Goal: Task Accomplishment & Management: Manage account settings

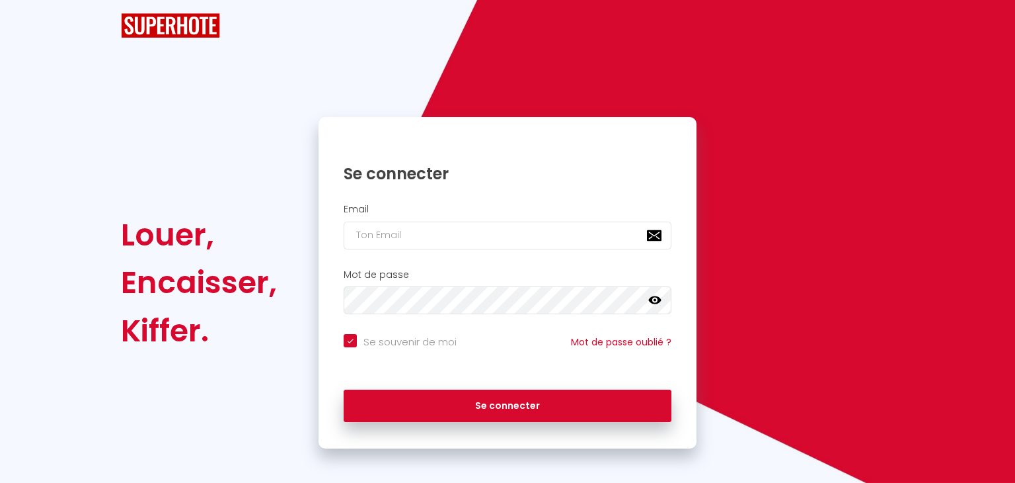
checkbox input "true"
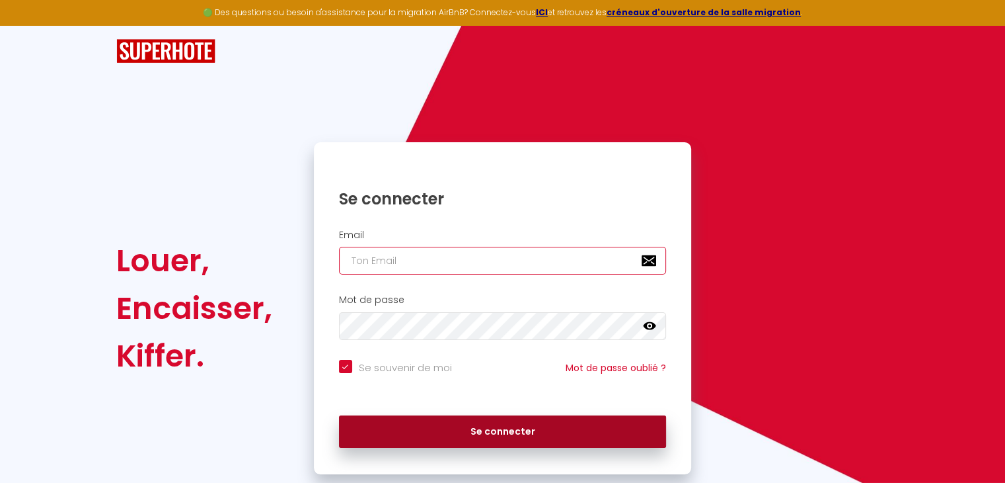
type input "[EMAIL_ADDRESS][DOMAIN_NAME]"
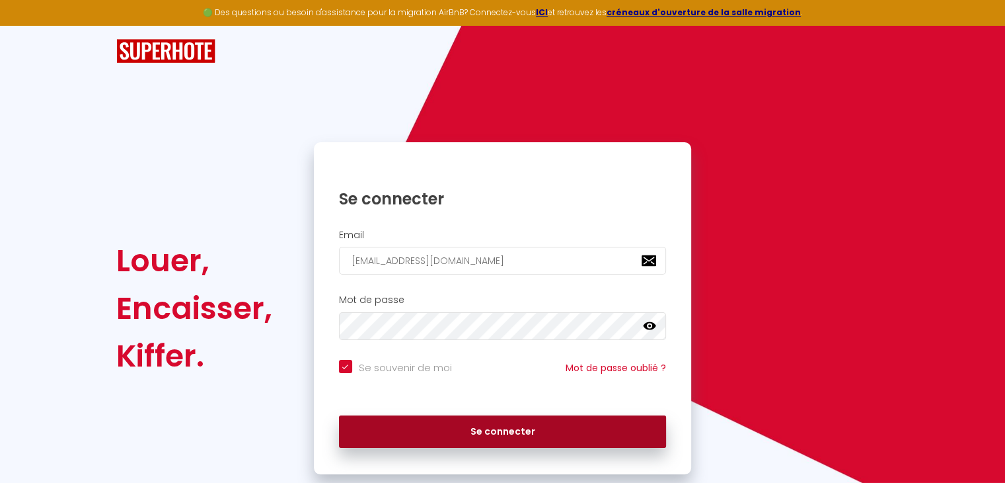
click at [477, 437] on button "Se connecter" at bounding box center [503, 431] width 328 height 33
checkbox input "true"
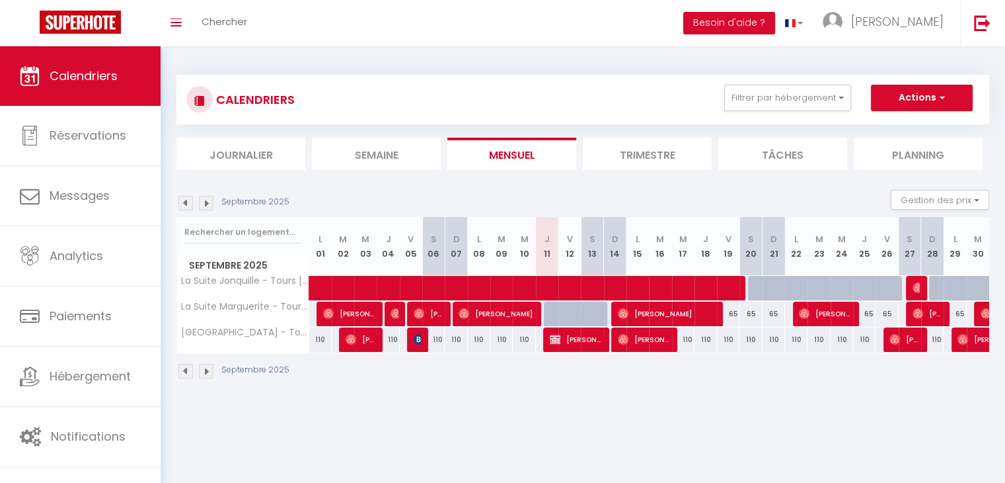
click at [653, 149] on li "Trimestre" at bounding box center [647, 153] width 129 height 32
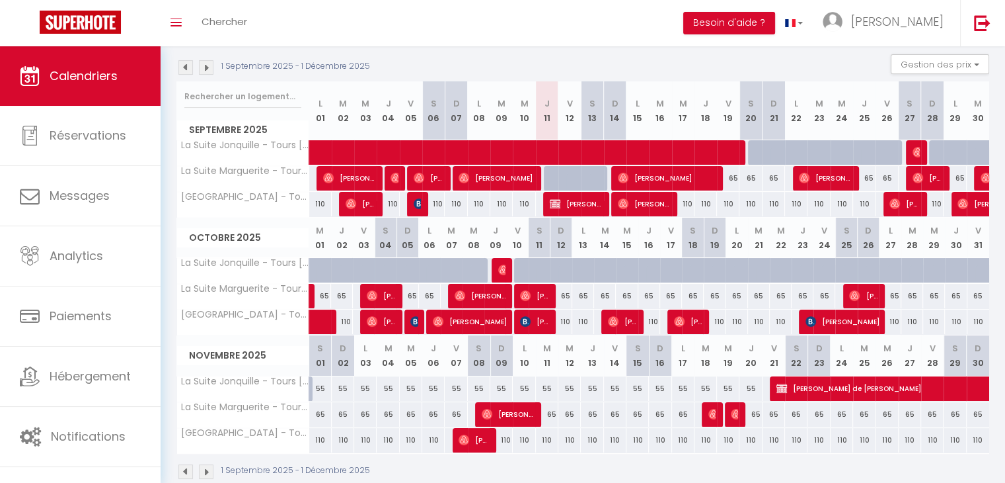
scroll to position [134, 0]
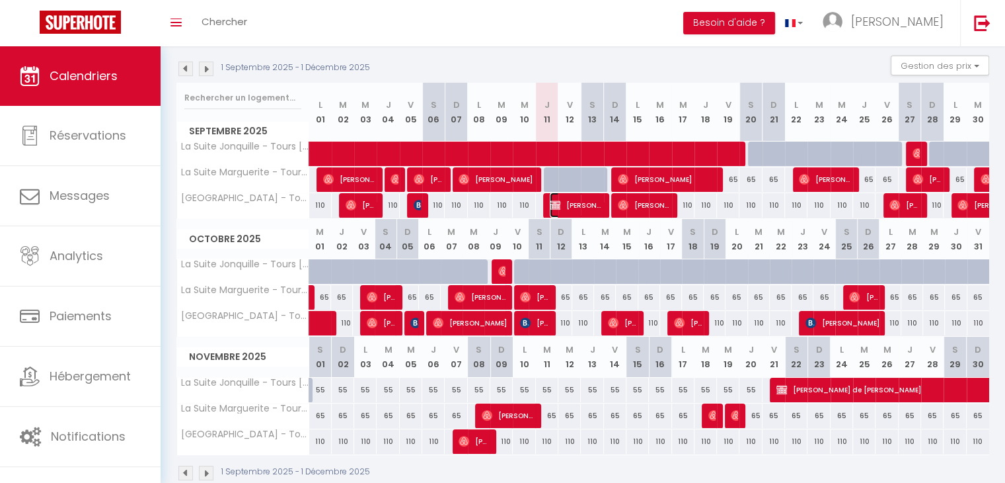
click at [574, 199] on span "[PERSON_NAME] puzzle" at bounding box center [576, 204] width 52 height 25
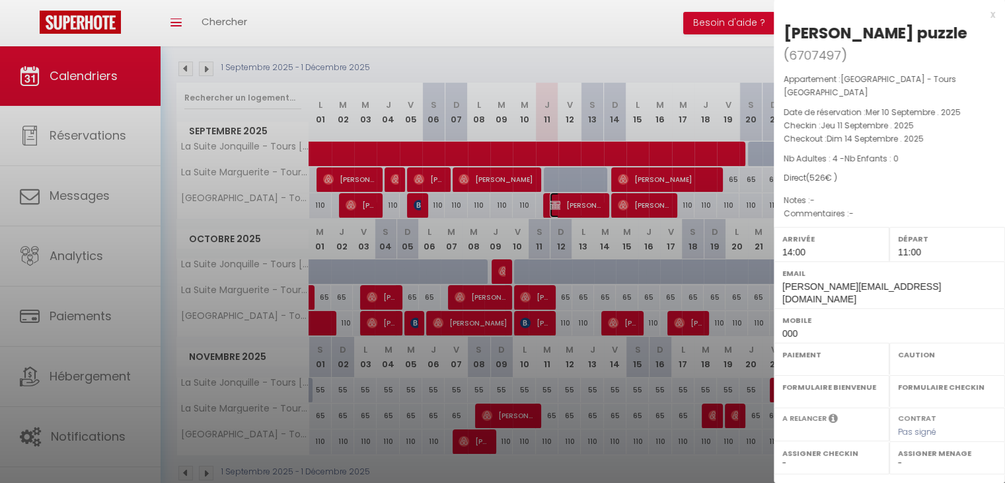
select select "OK"
select select "KO"
select select "0"
select select "1"
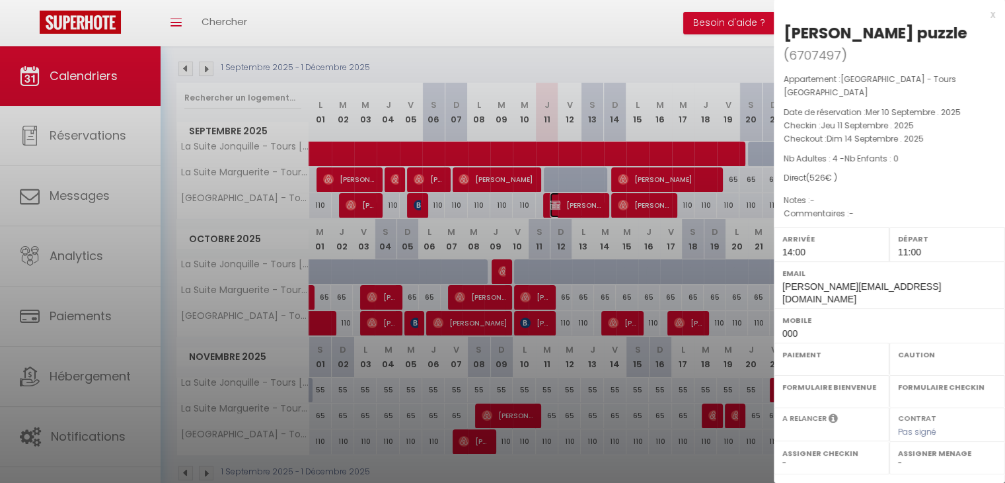
select select
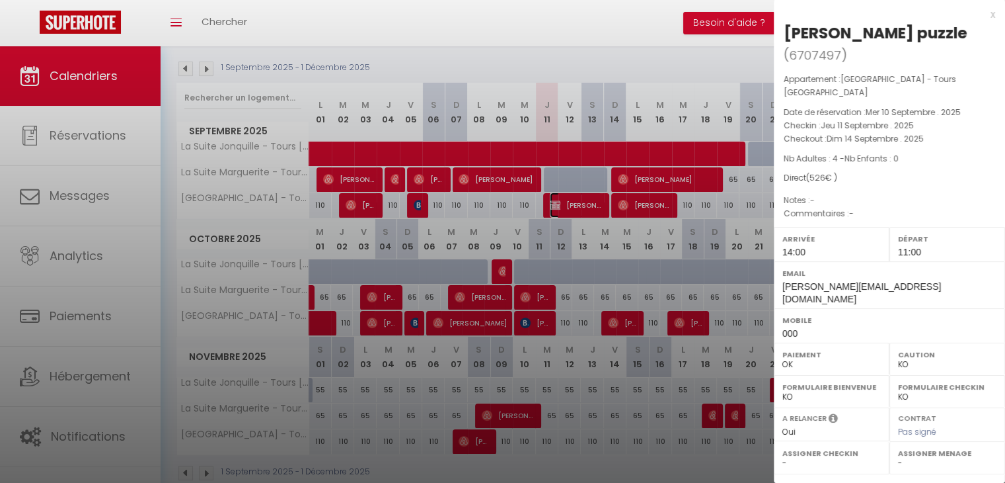
scroll to position [166, 0]
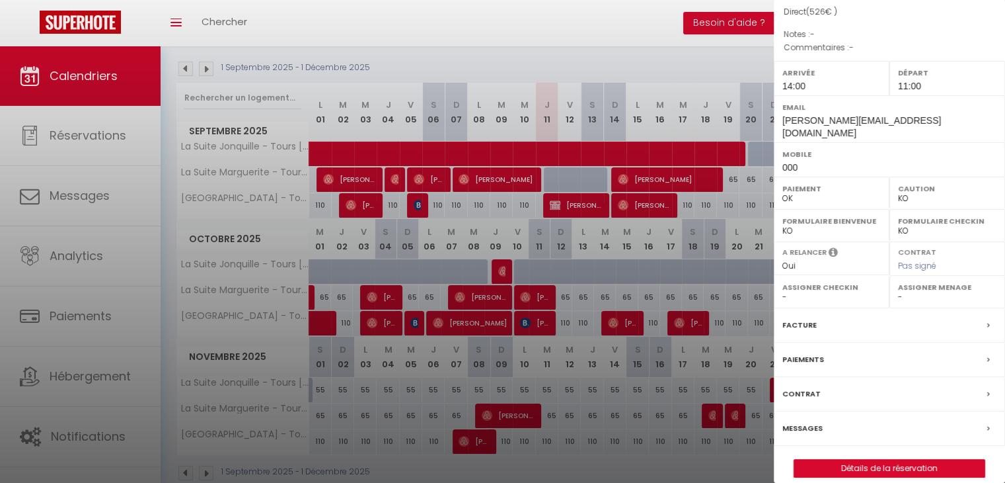
click at [514, 268] on div at bounding box center [502, 241] width 1005 height 483
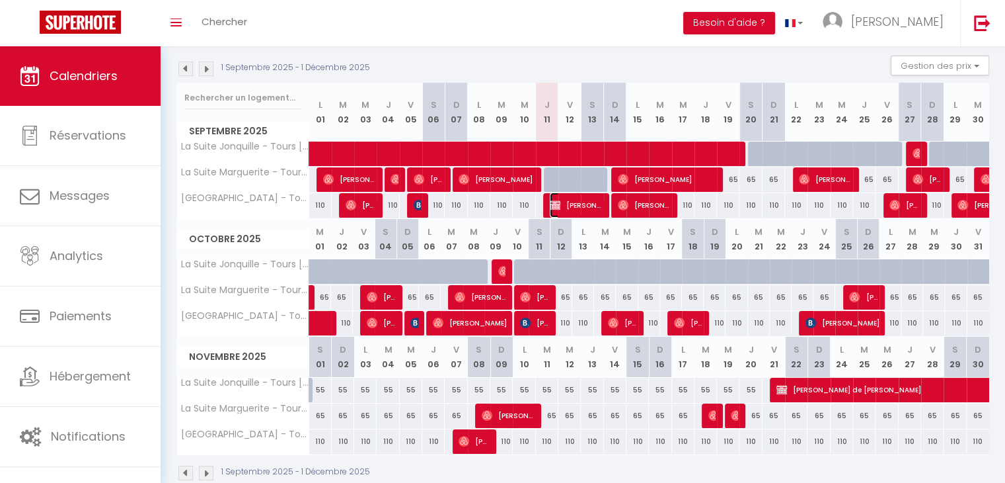
click at [573, 198] on span "[PERSON_NAME] puzzle" at bounding box center [576, 204] width 52 height 25
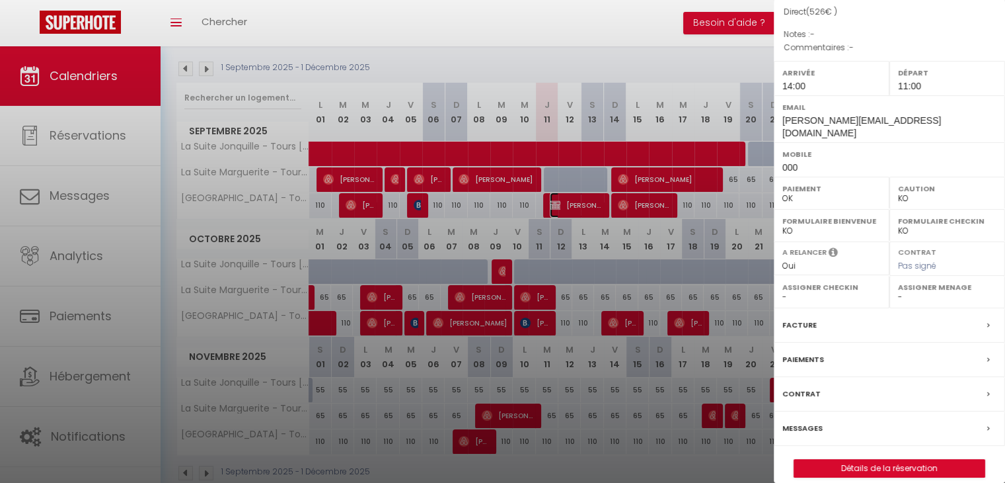
scroll to position [159, 0]
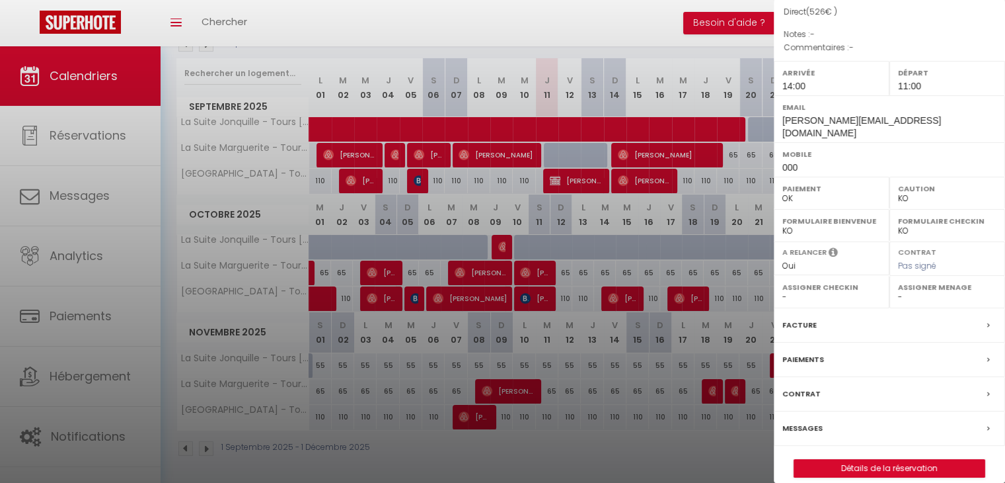
click at [545, 159] on div at bounding box center [502, 241] width 1005 height 483
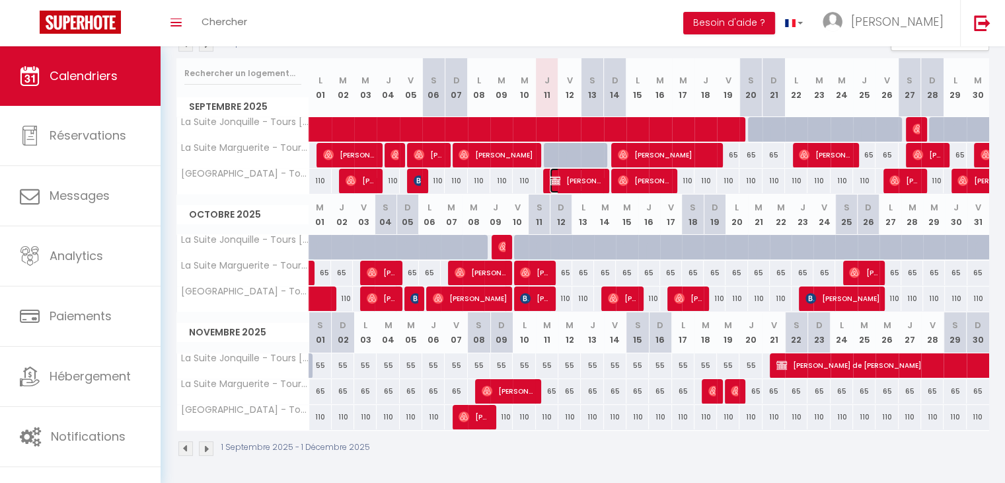
click at [572, 176] on span "[PERSON_NAME] puzzle" at bounding box center [576, 180] width 52 height 25
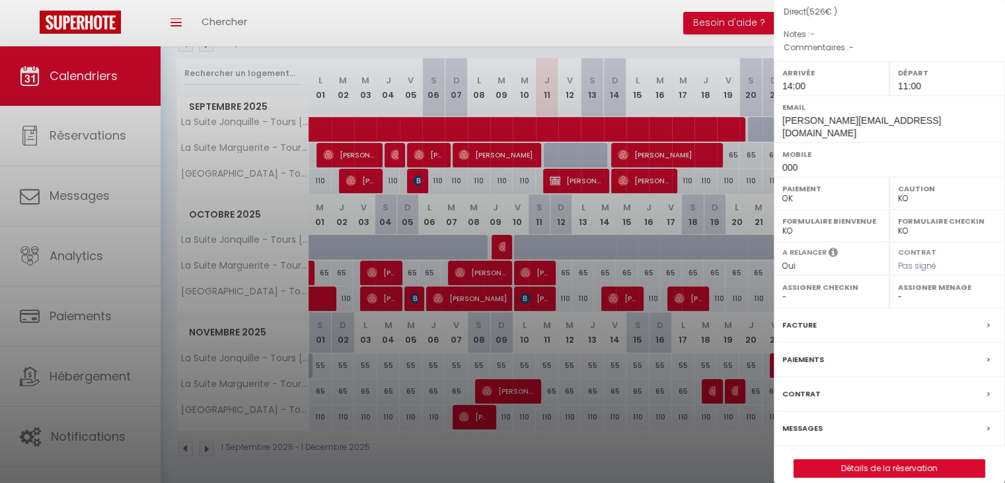
click at [936, 291] on select "- [PERSON_NAME] Bon [PERSON_NAME] [PERSON_NAME] [PERSON_NAME]" at bounding box center [947, 297] width 98 height 12
select select "45027"
click at [898, 291] on select "- [PERSON_NAME] Bon [PERSON_NAME] [PERSON_NAME] [PERSON_NAME]" at bounding box center [947, 297] width 98 height 12
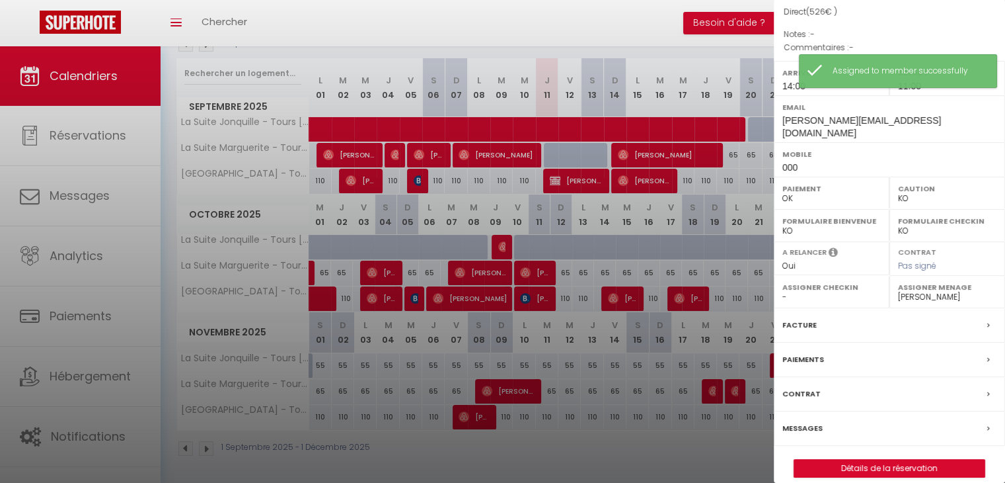
click at [789, 280] on label "Assigner Checkin" at bounding box center [832, 286] width 98 height 13
click at [793, 308] on div "Facture" at bounding box center [889, 325] width 231 height 34
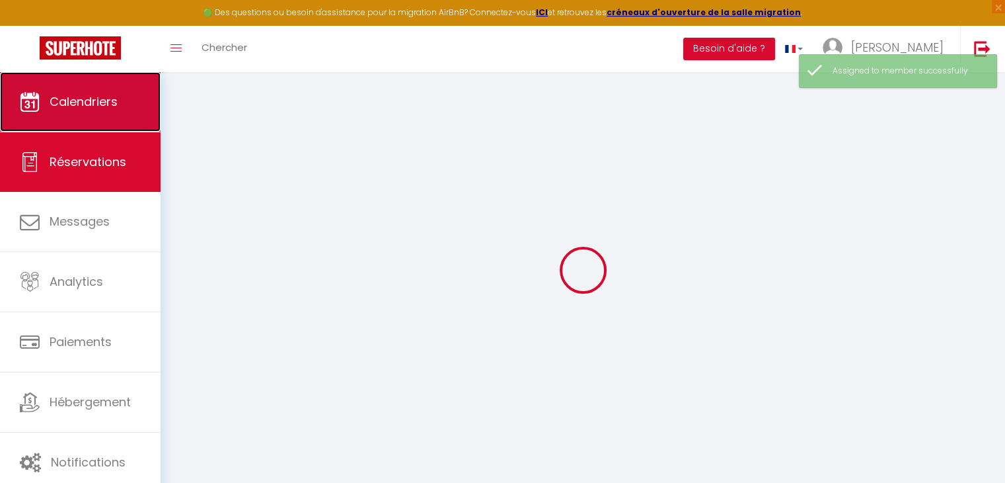
click at [103, 90] on link "Calendriers" at bounding box center [80, 101] width 161 height 59
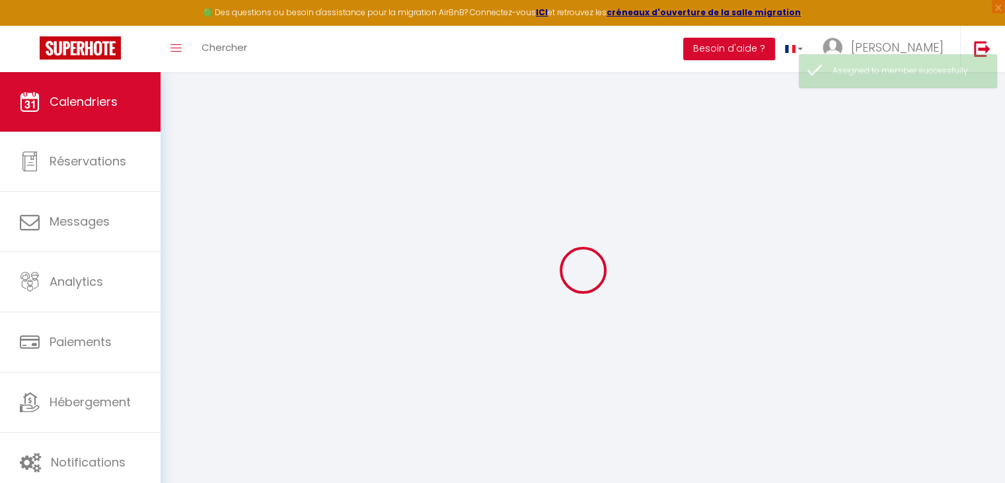
select select
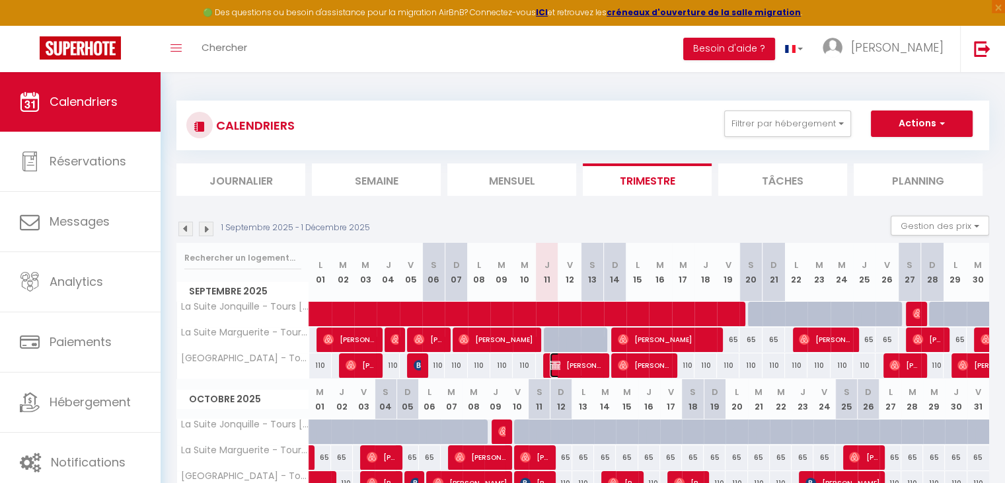
click at [566, 363] on span "[PERSON_NAME] puzzle" at bounding box center [576, 364] width 52 height 25
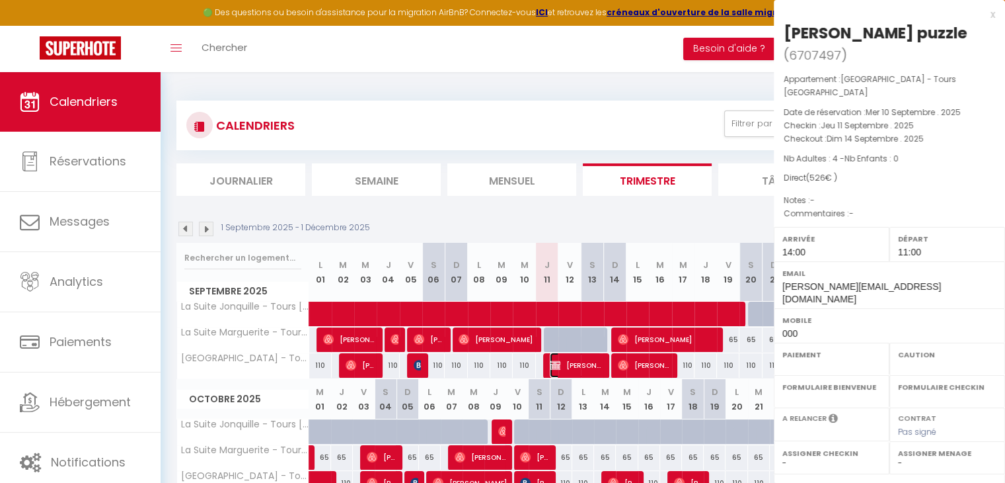
select select "OK"
select select "KO"
select select "0"
select select "1"
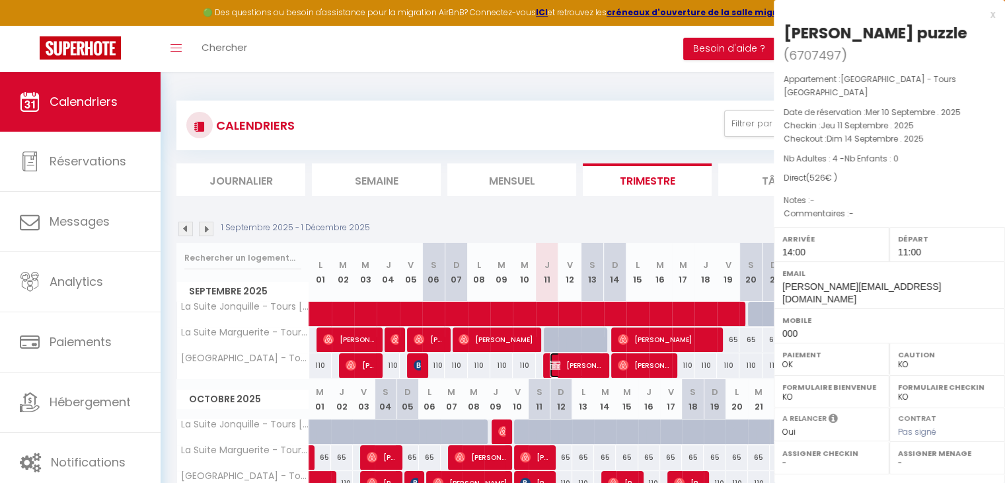
select select
select select "45027"
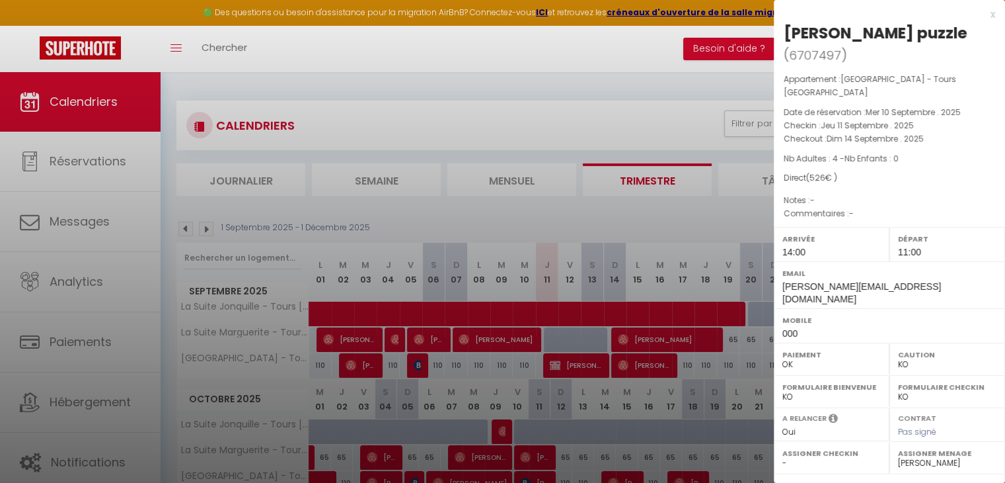
click at [785, 457] on select "- [PERSON_NAME] Bon [PERSON_NAME] [PERSON_NAME] [PERSON_NAME]" at bounding box center [832, 463] width 98 height 12
select select "44716"
click at [783, 457] on select "- [PERSON_NAME] Bon [PERSON_NAME] [PERSON_NAME] [PERSON_NAME]" at bounding box center [832, 463] width 98 height 12
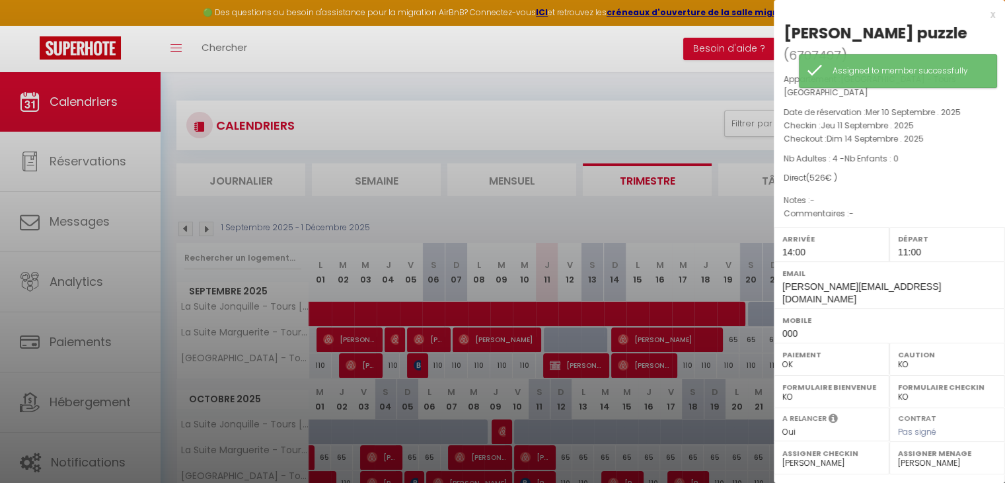
click at [691, 235] on div at bounding box center [502, 241] width 1005 height 483
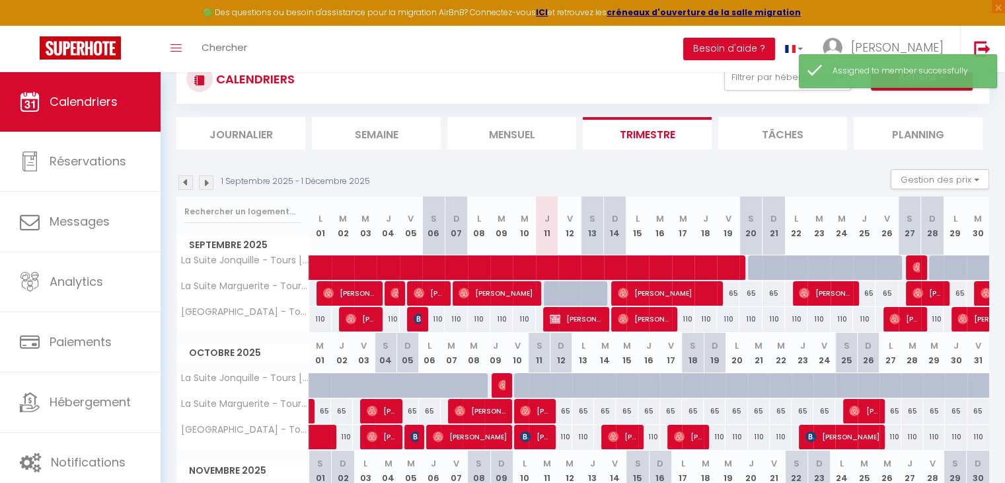
scroll to position [47, 0]
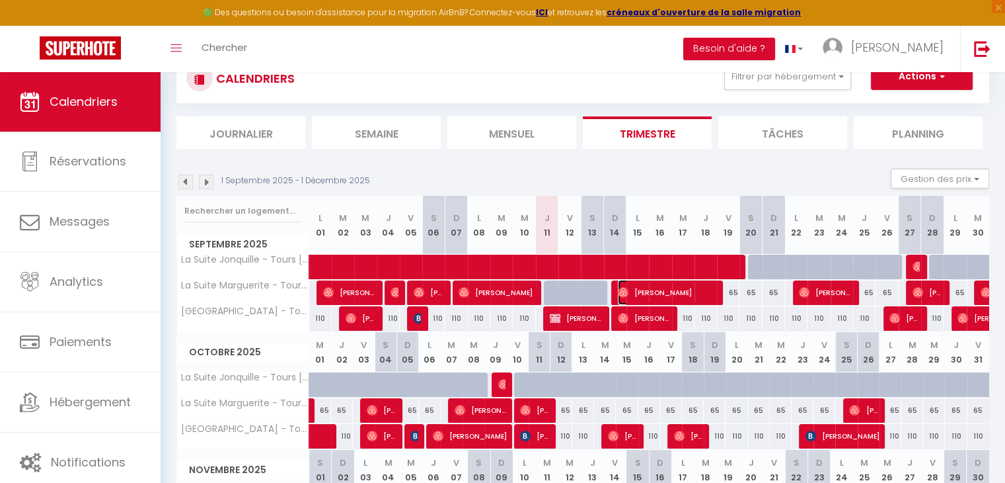
click at [661, 284] on span "[PERSON_NAME]" at bounding box center [666, 292] width 97 height 25
select select "OK"
select select
select select "48924"
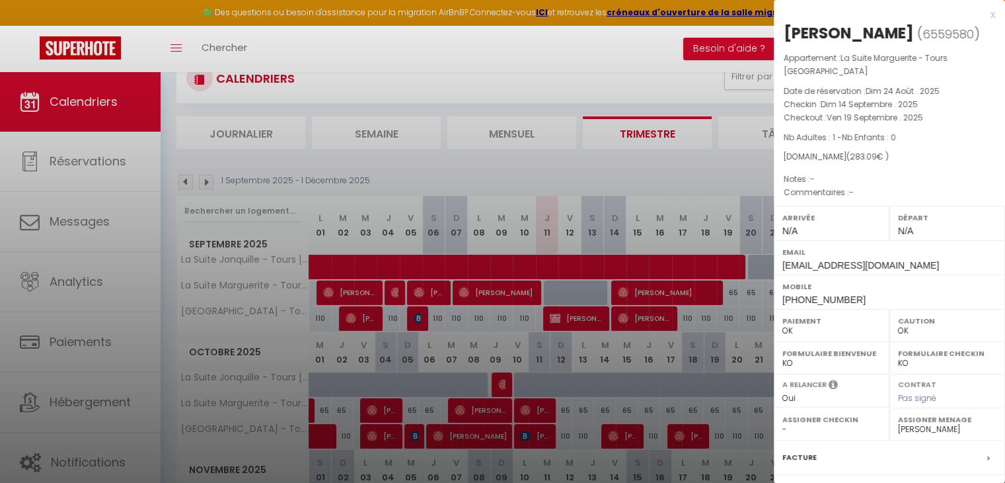
click at [625, 171] on div at bounding box center [502, 241] width 1005 height 483
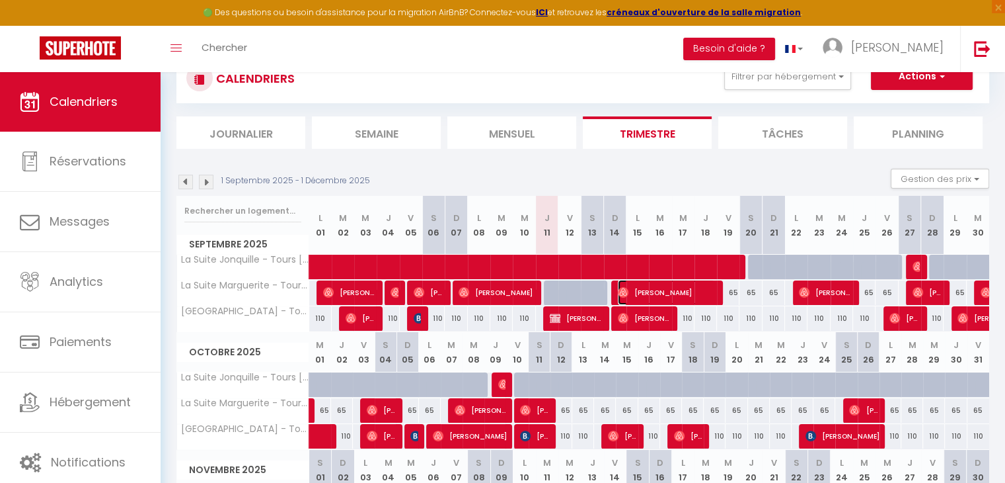
click at [653, 297] on span "[PERSON_NAME]" at bounding box center [666, 292] width 97 height 25
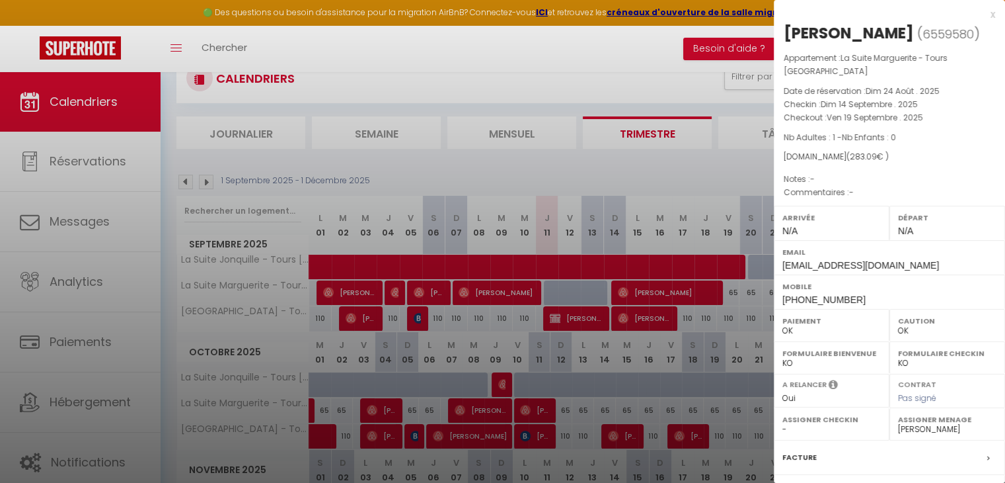
click at [635, 173] on div at bounding box center [502, 241] width 1005 height 483
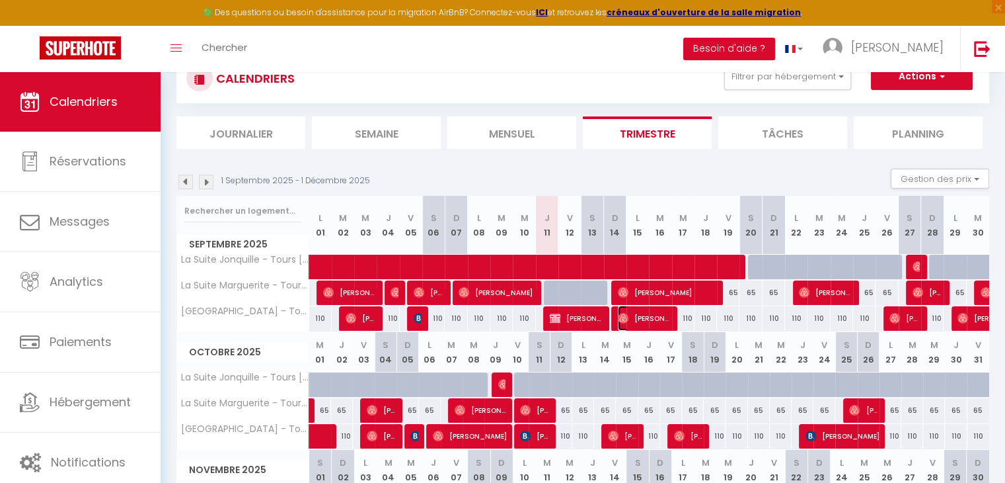
click at [648, 322] on span "[PERSON_NAME]" at bounding box center [644, 317] width 52 height 25
select select "44716"
select select "45027"
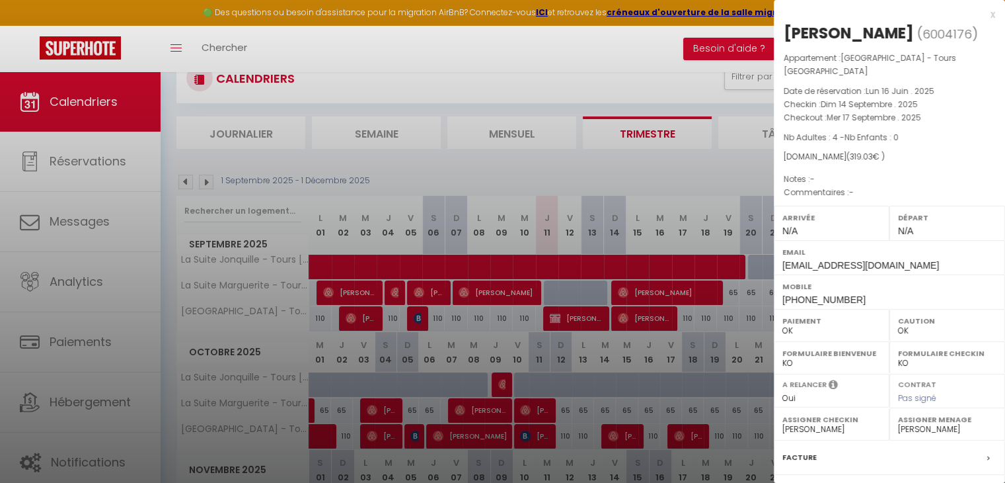
click at [633, 179] on div at bounding box center [502, 241] width 1005 height 483
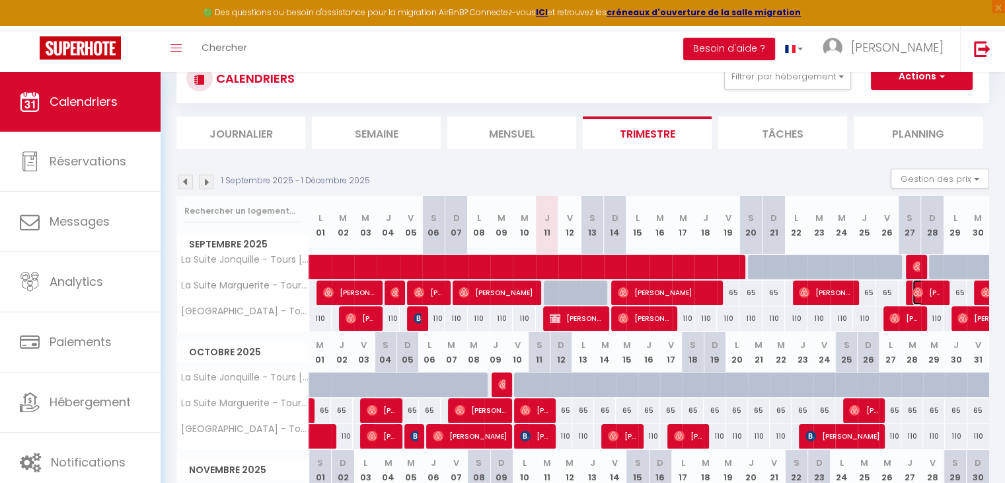
click at [925, 300] on span "[PERSON_NAME]" at bounding box center [928, 292] width 30 height 25
select select
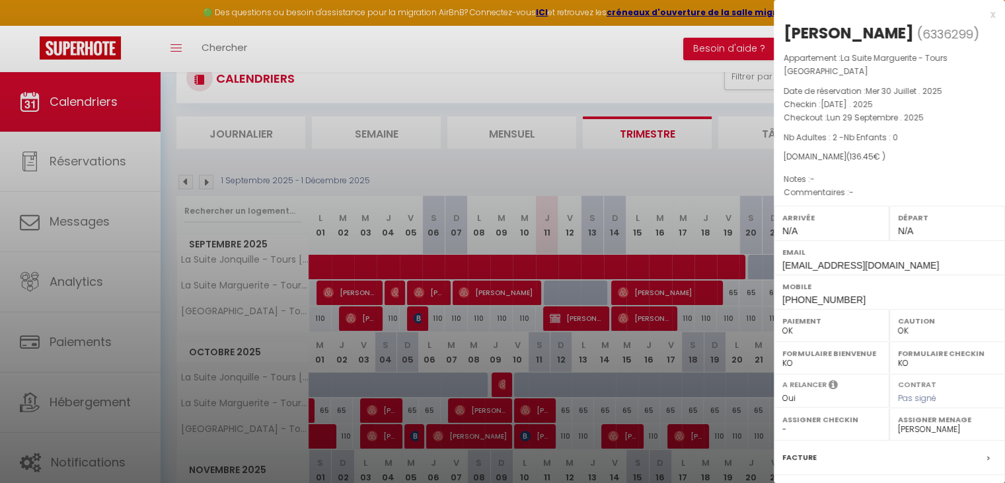
click at [625, 162] on div at bounding box center [502, 241] width 1005 height 483
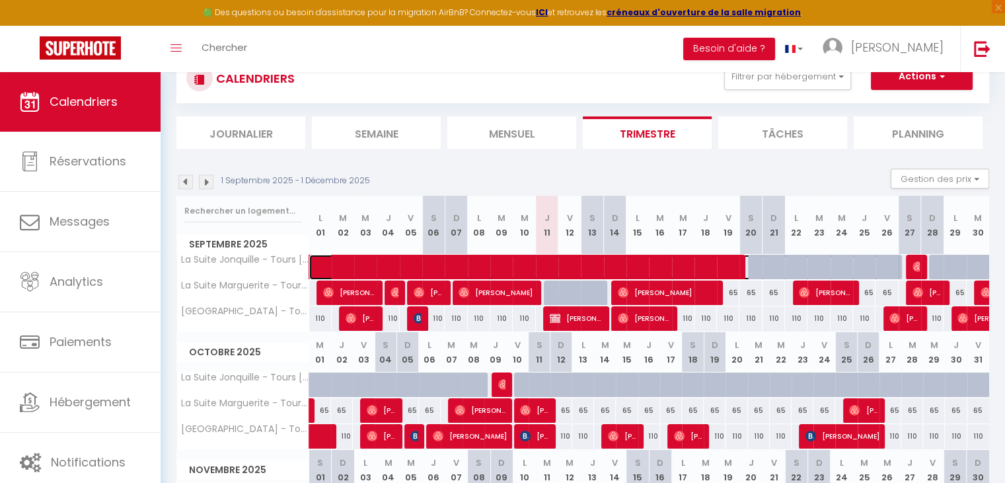
click at [818, 278] on span at bounding box center [612, 266] width 578 height 25
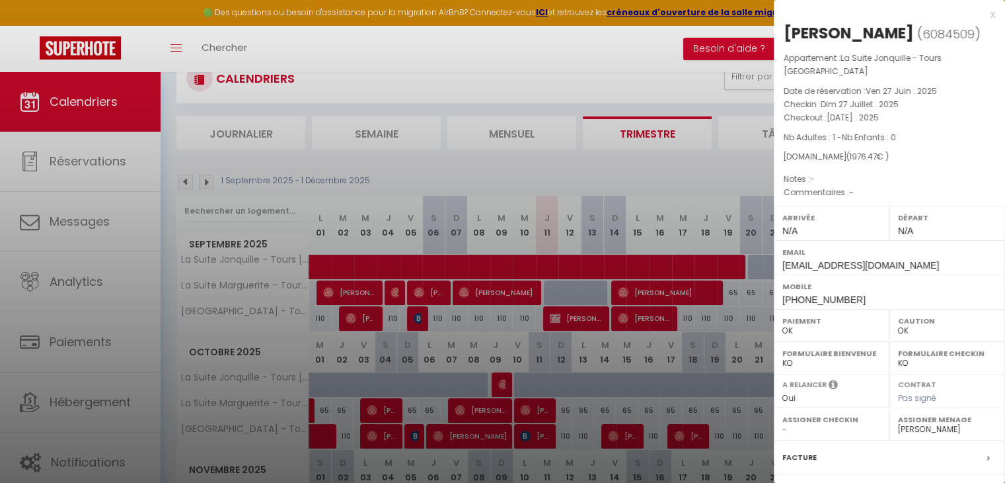
click at [713, 321] on div at bounding box center [502, 241] width 1005 height 483
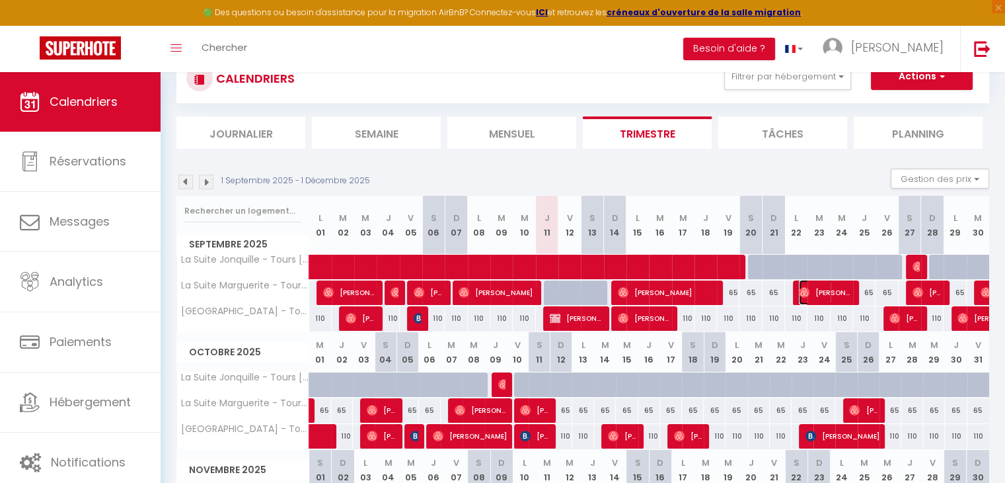
click at [820, 297] on span "[PERSON_NAME]" at bounding box center [825, 292] width 52 height 25
select select "45027"
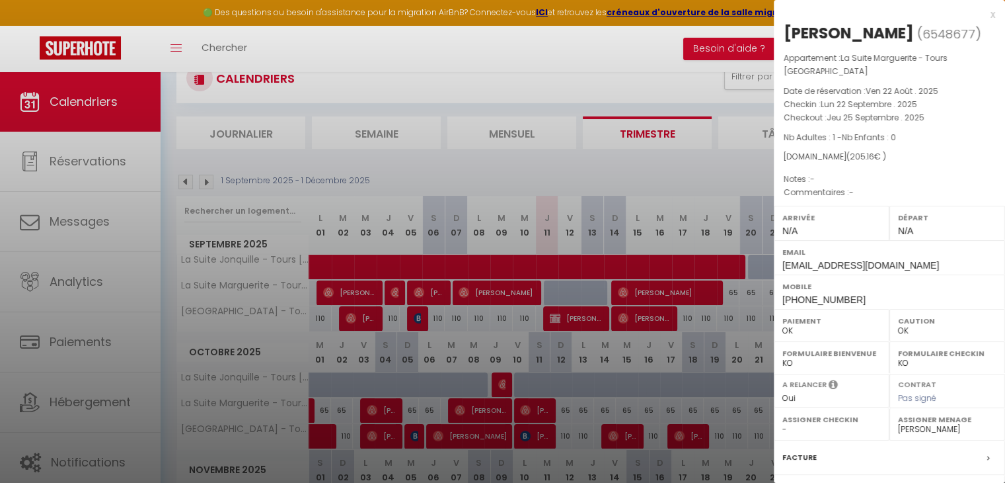
click at [715, 369] on div at bounding box center [502, 241] width 1005 height 483
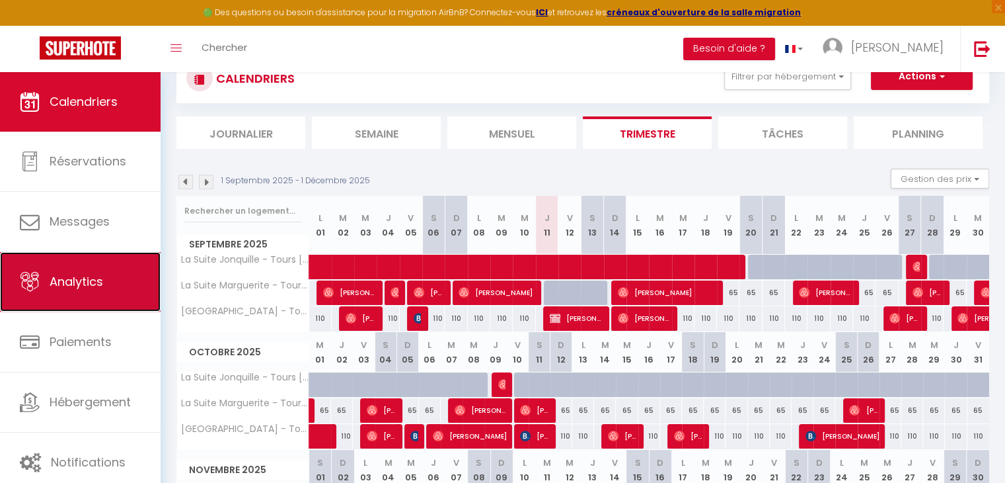
click at [65, 284] on span "Analytics" at bounding box center [77, 281] width 54 height 17
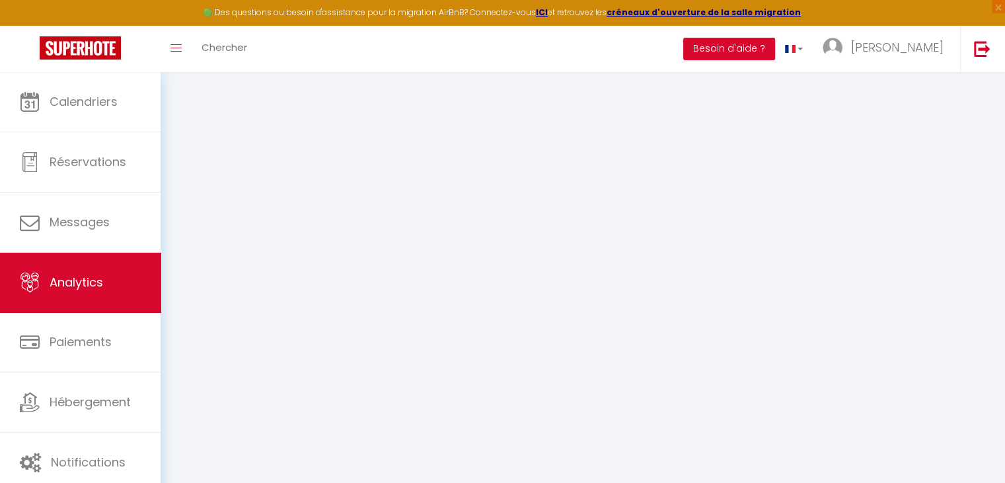
select select "2025"
select select "9"
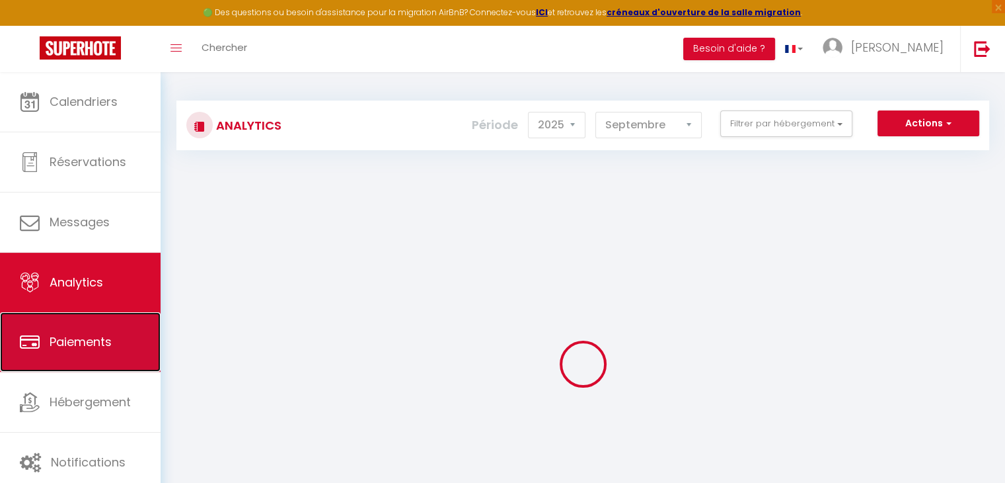
click at [79, 346] on span "Paiements" at bounding box center [81, 341] width 62 height 17
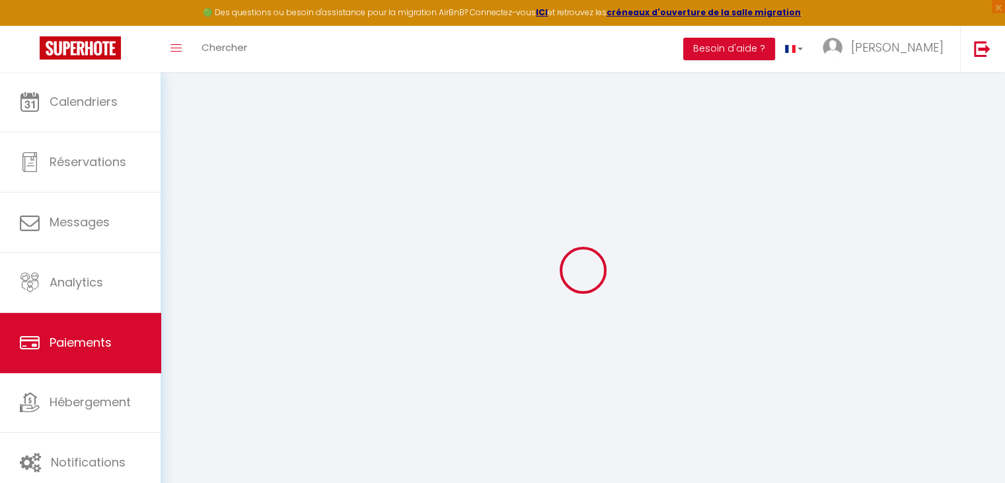
select select "2"
select select "0"
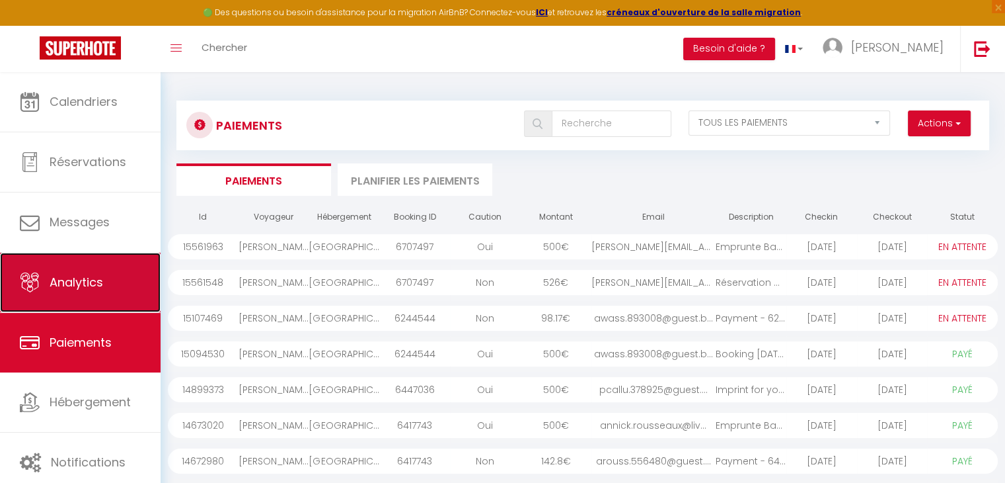
click at [71, 275] on span "Analytics" at bounding box center [77, 282] width 54 height 17
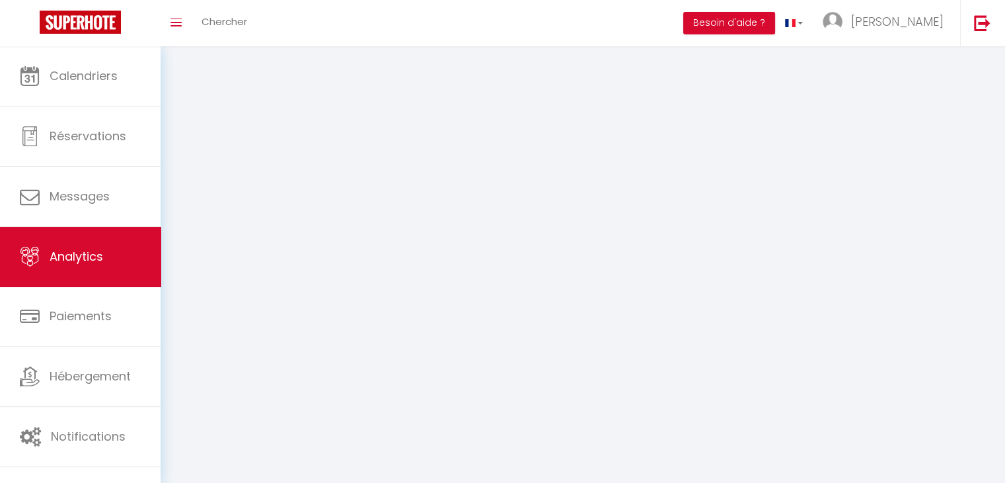
select select "2025"
select select "9"
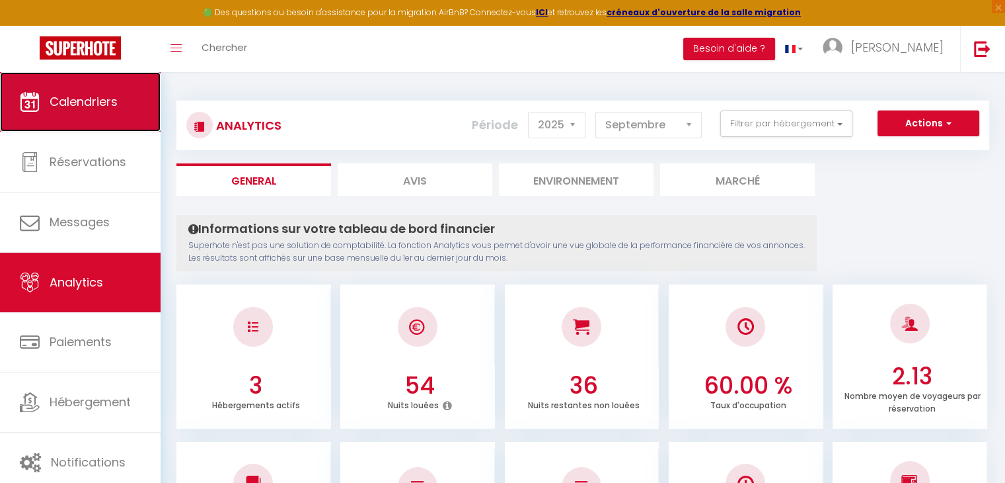
click at [92, 100] on span "Calendriers" at bounding box center [84, 101] width 68 height 17
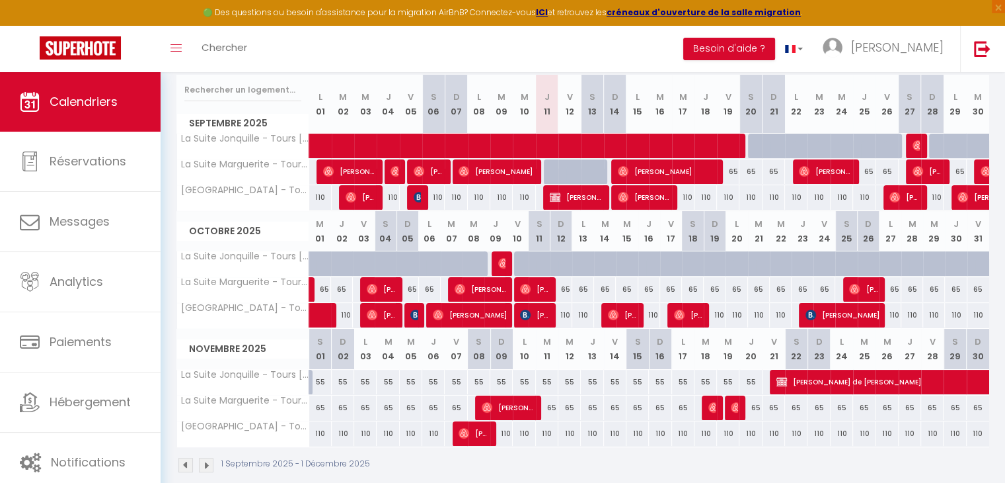
scroll to position [184, 0]
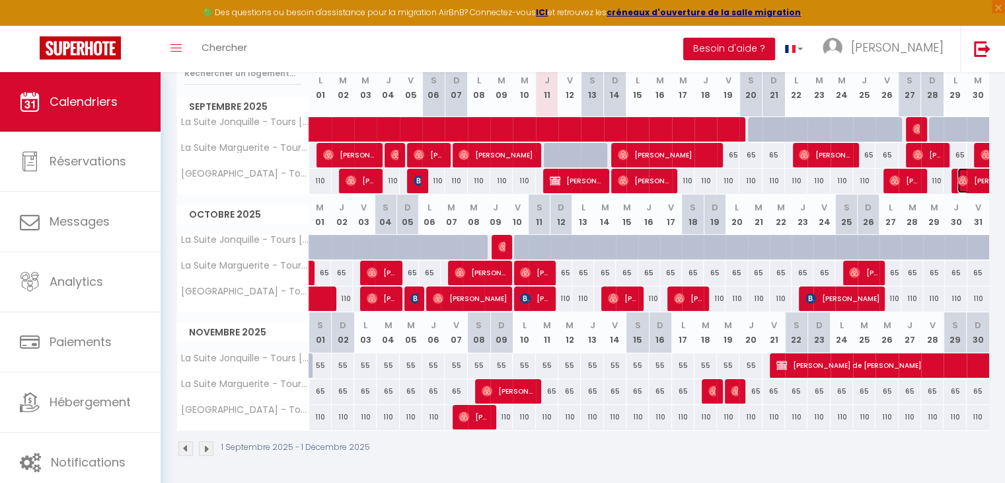
click at [966, 183] on img at bounding box center [963, 180] width 11 height 11
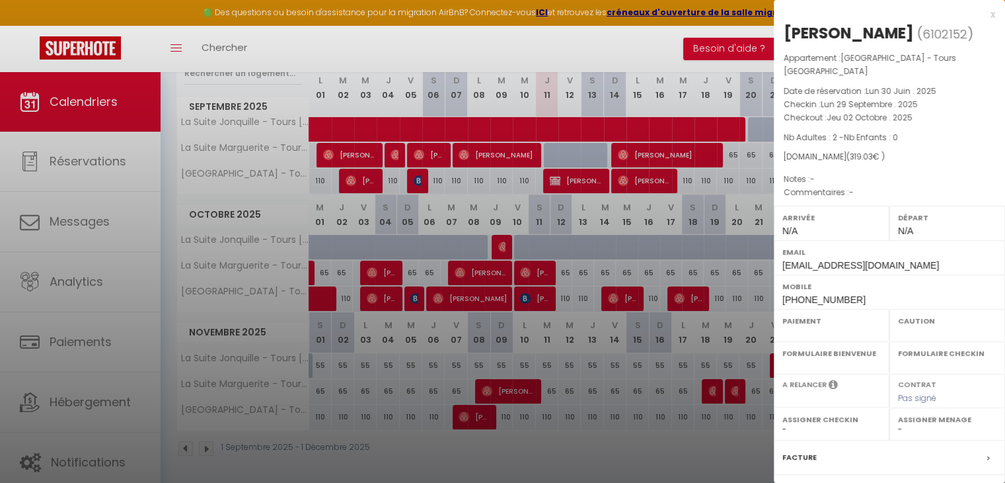
select select "OK"
select select "0"
select select "1"
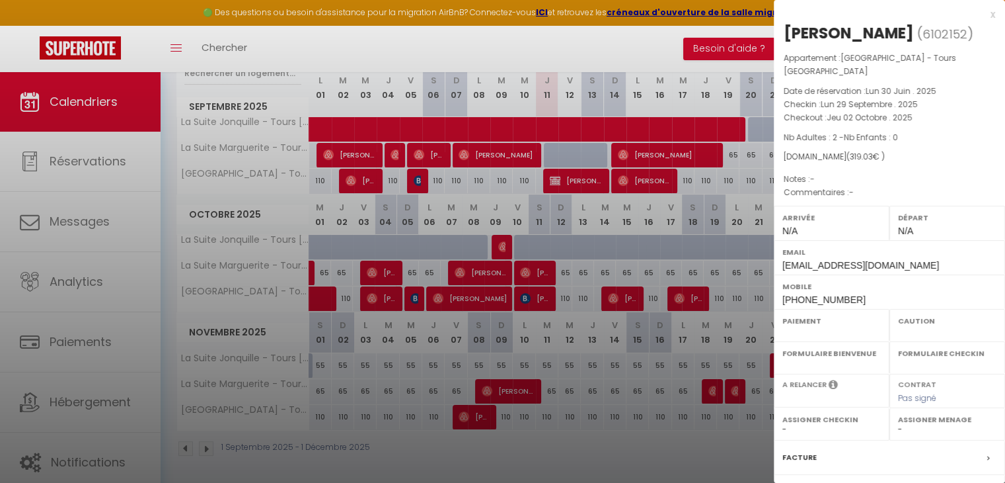
select select "48924"
select select "45027"
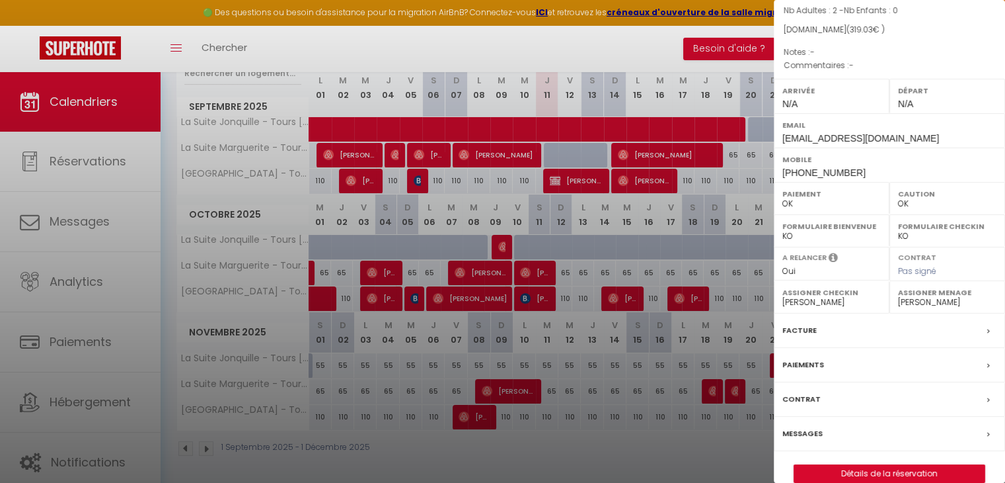
scroll to position [128, 0]
click at [677, 432] on div at bounding box center [502, 241] width 1005 height 483
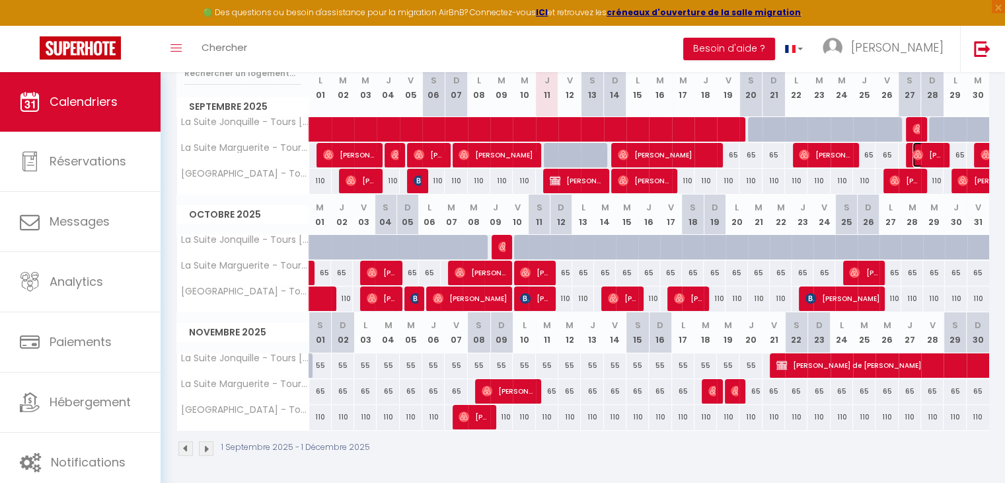
click at [928, 151] on span "[PERSON_NAME]" at bounding box center [928, 154] width 30 height 25
select select
select select "44716"
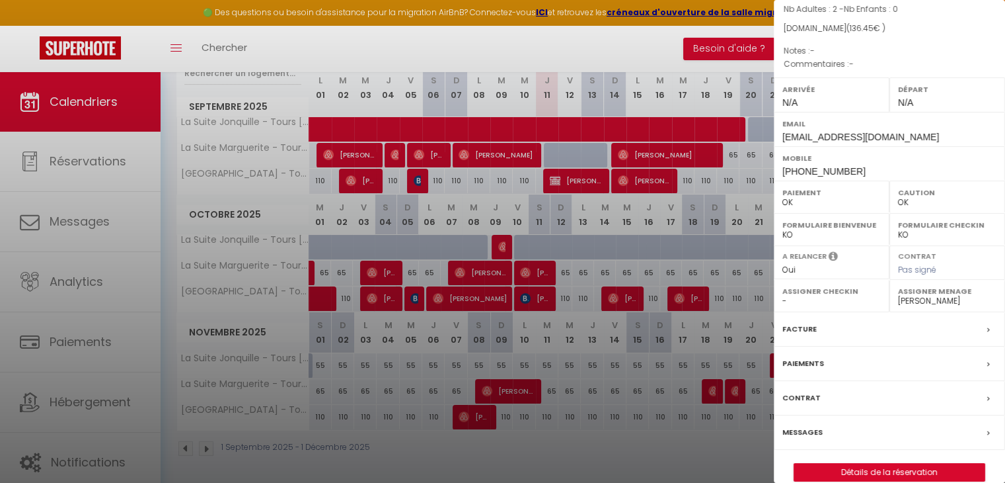
drag, startPoint x: 669, startPoint y: 460, endPoint x: 571, endPoint y: 441, distance: 99.7
click at [571, 441] on div at bounding box center [502, 241] width 1005 height 483
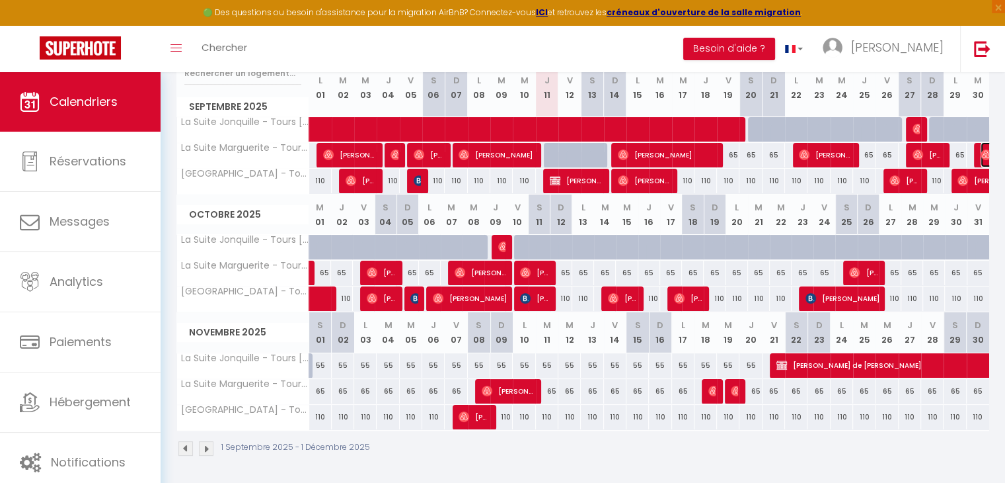
click at [982, 157] on img at bounding box center [986, 154] width 11 height 11
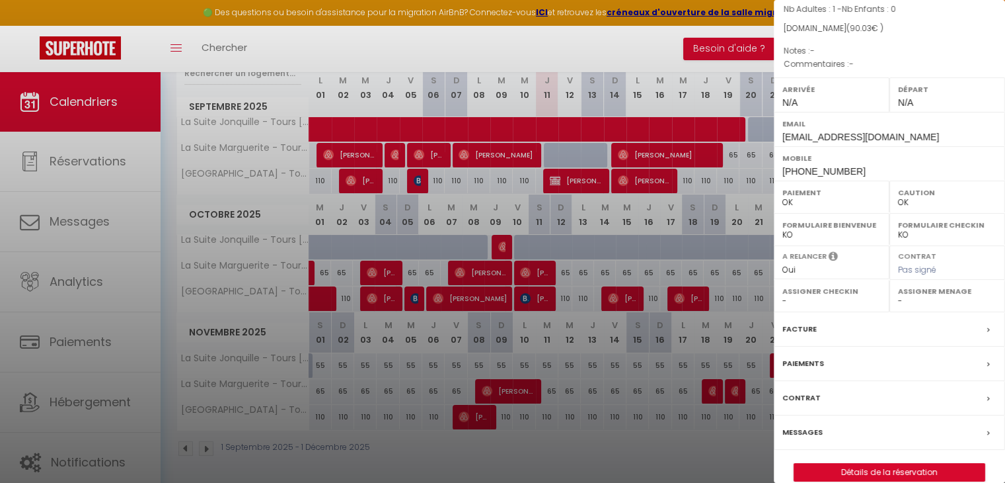
click at [675, 440] on div at bounding box center [502, 241] width 1005 height 483
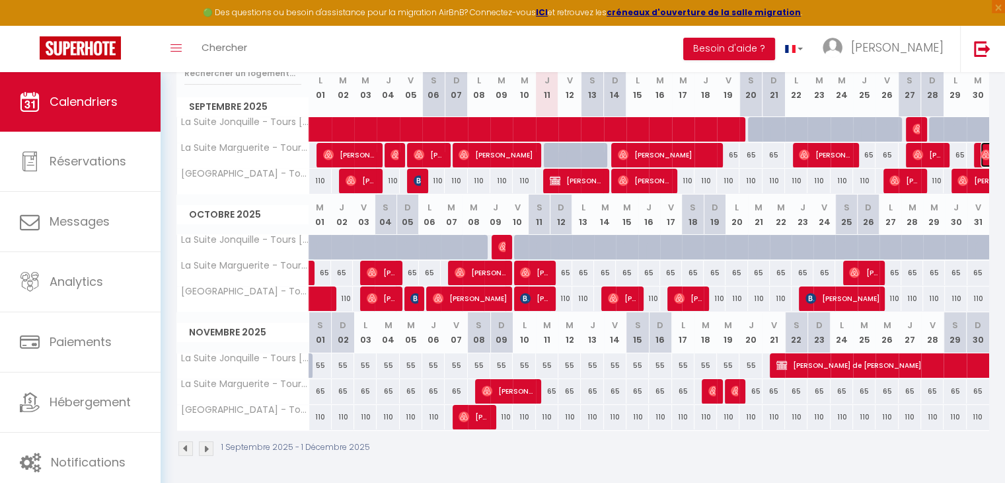
click at [984, 154] on img at bounding box center [986, 154] width 11 height 11
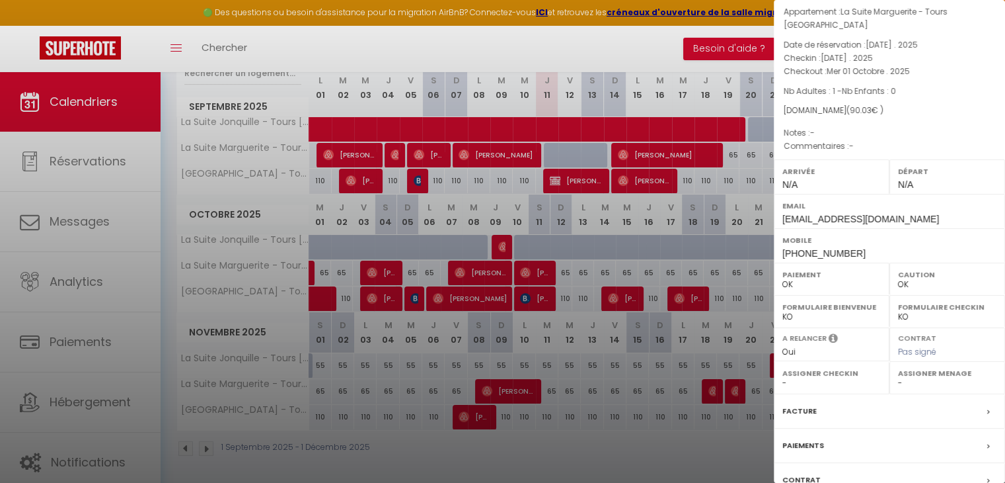
scroll to position [0, 0]
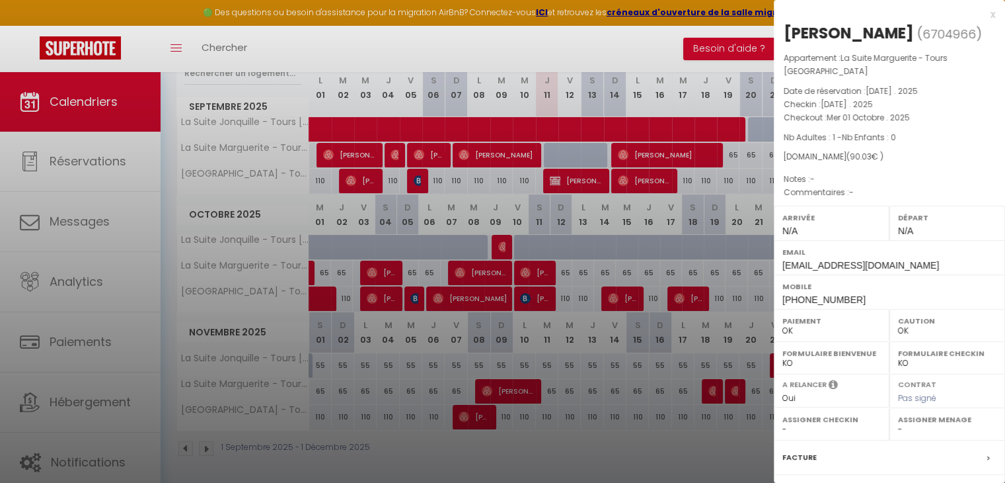
click at [906, 424] on select "- [PERSON_NAME] Bon [PERSON_NAME] [PERSON_NAME] [PERSON_NAME]" at bounding box center [947, 429] width 98 height 12
select select "45027"
click at [898, 423] on select "- [PERSON_NAME] Bon [PERSON_NAME] [PERSON_NAME] [PERSON_NAME]" at bounding box center [947, 429] width 98 height 12
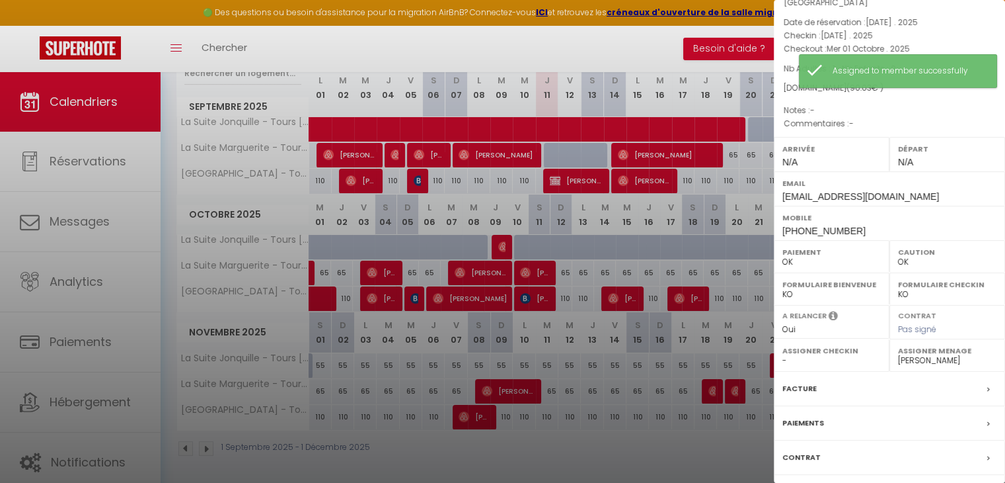
scroll to position [71, 0]
click at [709, 455] on div at bounding box center [502, 241] width 1005 height 483
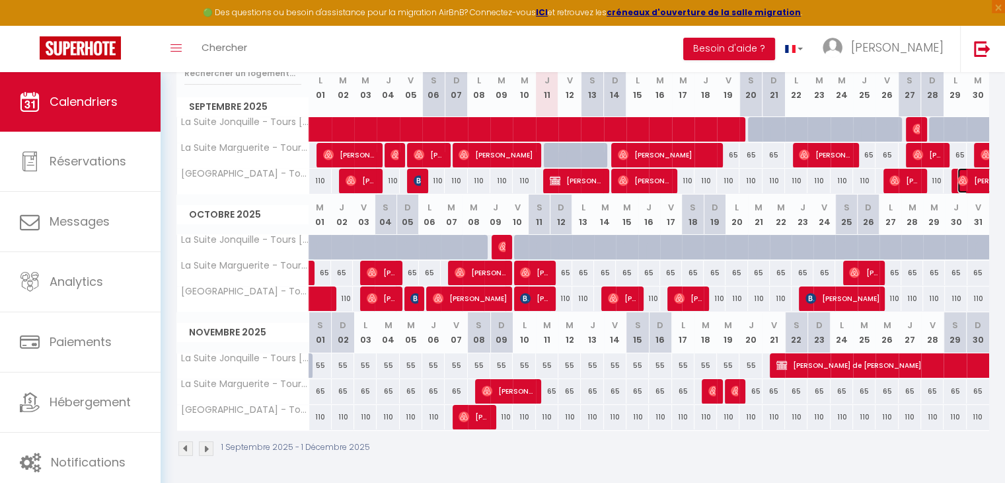
click at [966, 177] on img at bounding box center [963, 180] width 11 height 11
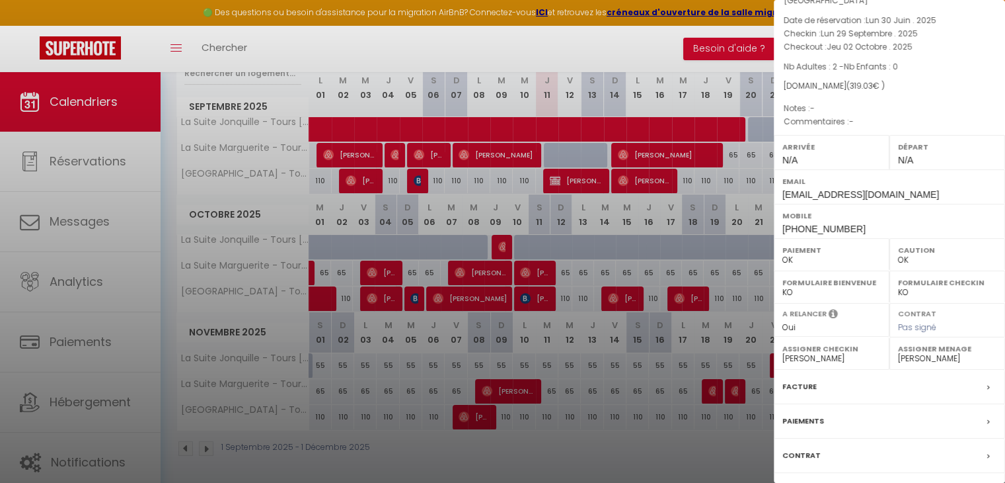
click at [697, 439] on div at bounding box center [502, 241] width 1005 height 483
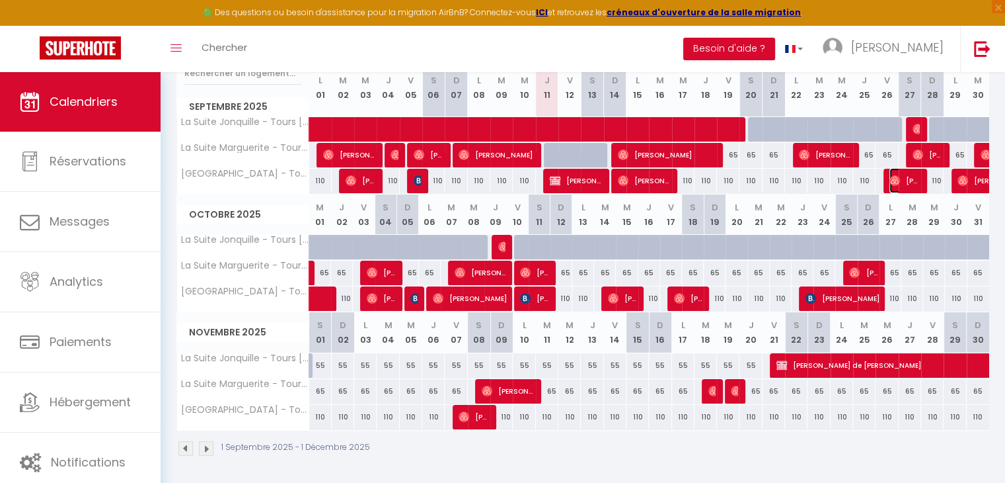
click at [906, 189] on span "[PERSON_NAME]" at bounding box center [905, 180] width 30 height 25
select select "44716"
select select "48924"
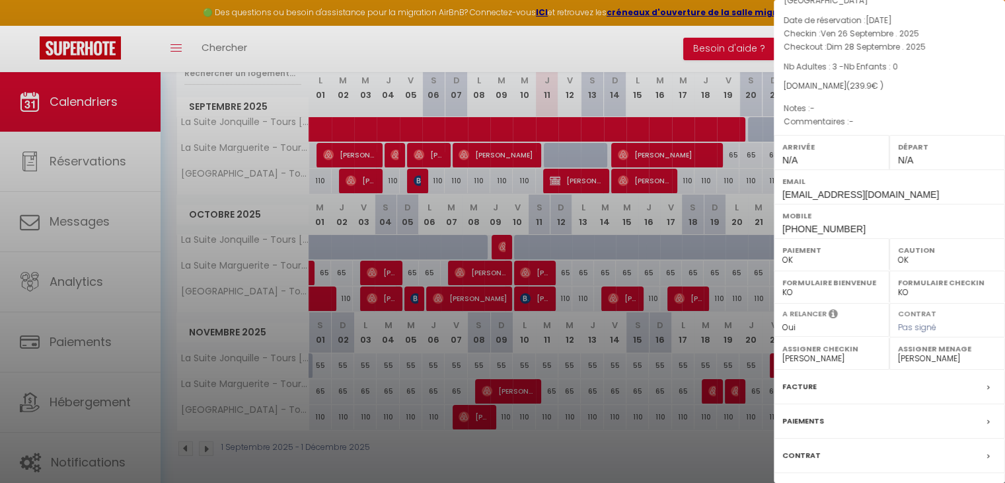
click at [664, 470] on div at bounding box center [502, 241] width 1005 height 483
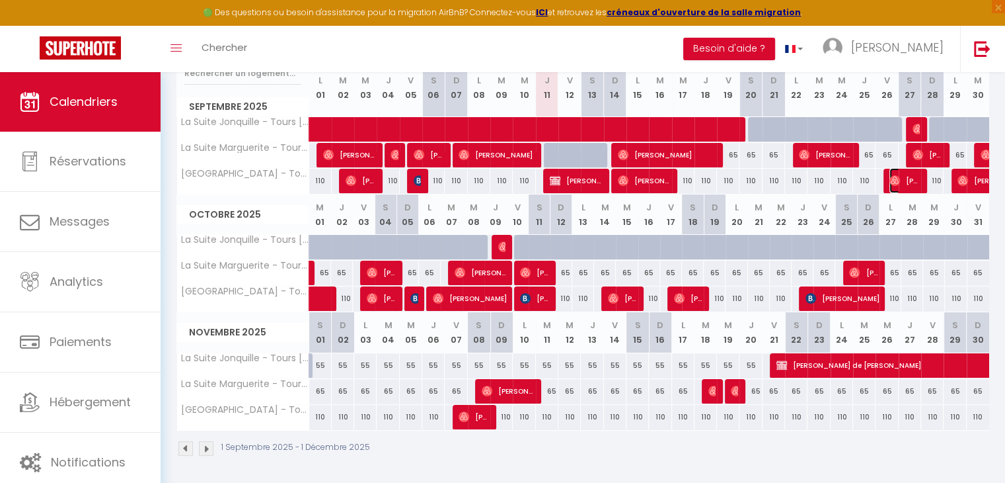
click at [913, 186] on span "[PERSON_NAME]" at bounding box center [905, 180] width 30 height 25
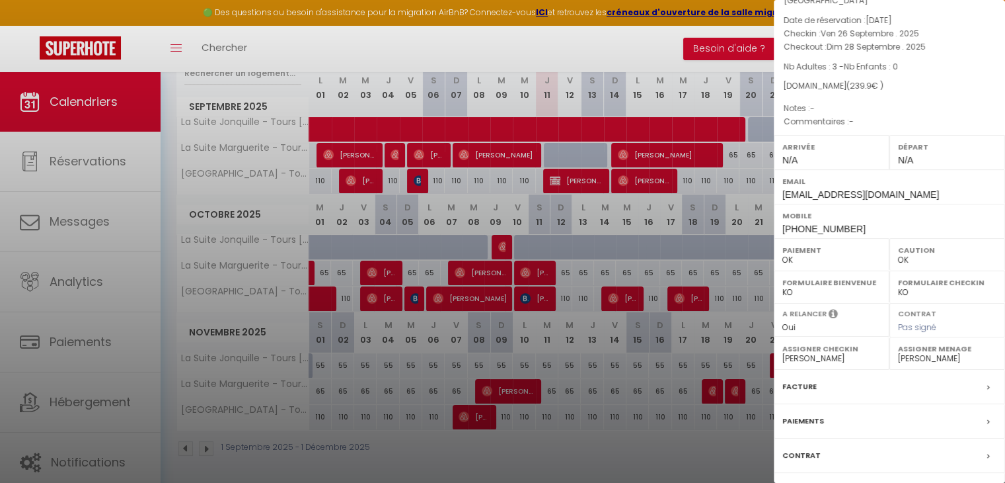
click at [707, 448] on div at bounding box center [502, 241] width 1005 height 483
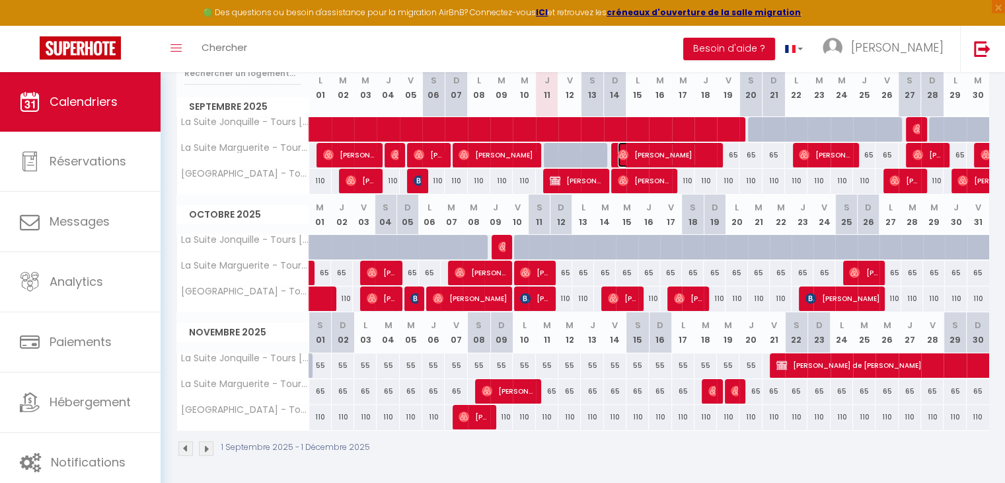
click at [714, 159] on span "[PERSON_NAME]" at bounding box center [666, 154] width 97 height 25
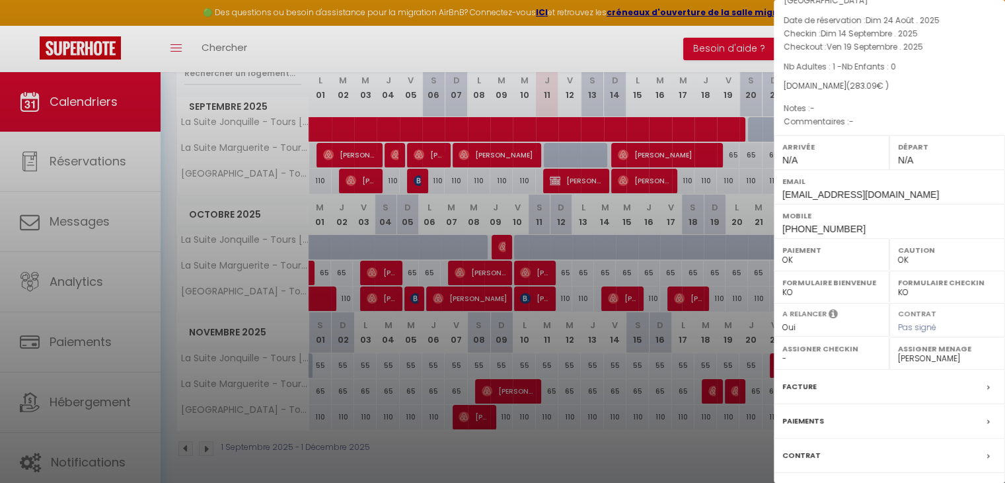
click at [701, 433] on div at bounding box center [502, 241] width 1005 height 483
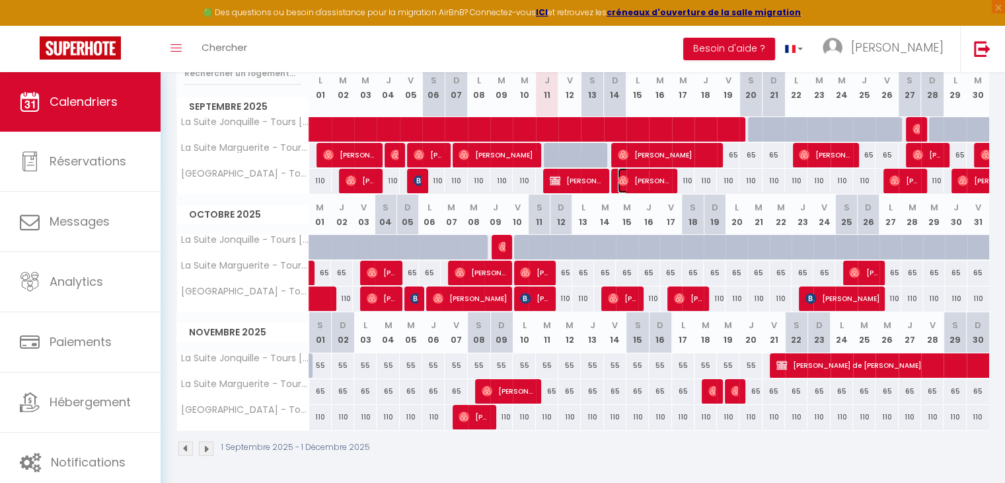
click at [665, 182] on span "[PERSON_NAME]" at bounding box center [644, 180] width 52 height 25
select select "44716"
select select "45027"
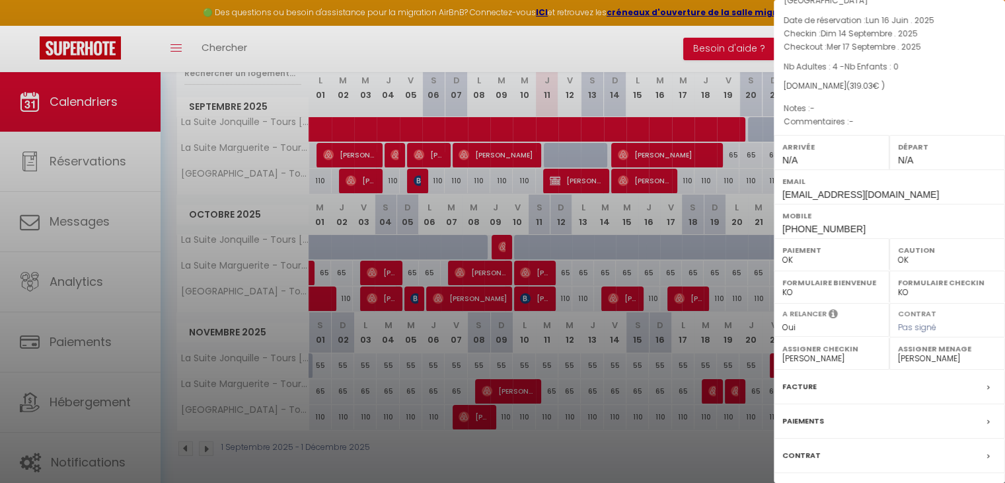
click at [672, 462] on div at bounding box center [502, 241] width 1005 height 483
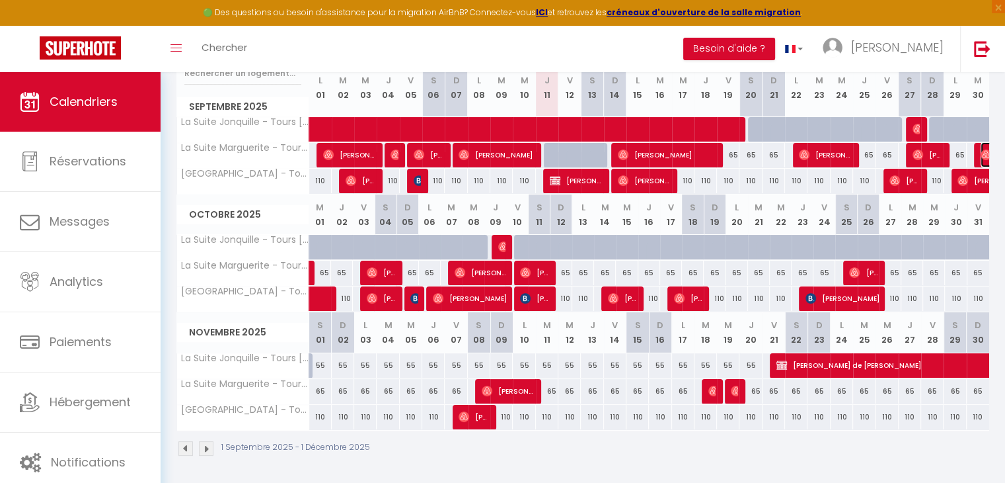
click at [981, 153] on img at bounding box center [986, 154] width 11 height 11
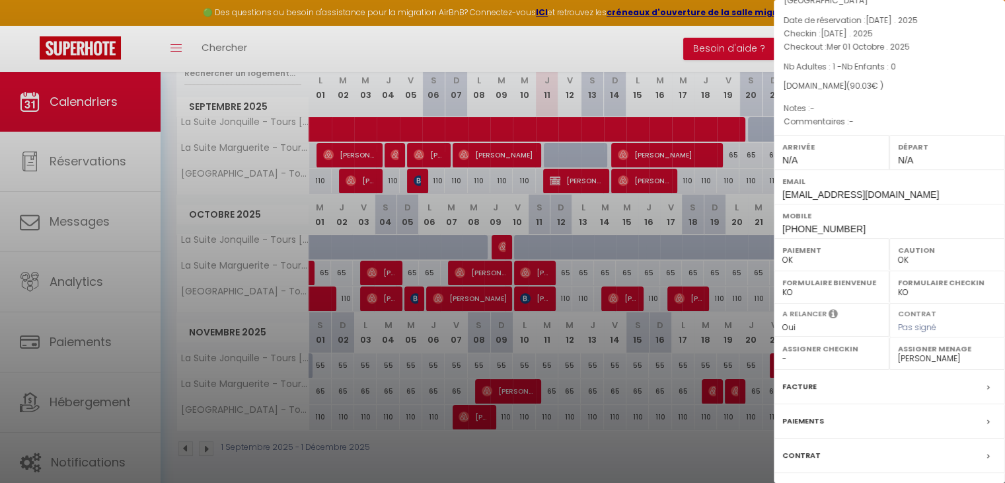
click at [679, 455] on div at bounding box center [502, 241] width 1005 height 483
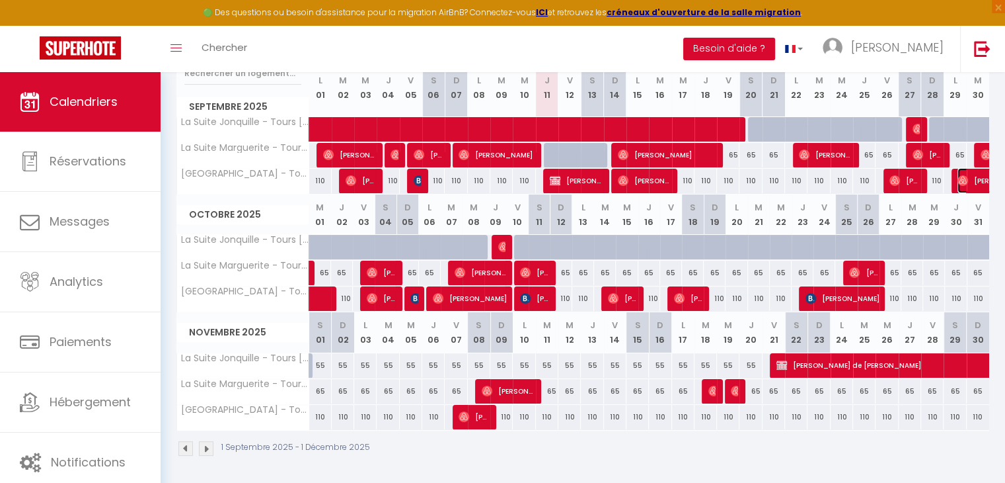
click at [971, 184] on span "[PERSON_NAME]" at bounding box center [1003, 180] width 91 height 25
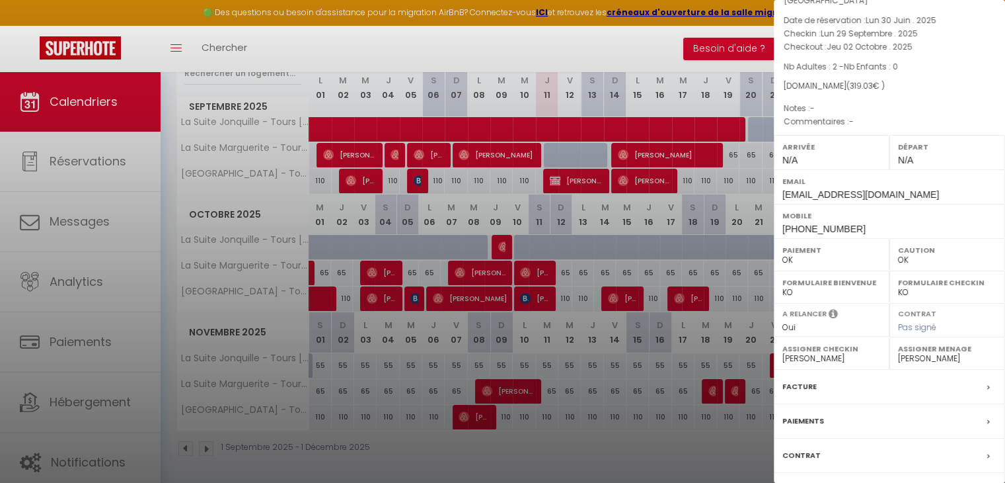
click at [709, 450] on div at bounding box center [502, 241] width 1005 height 483
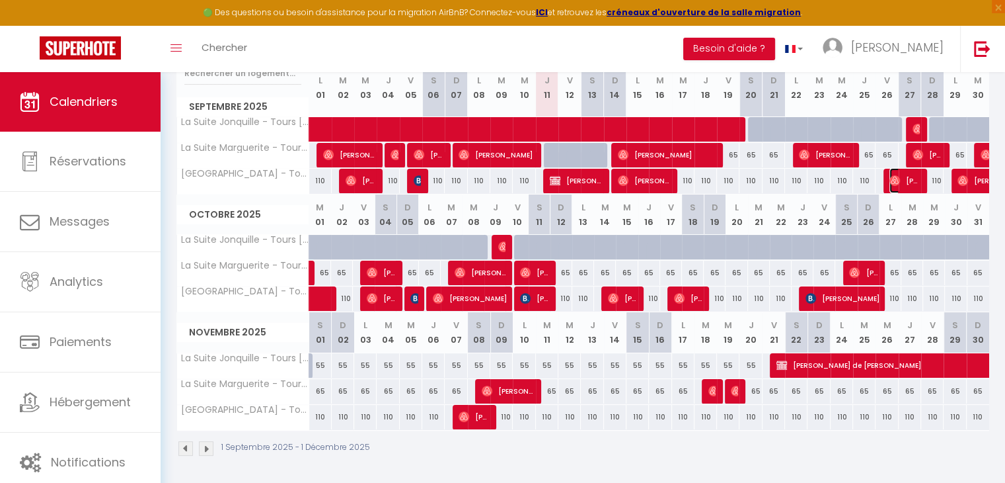
click at [911, 175] on span "[PERSON_NAME]" at bounding box center [905, 180] width 30 height 25
select select "44716"
select select "48924"
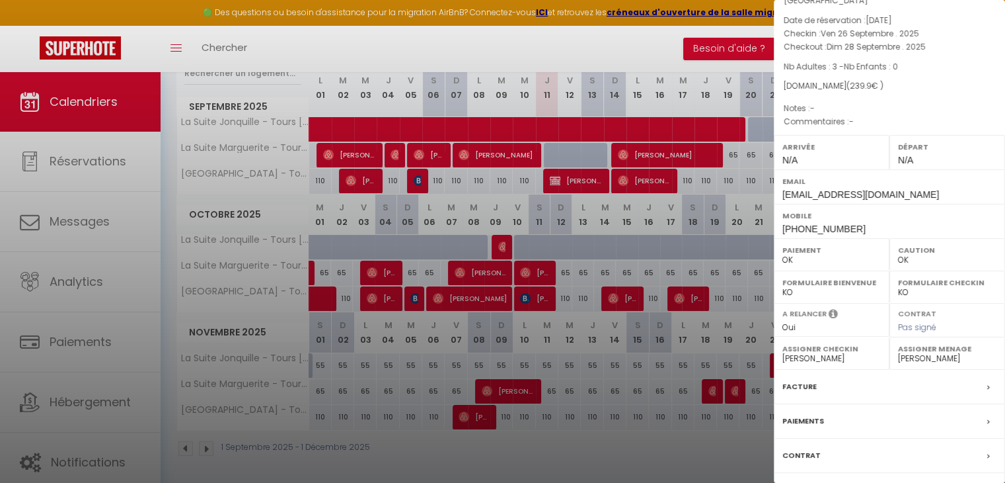
click at [697, 447] on div at bounding box center [502, 241] width 1005 height 483
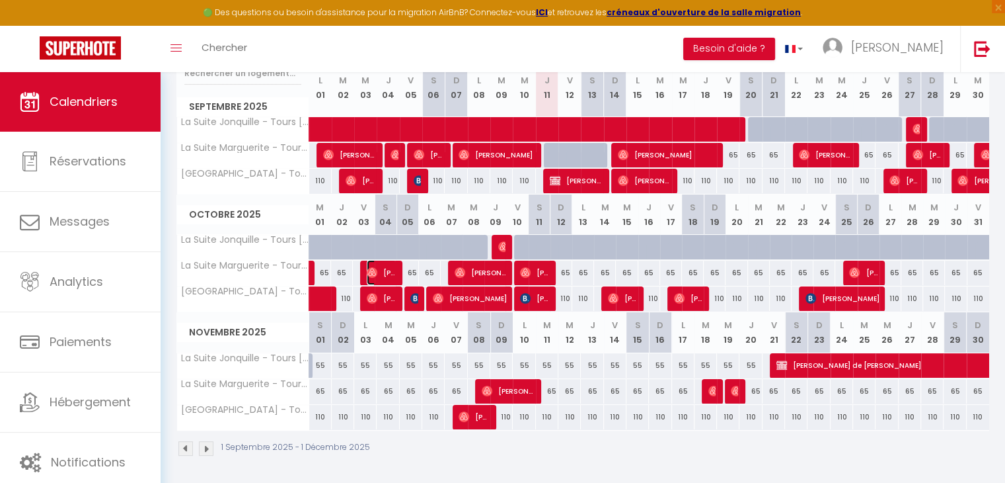
click at [372, 272] on img at bounding box center [372, 272] width 11 height 11
select select
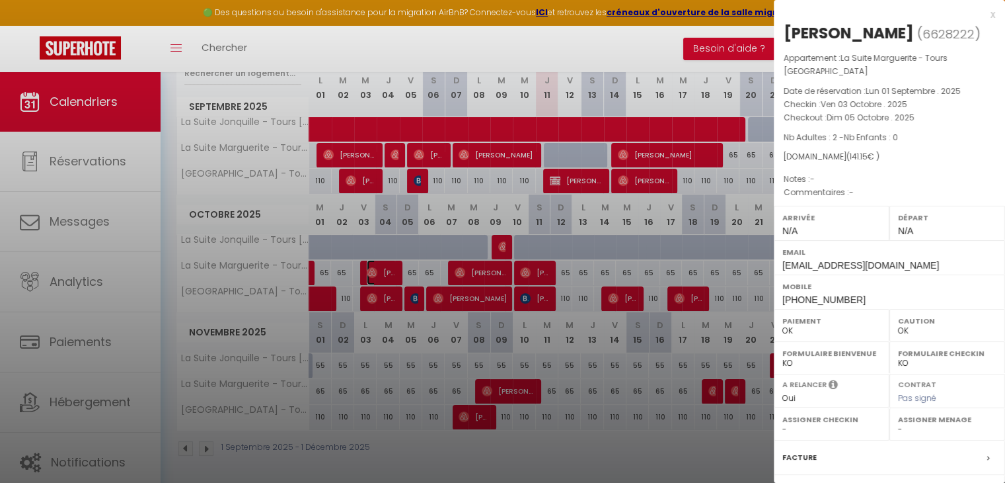
scroll to position [166, 0]
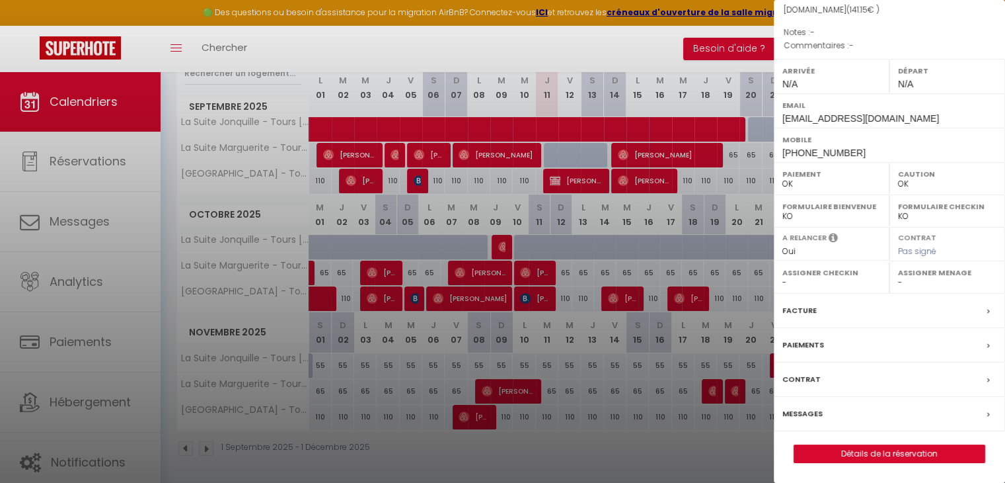
click at [902, 283] on select "- [PERSON_NAME] Bon [PERSON_NAME] [PERSON_NAME] [PERSON_NAME]" at bounding box center [947, 282] width 98 height 12
select select "44716"
click at [898, 276] on select "- [PERSON_NAME] Bon [PERSON_NAME] [PERSON_NAME] [PERSON_NAME]" at bounding box center [947, 282] width 98 height 12
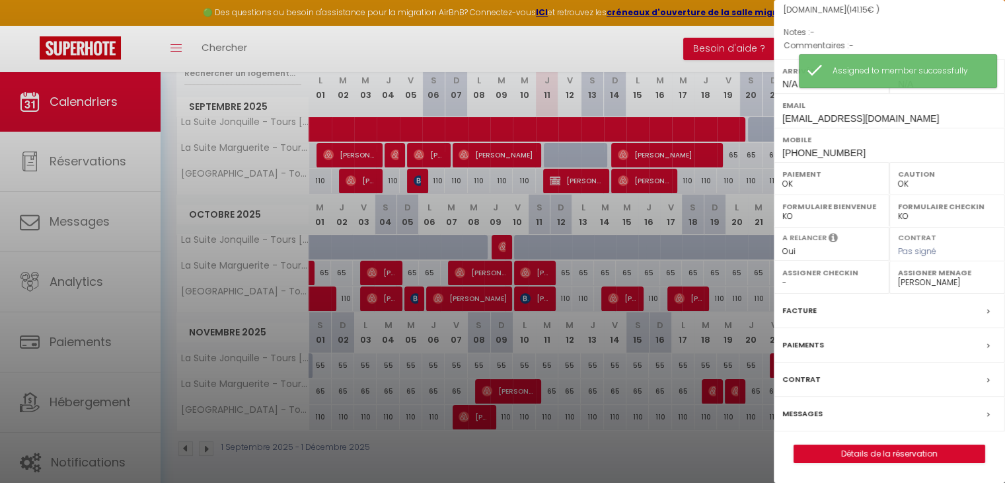
scroll to position [0, 0]
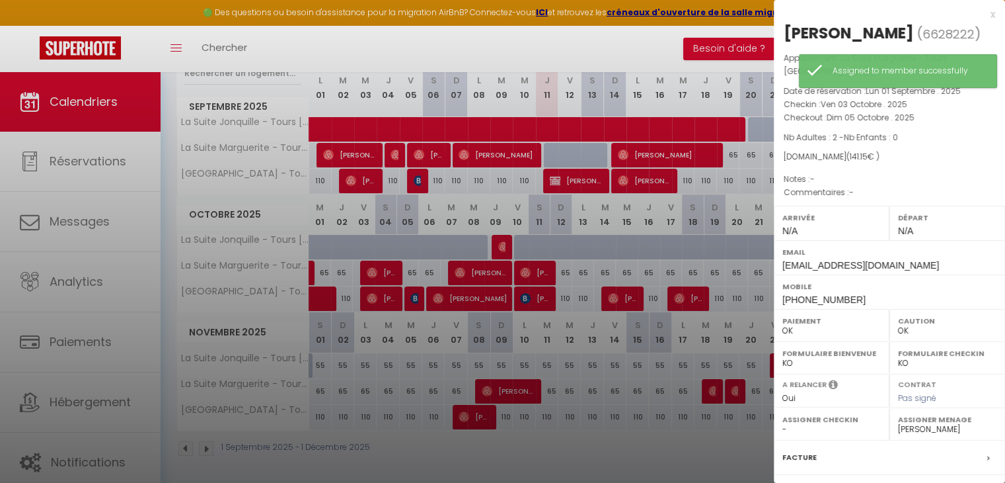
click at [391, 297] on div at bounding box center [502, 241] width 1005 height 483
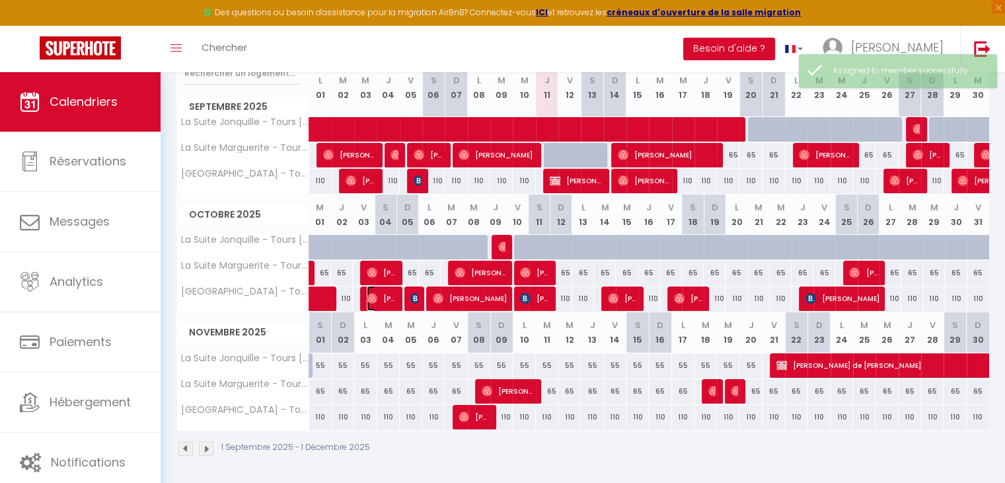
click at [391, 297] on span "[PERSON_NAME]" at bounding box center [382, 298] width 30 height 25
select select "44716"
select select "48924"
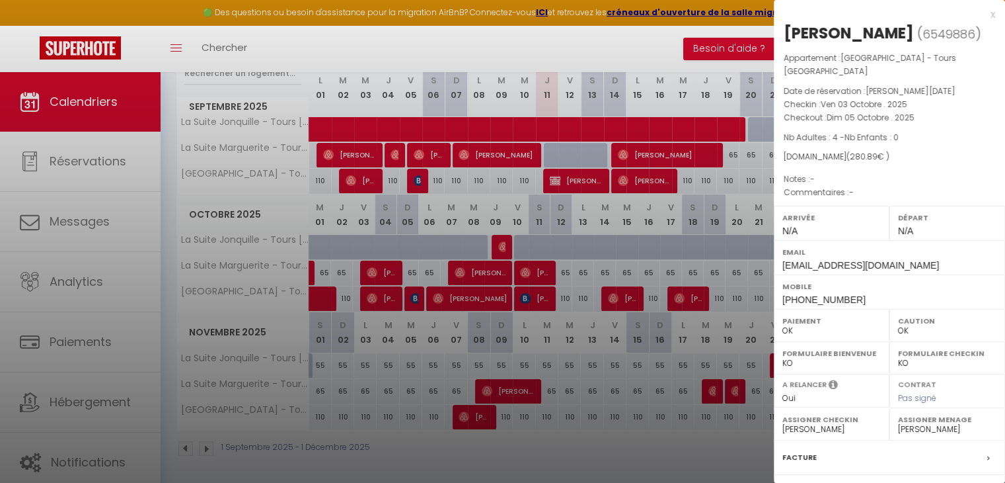
click at [378, 425] on div at bounding box center [502, 241] width 1005 height 483
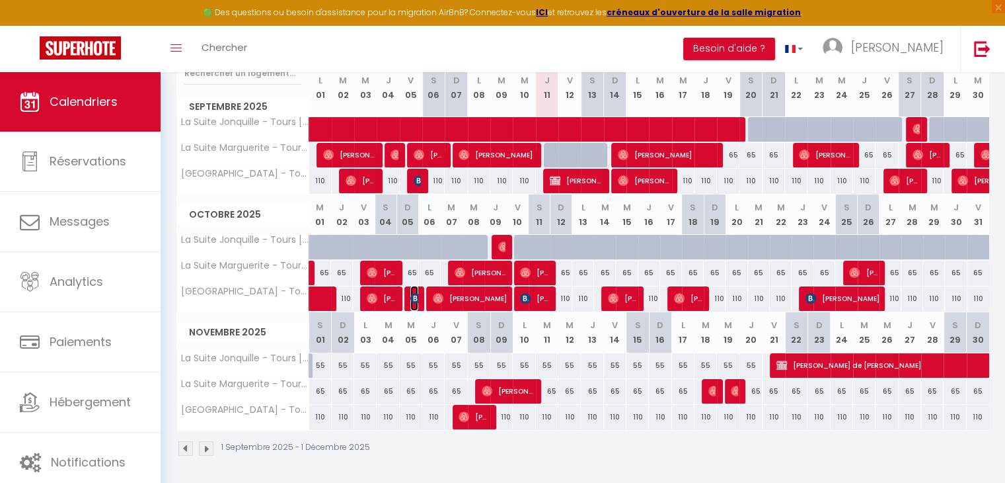
click at [413, 302] on img at bounding box center [415, 298] width 11 height 11
select select "KO"
select select
select select "44716"
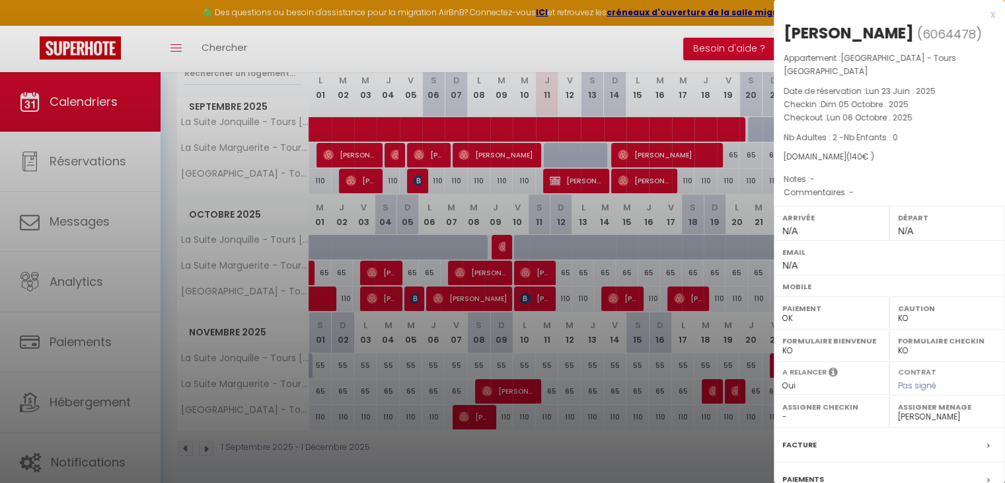
click at [473, 308] on div at bounding box center [502, 241] width 1005 height 483
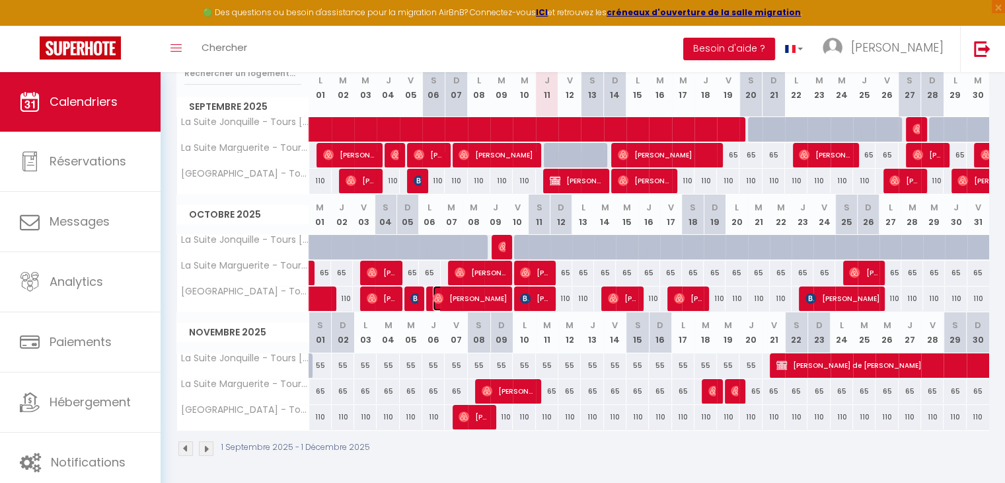
click at [480, 296] on span "[PERSON_NAME]" at bounding box center [470, 298] width 75 height 25
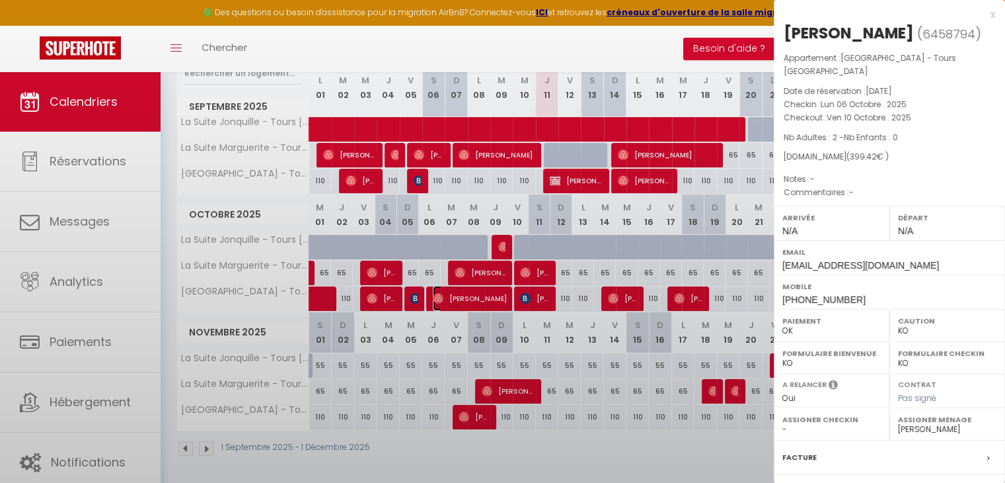
select select "OK"
select select "44716"
select select "45027"
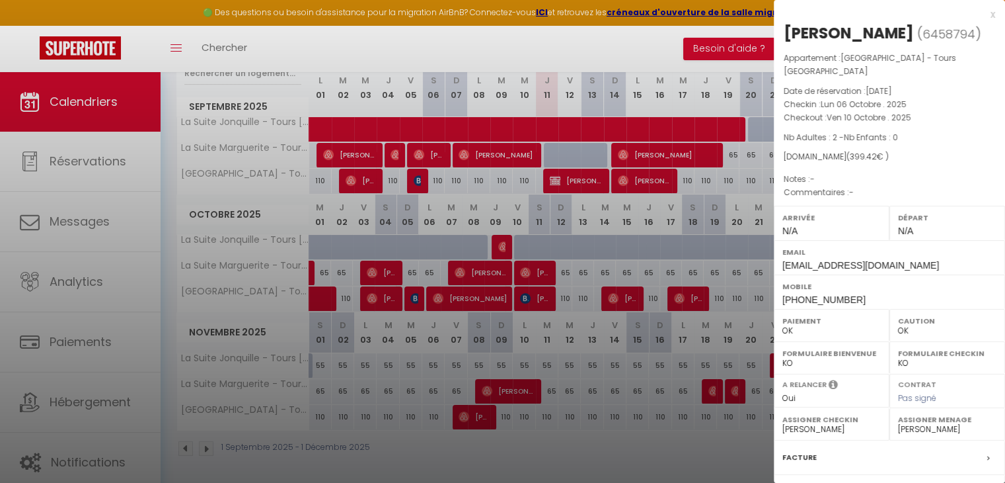
click at [494, 268] on div at bounding box center [502, 241] width 1005 height 483
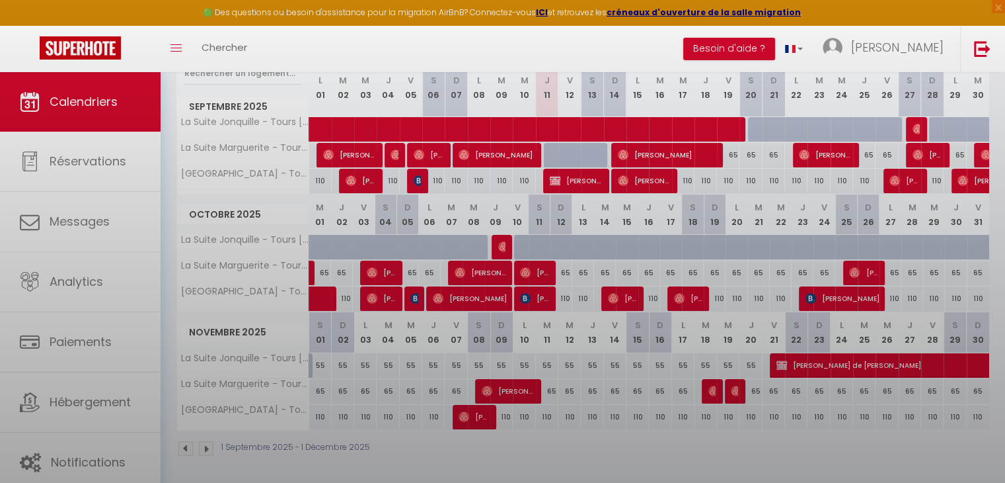
click at [494, 268] on div at bounding box center [502, 241] width 1005 height 483
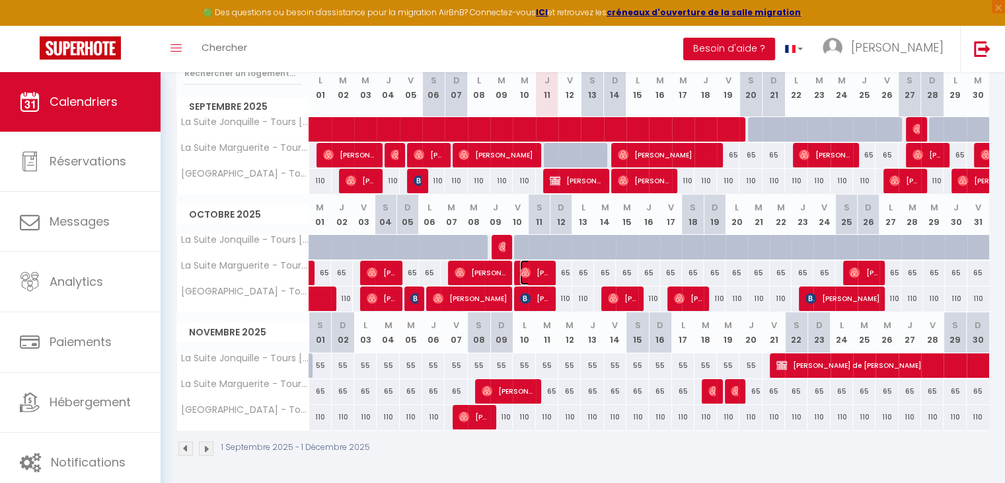
click at [537, 269] on span "[PERSON_NAME]" at bounding box center [535, 272] width 30 height 25
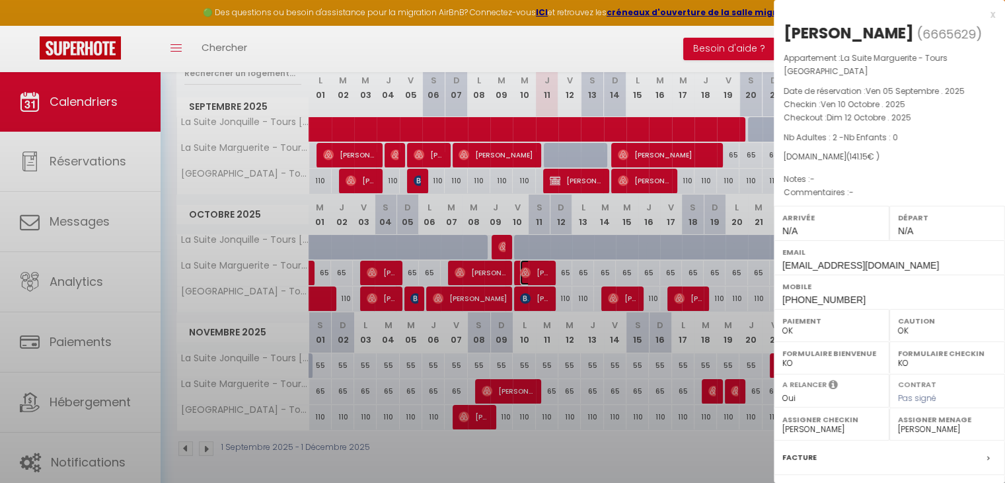
select select
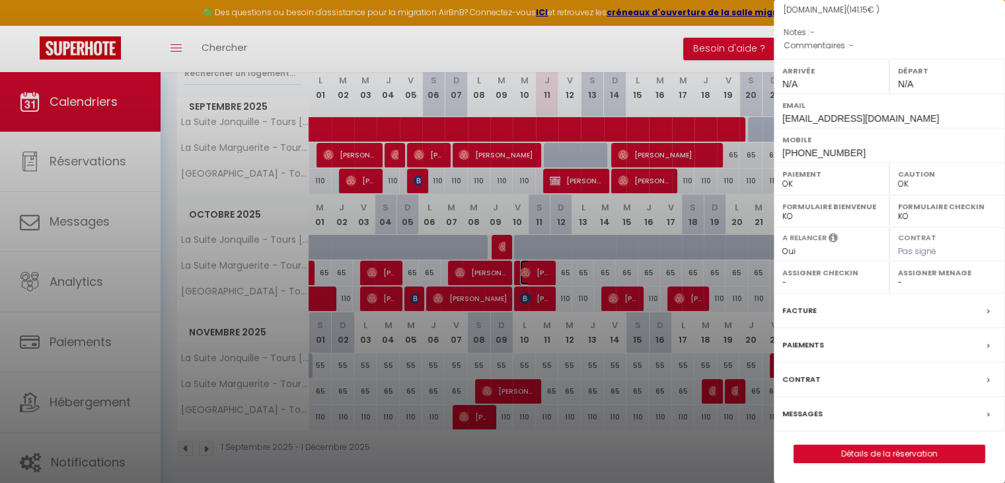
scroll to position [161, 0]
click at [910, 286] on select "- [PERSON_NAME] Bon [PERSON_NAME] [PERSON_NAME] [PERSON_NAME]" at bounding box center [947, 282] width 98 height 12
select select "48924"
click at [898, 282] on select "- [PERSON_NAME] Bon [PERSON_NAME] [PERSON_NAME] [PERSON_NAME]" at bounding box center [947, 282] width 98 height 12
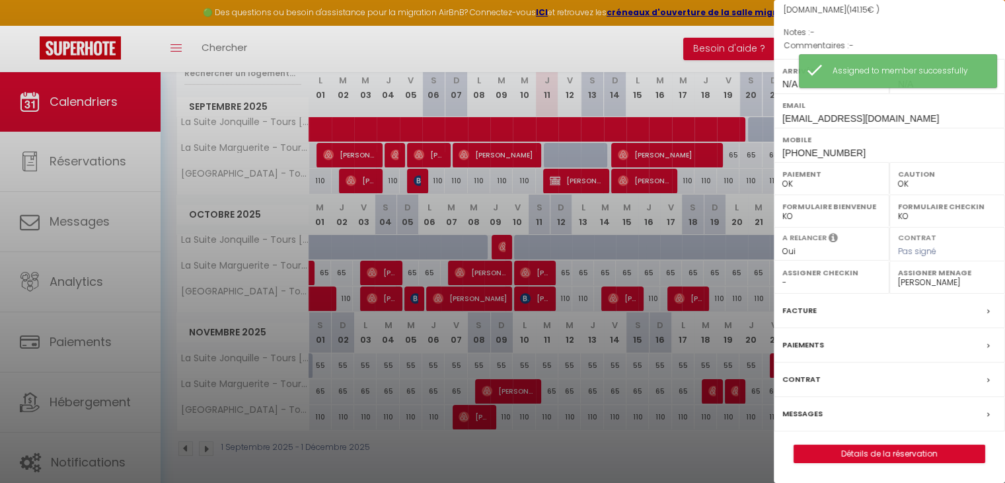
click at [815, 274] on label "Assigner Checkin" at bounding box center [832, 272] width 98 height 13
click at [791, 279] on label "Assigner Checkin" at bounding box center [832, 272] width 98 height 13
click at [783, 288] on select "- [PERSON_NAME] Bon [PERSON_NAME] [PERSON_NAME] [PERSON_NAME]" at bounding box center [832, 282] width 98 height 12
select select "44716"
click at [783, 282] on select "- [PERSON_NAME] Bon [PERSON_NAME] [PERSON_NAME] [PERSON_NAME]" at bounding box center [832, 282] width 98 height 12
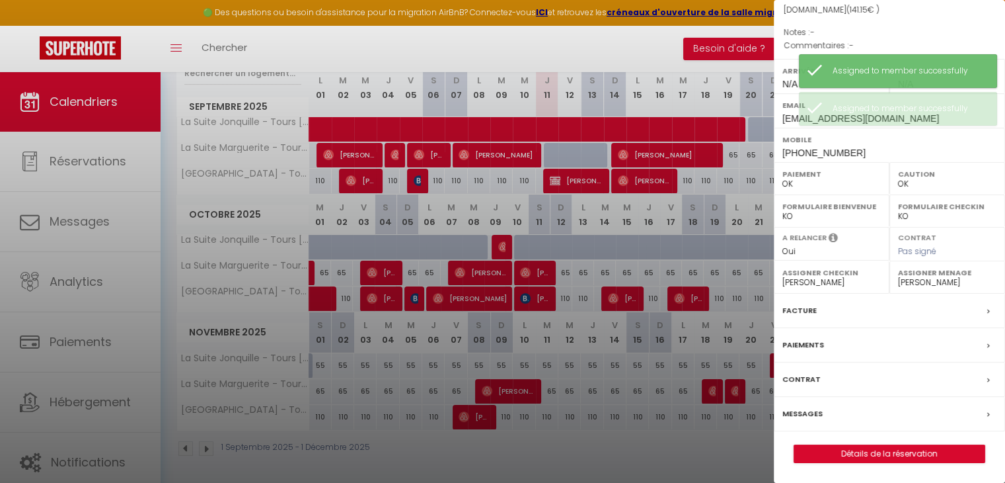
click at [646, 449] on div at bounding box center [502, 241] width 1005 height 483
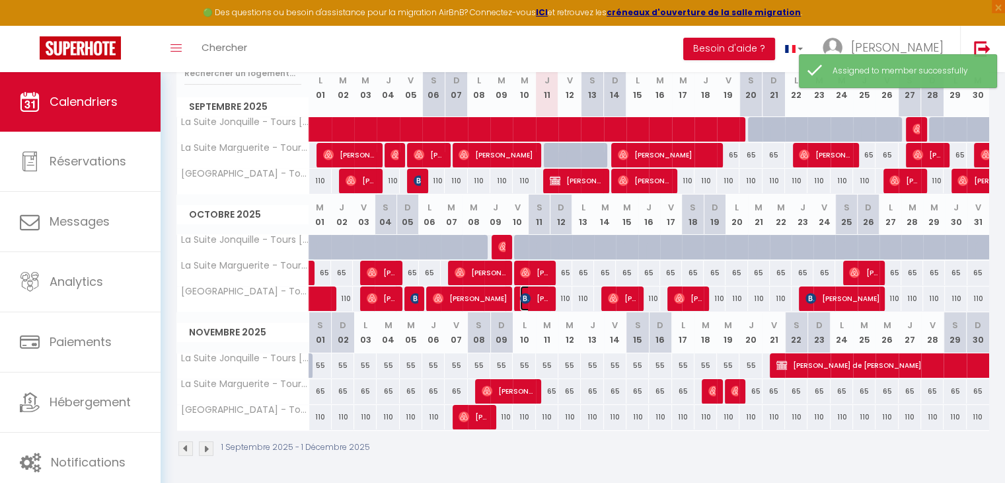
click at [539, 301] on span "[PERSON_NAME]" at bounding box center [535, 298] width 30 height 25
select select "KO"
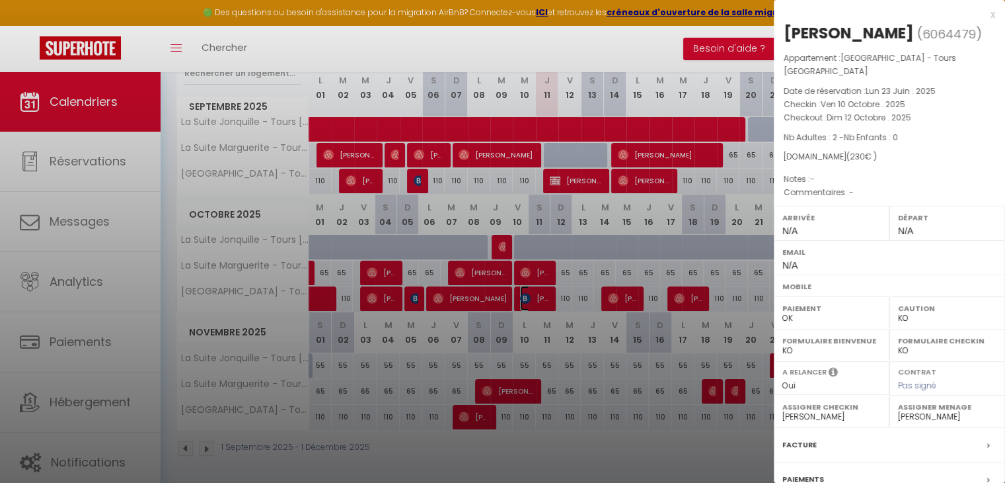
scroll to position [0, 0]
click at [608, 411] on div at bounding box center [502, 241] width 1005 height 483
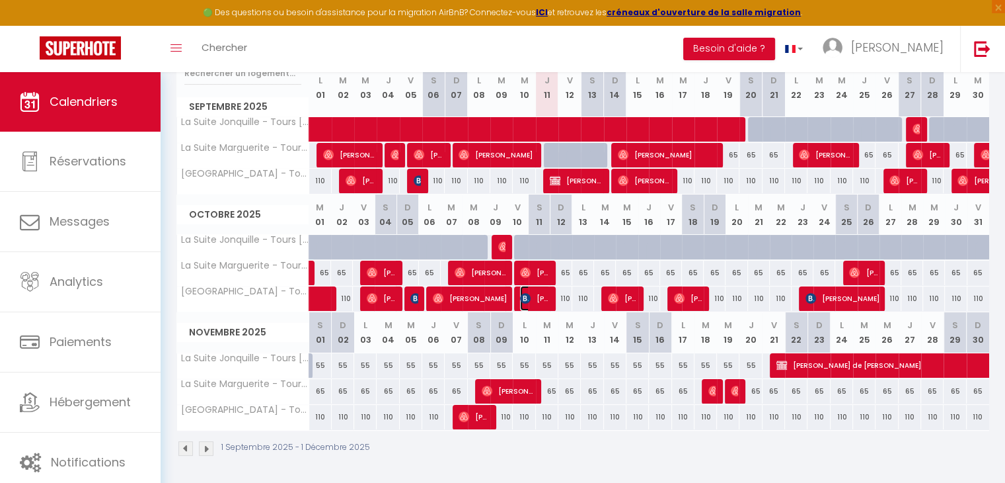
click at [548, 299] on span "[PERSON_NAME]" at bounding box center [535, 298] width 30 height 25
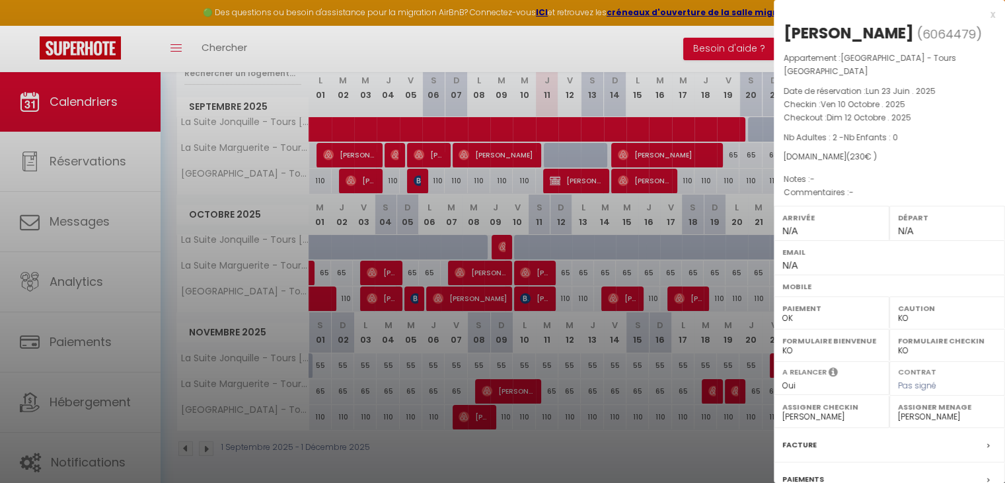
click at [804, 414] on select "- [PERSON_NAME] Bon [PERSON_NAME] [PERSON_NAME] [PERSON_NAME]" at bounding box center [832, 416] width 98 height 12
select select "44716"
click at [783, 410] on select "- [PERSON_NAME] Bon [PERSON_NAME] [PERSON_NAME] [PERSON_NAME]" at bounding box center [832, 416] width 98 height 12
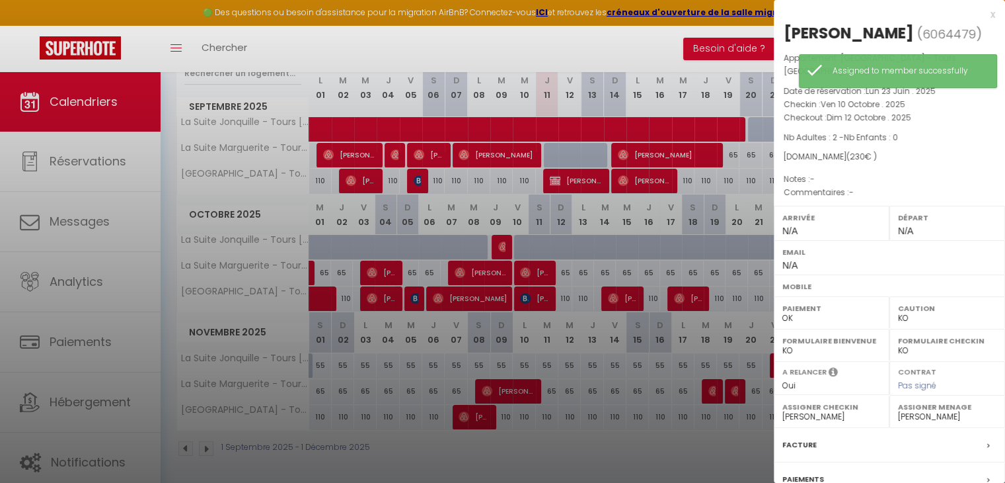
click at [586, 453] on div at bounding box center [502, 241] width 1005 height 483
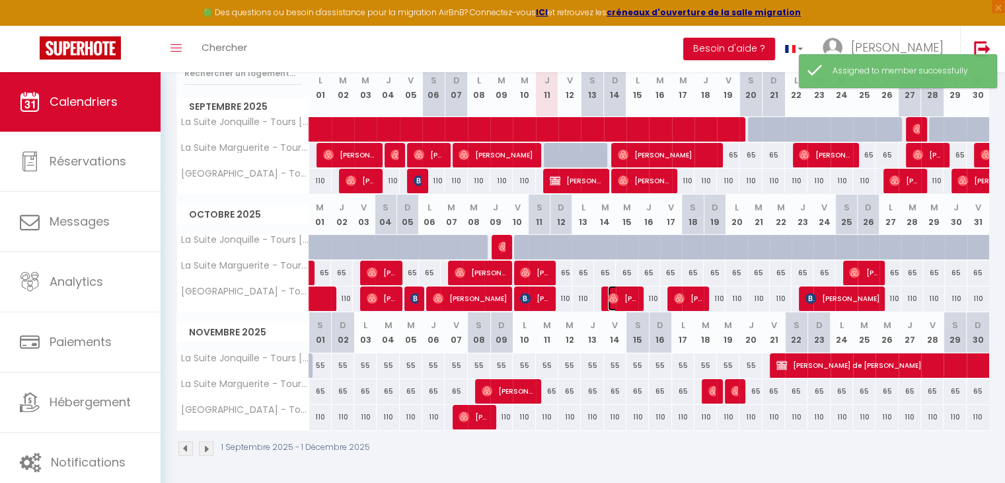
click at [625, 301] on span "[PERSON_NAME]" at bounding box center [623, 298] width 30 height 25
select select "OK"
select select
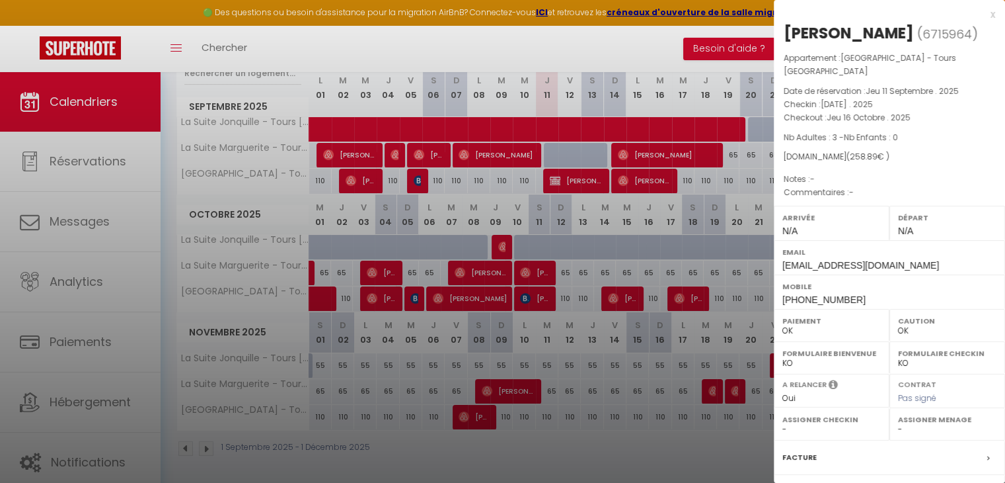
click at [904, 422] on label "Assigner Menage" at bounding box center [947, 418] width 98 height 13
click at [899, 424] on label "Assigner Menage" at bounding box center [947, 418] width 98 height 13
click at [892, 432] on div "Assigner Menage - [PERSON_NAME] Bon [PERSON_NAME] [PERSON_NAME] [PERSON_NAME]" at bounding box center [948, 424] width 116 height 32
click at [901, 425] on select "- [PERSON_NAME] Bon [PERSON_NAME] [PERSON_NAME] [PERSON_NAME]" at bounding box center [947, 429] width 98 height 12
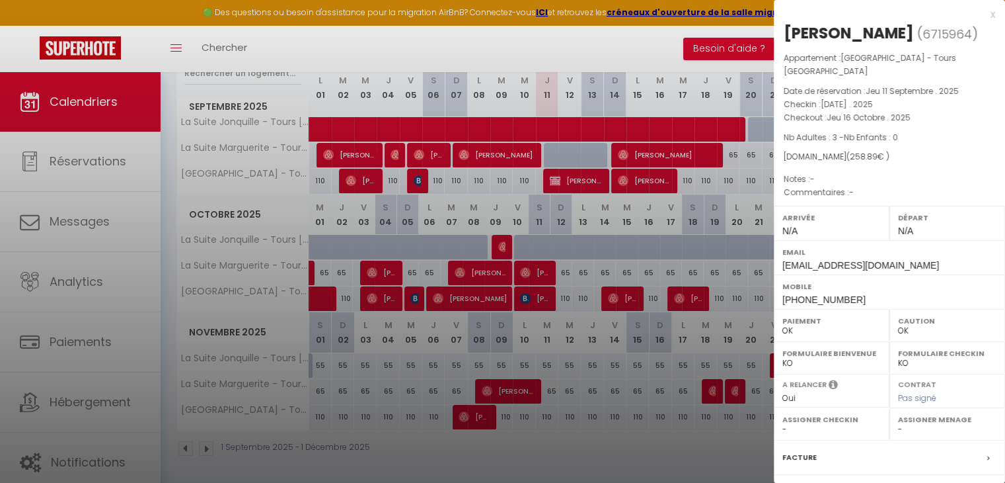
select select "44716"
click at [898, 423] on select "- [PERSON_NAME] Bon [PERSON_NAME] [PERSON_NAME] [PERSON_NAME]" at bounding box center [947, 429] width 98 height 12
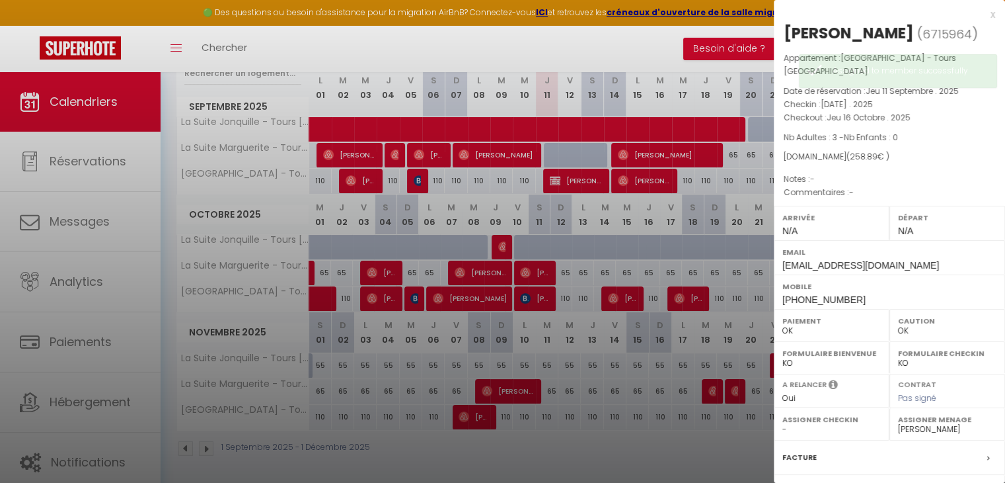
click at [744, 460] on div at bounding box center [502, 241] width 1005 height 483
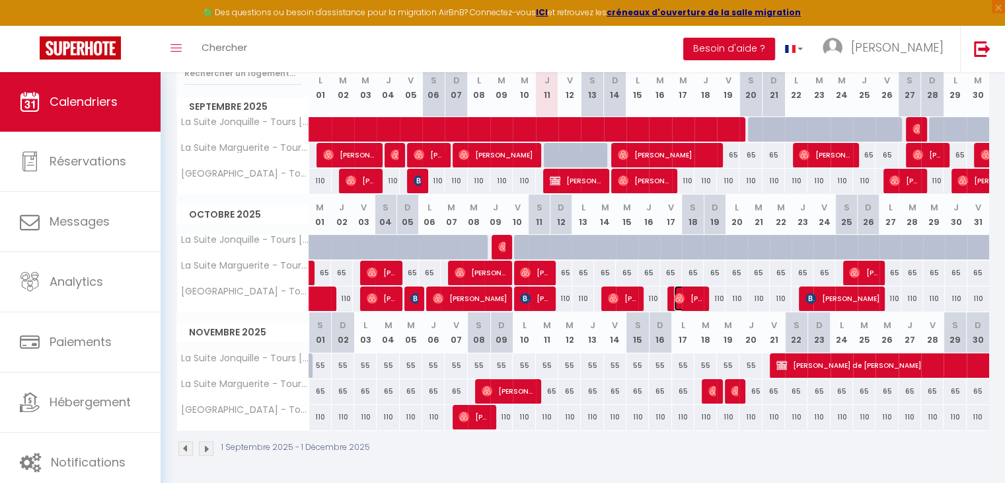
click at [694, 298] on span "[PERSON_NAME],[PERSON_NAME]" at bounding box center [689, 298] width 30 height 25
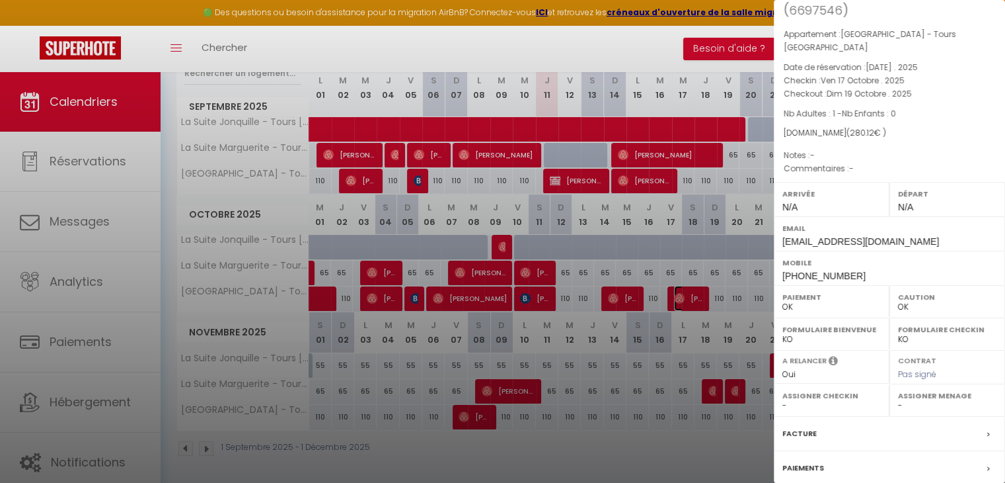
scroll to position [67, 0]
click at [898, 403] on select "- [PERSON_NAME] Bon [PERSON_NAME] [PERSON_NAME] [PERSON_NAME]" at bounding box center [947, 404] width 98 height 12
select select "48924"
click at [898, 398] on select "- [PERSON_NAME] Bon [PERSON_NAME] [PERSON_NAME] [PERSON_NAME]" at bounding box center [947, 404] width 98 height 12
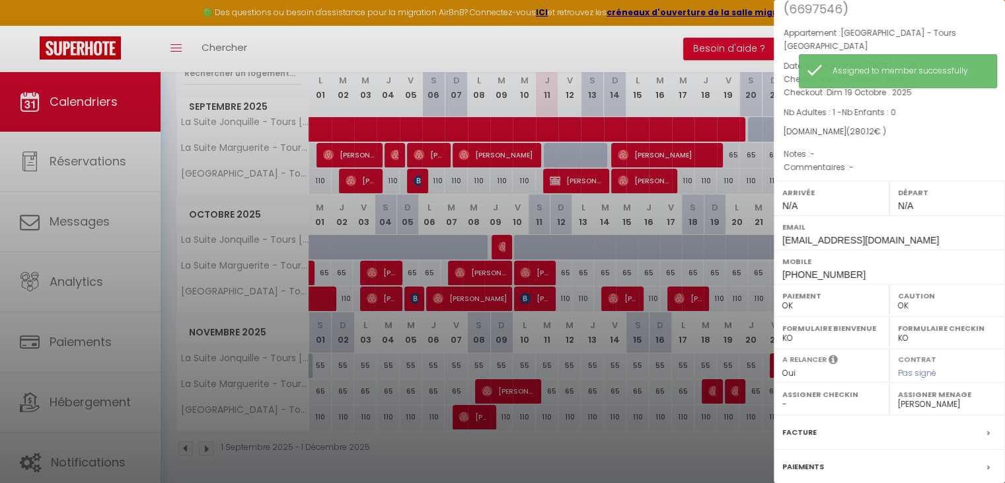
click at [815, 405] on select "- [PERSON_NAME] Bon [PERSON_NAME] [PERSON_NAME] [PERSON_NAME]" at bounding box center [832, 404] width 98 height 12
select select "44716"
click at [783, 398] on select "- [PERSON_NAME] Bon [PERSON_NAME] [PERSON_NAME] [PERSON_NAME]" at bounding box center [832, 404] width 98 height 12
click at [698, 459] on div at bounding box center [502, 241] width 1005 height 483
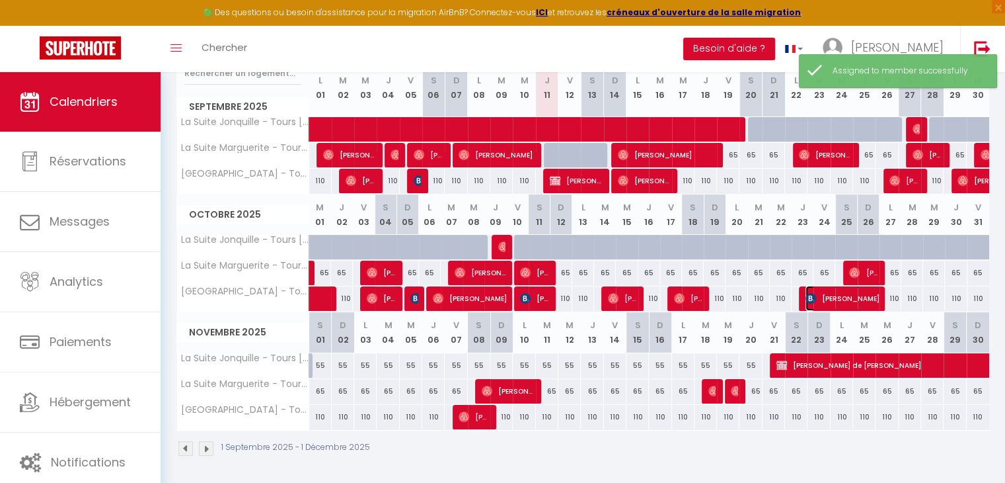
click at [849, 302] on span "[PERSON_NAME]" at bounding box center [843, 298] width 75 height 25
select select "KO"
select select
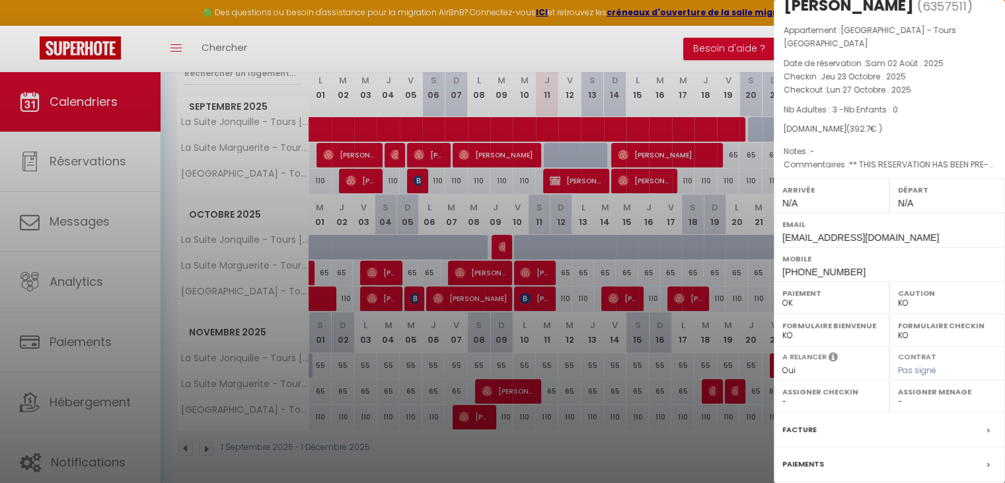
scroll to position [31, 0]
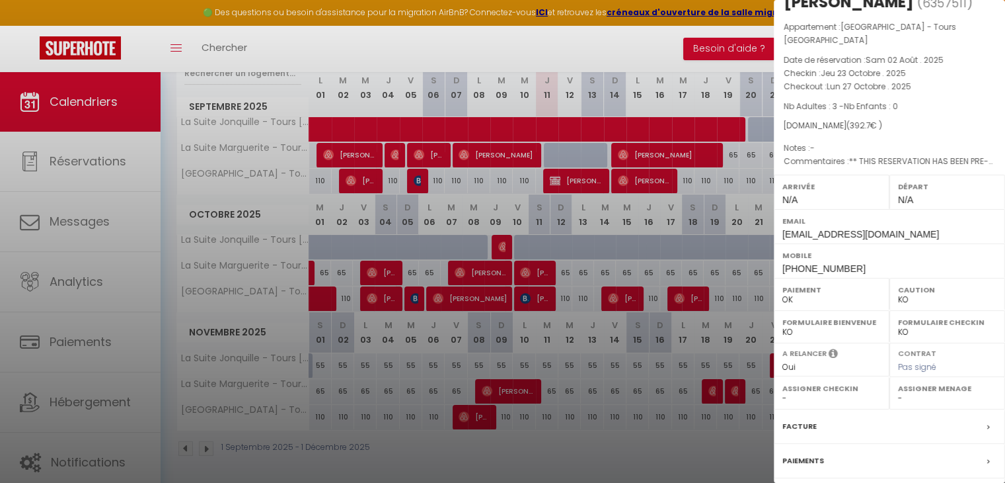
click at [917, 392] on label "Assigner Menage" at bounding box center [947, 387] width 98 height 13
click at [890, 396] on div "Assigner Menage - [PERSON_NAME] Bon [PERSON_NAME] [PERSON_NAME] [PERSON_NAME]" at bounding box center [948, 393] width 116 height 32
click at [908, 392] on label "Assigner Menage" at bounding box center [947, 387] width 98 height 13
click at [898, 400] on select "- [PERSON_NAME] Bon [PERSON_NAME] [PERSON_NAME] [PERSON_NAME]" at bounding box center [947, 398] width 98 height 12
click at [670, 457] on div at bounding box center [502, 241] width 1005 height 483
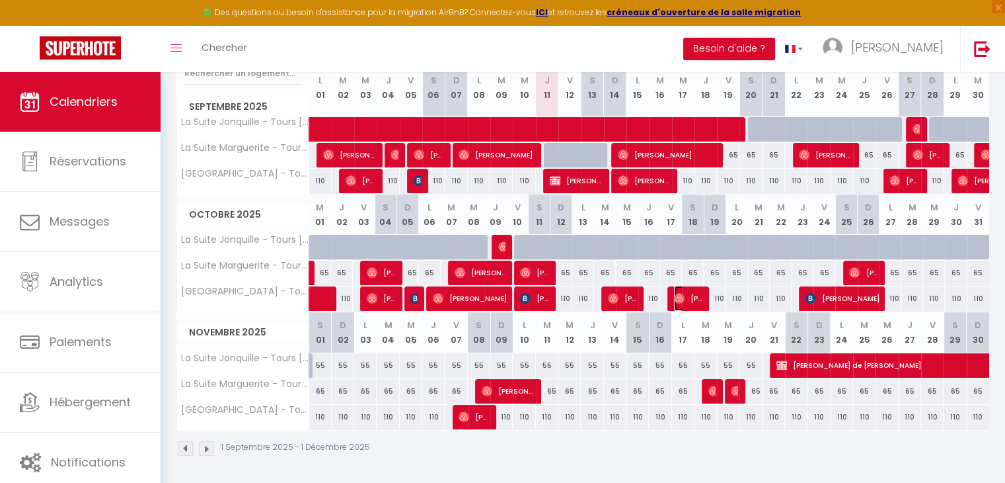
click at [697, 297] on span "[PERSON_NAME],[PERSON_NAME]" at bounding box center [689, 298] width 30 height 25
select select "OK"
select select "44716"
select select "48924"
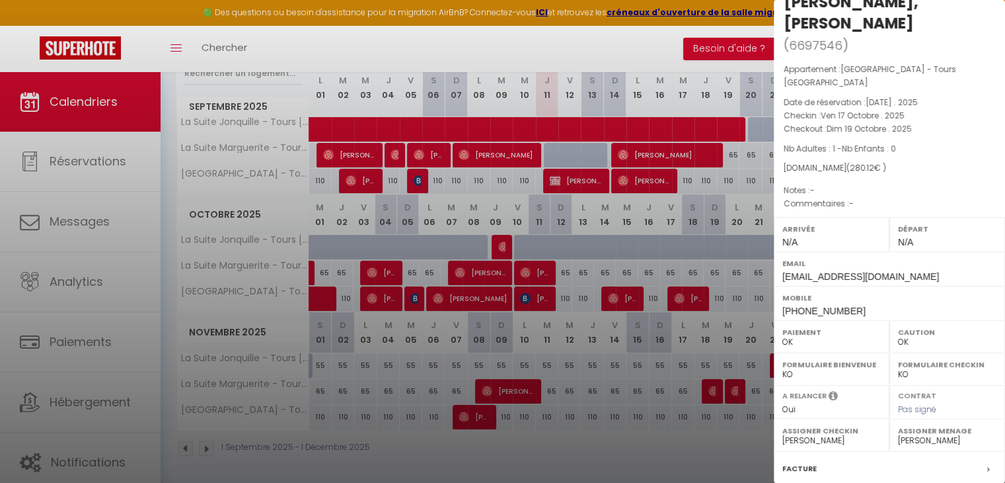
click at [754, 291] on div at bounding box center [502, 241] width 1005 height 483
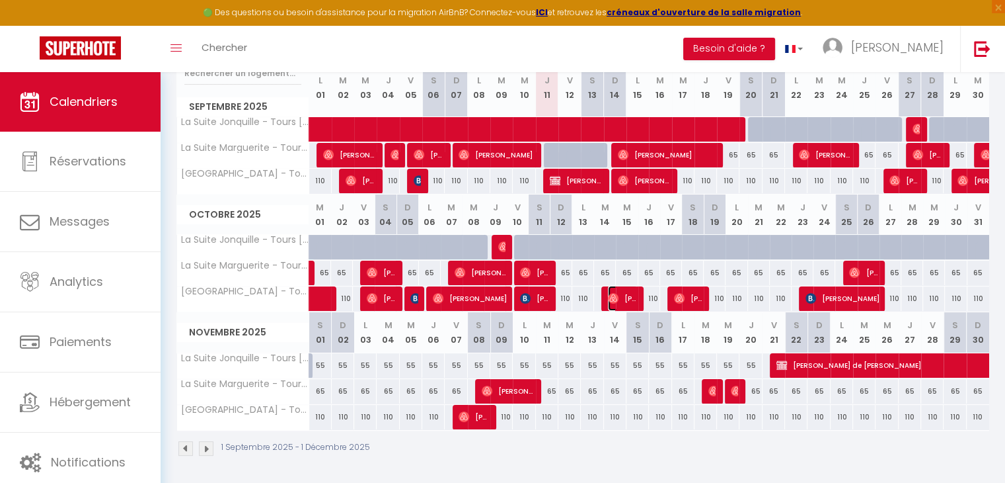
click at [615, 291] on span "[PERSON_NAME]" at bounding box center [623, 298] width 30 height 25
select select
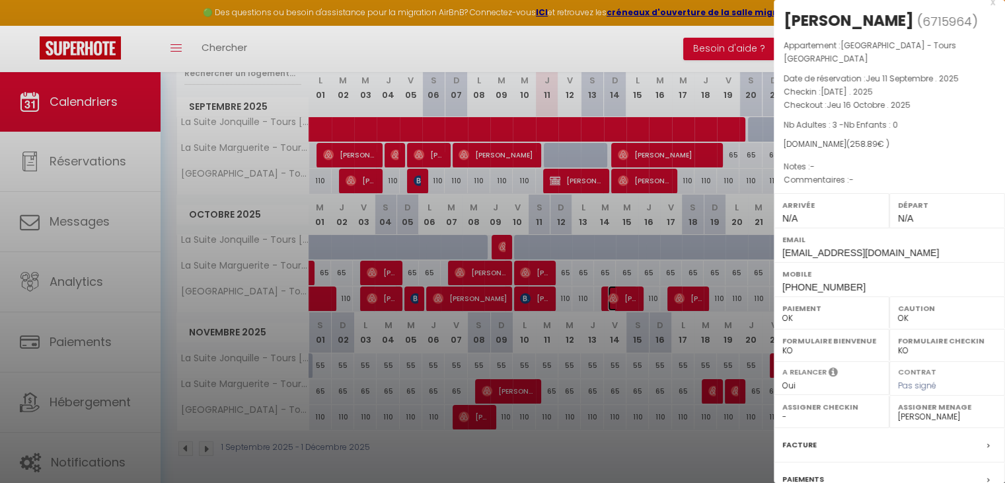
scroll to position [10, 0]
click at [912, 413] on label "Assigner Menage" at bounding box center [947, 409] width 98 height 13
click at [926, 420] on select "- [PERSON_NAME] Bon [PERSON_NAME] [PERSON_NAME] [PERSON_NAME]" at bounding box center [947, 419] width 98 height 12
select select "45027"
click at [898, 413] on select "- [PERSON_NAME] Bon [PERSON_NAME] [PERSON_NAME] [PERSON_NAME]" at bounding box center [947, 419] width 98 height 12
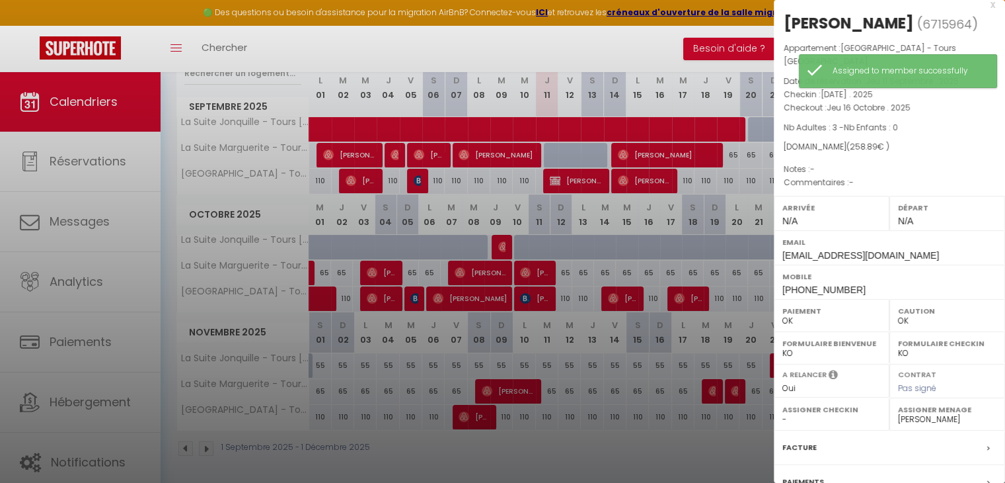
click at [826, 420] on select "- [PERSON_NAME] Bon [PERSON_NAME] [PERSON_NAME] [PERSON_NAME]" at bounding box center [832, 419] width 98 height 12
select select "44716"
click at [783, 413] on select "- [PERSON_NAME] Bon [PERSON_NAME] [PERSON_NAME] [PERSON_NAME]" at bounding box center [832, 419] width 98 height 12
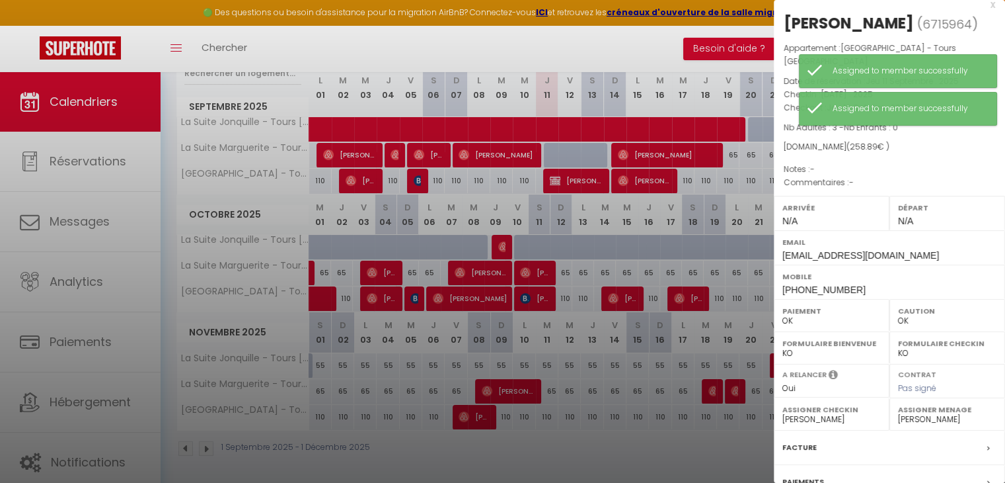
click at [711, 455] on div at bounding box center [502, 241] width 1005 height 483
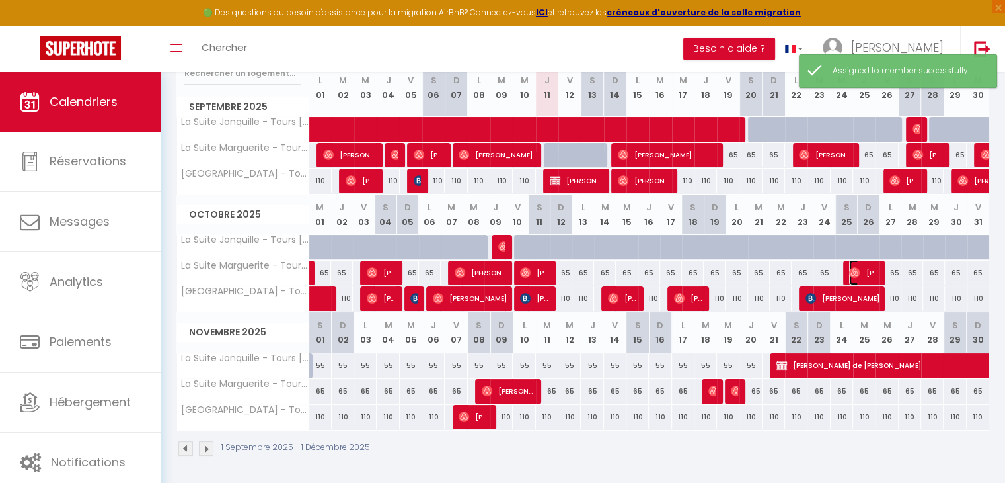
click at [865, 276] on span "[PERSON_NAME]" at bounding box center [864, 272] width 30 height 25
select select
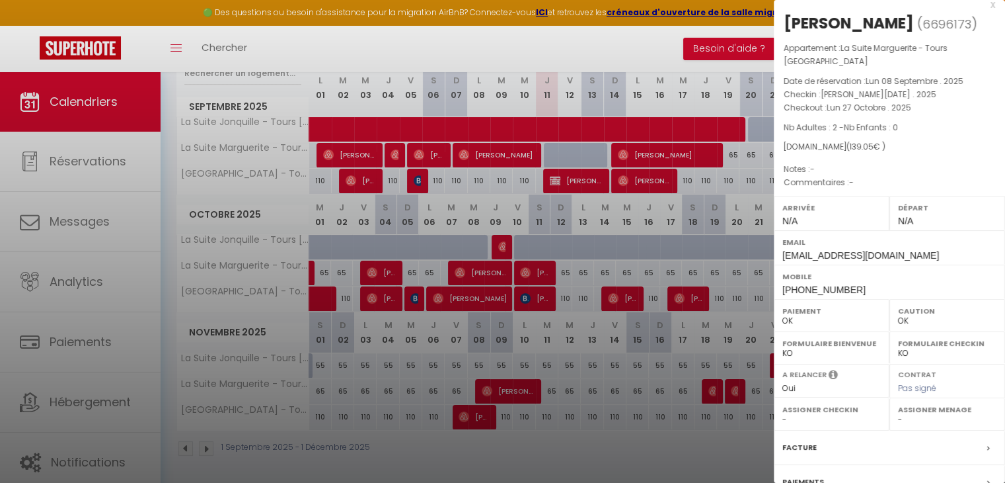
scroll to position [0, 0]
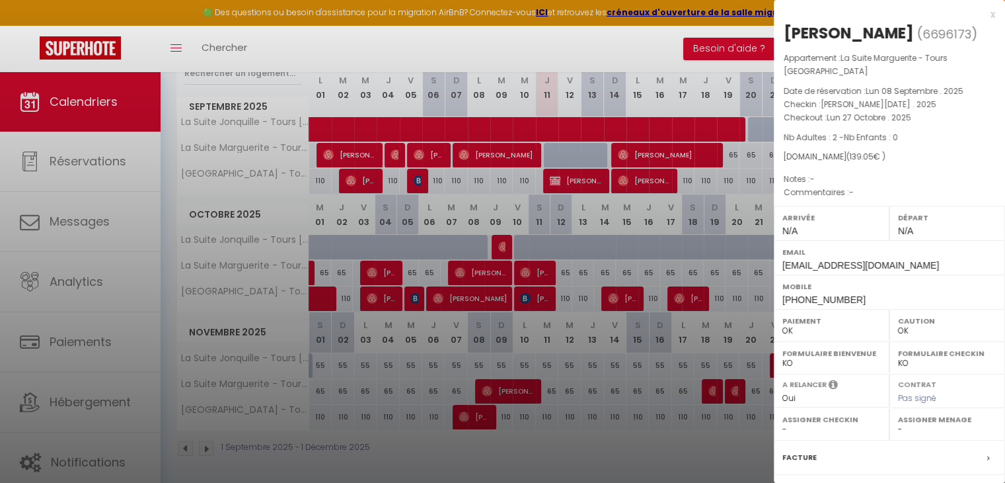
click at [718, 429] on div at bounding box center [502, 241] width 1005 height 483
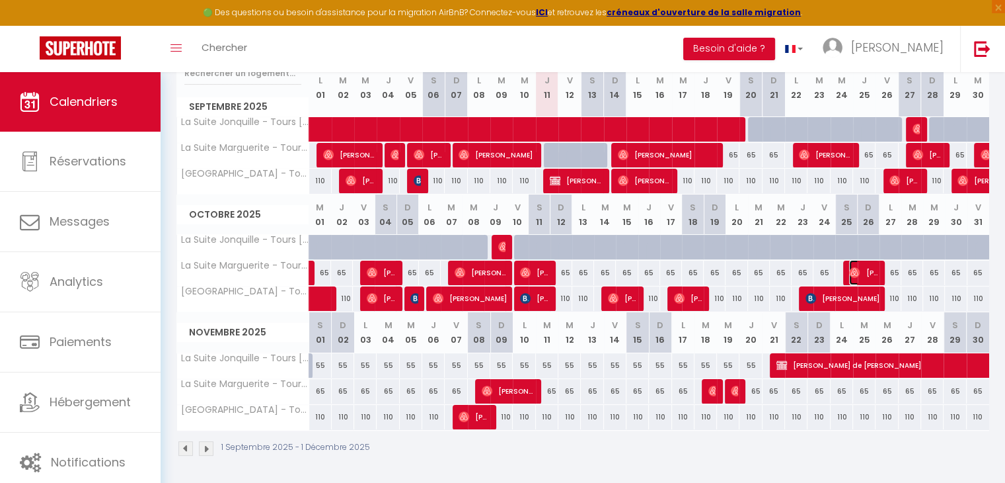
click at [863, 272] on span "[PERSON_NAME]" at bounding box center [864, 272] width 30 height 25
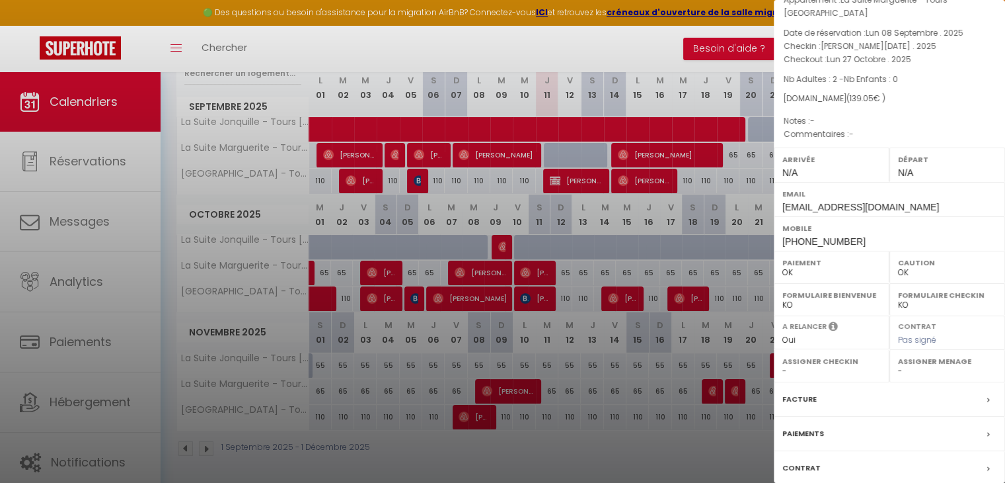
scroll to position [61, 0]
click at [901, 368] on select "- [PERSON_NAME] Bon [PERSON_NAME] [PERSON_NAME] [PERSON_NAME]" at bounding box center [947, 368] width 98 height 12
click at [727, 356] on div at bounding box center [502, 241] width 1005 height 483
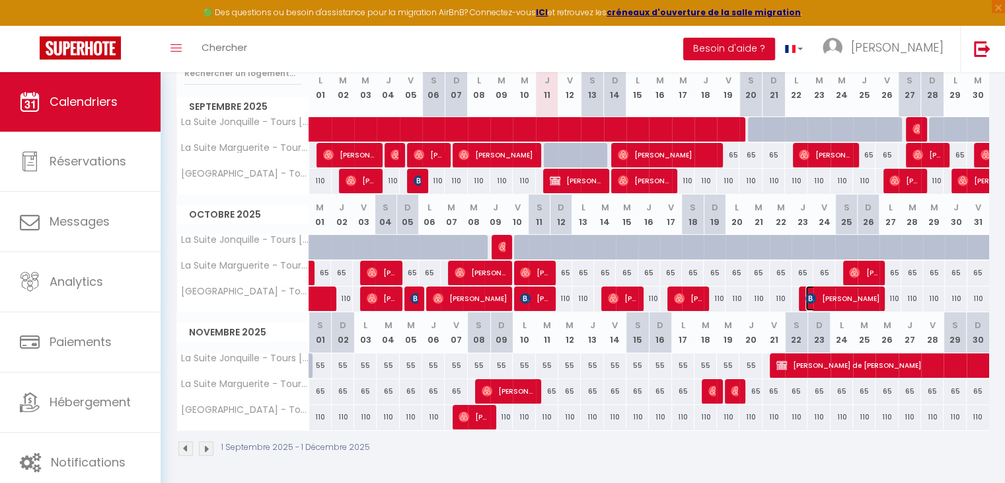
click at [867, 298] on span "[PERSON_NAME]" at bounding box center [843, 298] width 75 height 25
select select "KO"
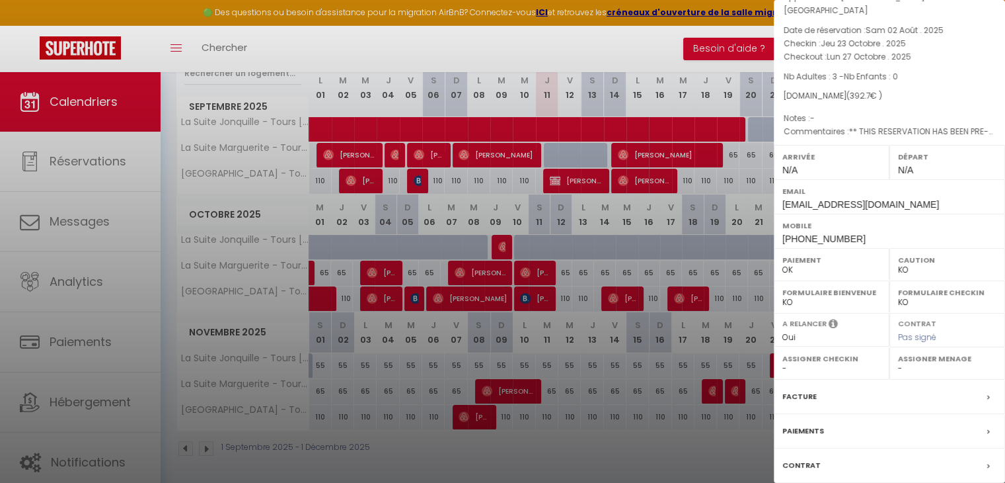
click at [902, 366] on select "- [PERSON_NAME] Bon [PERSON_NAME] [PERSON_NAME] [PERSON_NAME]" at bounding box center [947, 368] width 98 height 12
select select "44716"
click at [898, 362] on select "- [PERSON_NAME] Bon [PERSON_NAME] [PERSON_NAME] [PERSON_NAME]" at bounding box center [947, 368] width 98 height 12
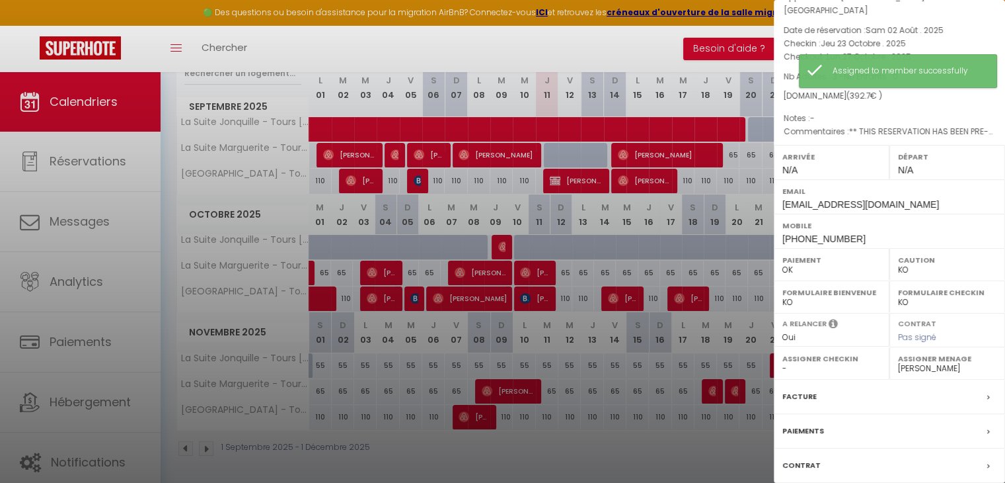
click at [705, 447] on div at bounding box center [502, 241] width 1005 height 483
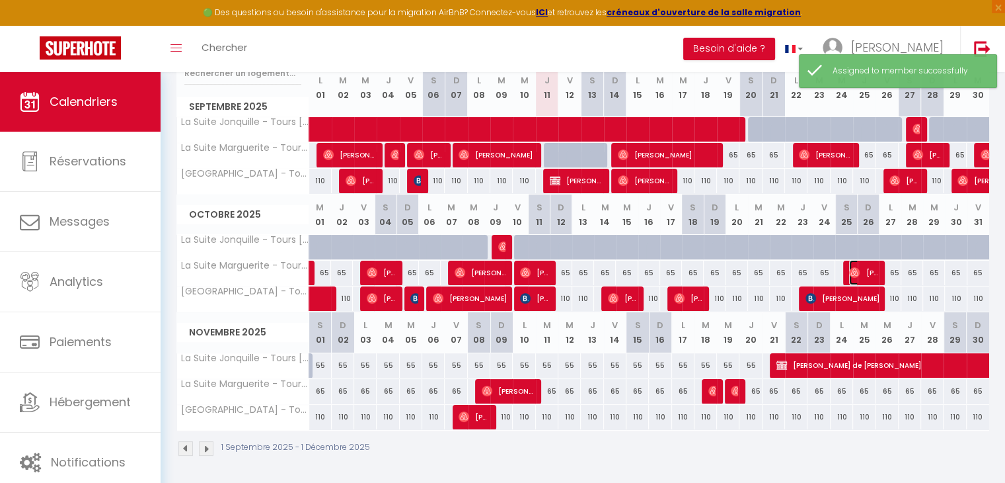
click at [861, 274] on span "[PERSON_NAME]" at bounding box center [864, 272] width 30 height 25
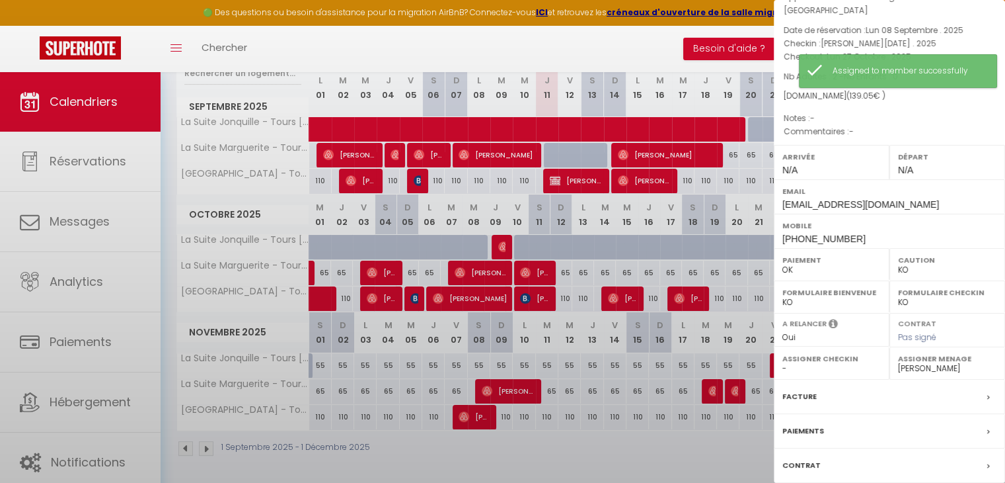
select select "OK"
select select
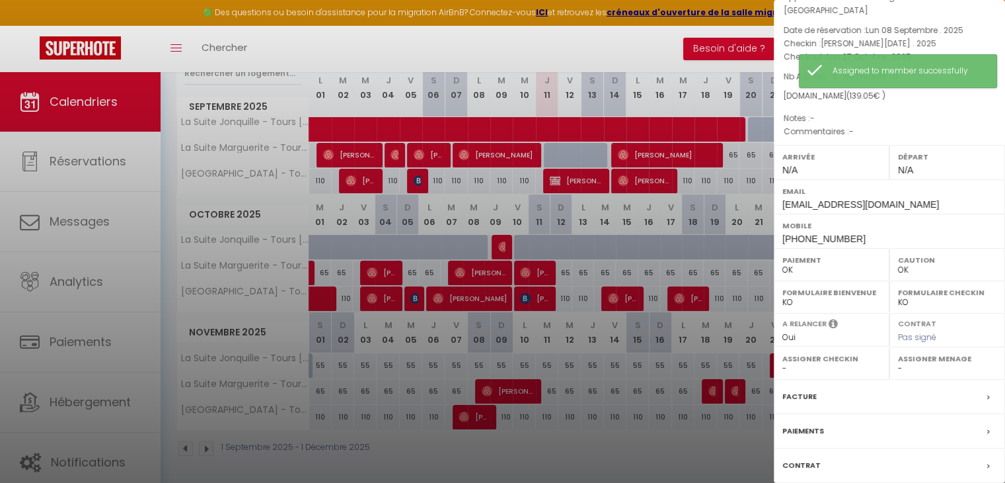
click at [913, 360] on label "Assigner Menage" at bounding box center [947, 358] width 98 height 13
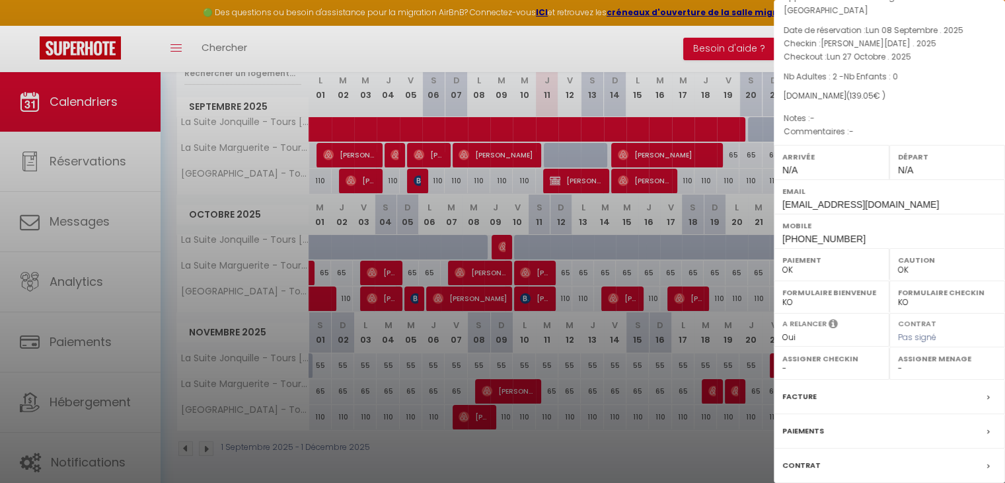
click at [898, 361] on label "Assigner Menage" at bounding box center [947, 358] width 98 height 13
click at [898, 370] on select "- [PERSON_NAME] Bon [PERSON_NAME] [PERSON_NAME] [PERSON_NAME]" at bounding box center [947, 368] width 98 height 12
click at [701, 471] on div at bounding box center [502, 241] width 1005 height 483
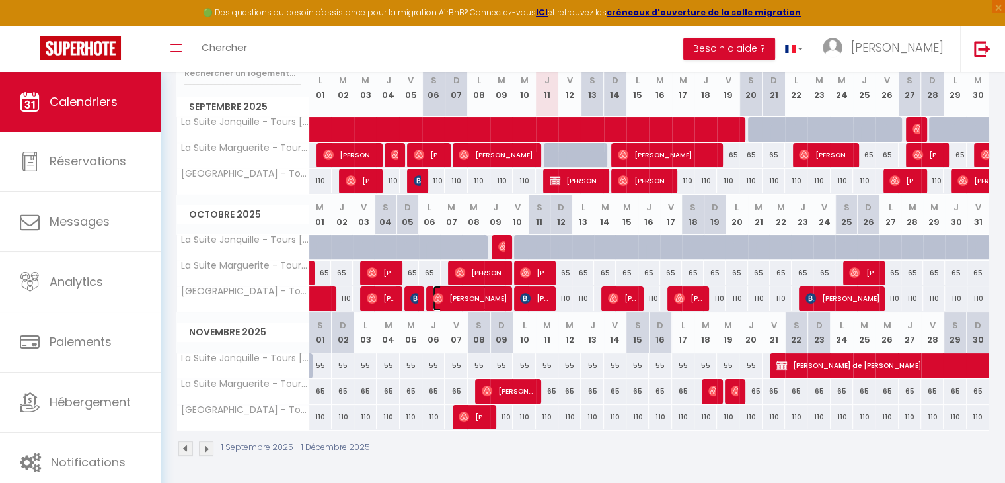
click at [499, 301] on span "[PERSON_NAME]" at bounding box center [470, 298] width 75 height 25
select select "44716"
select select "45027"
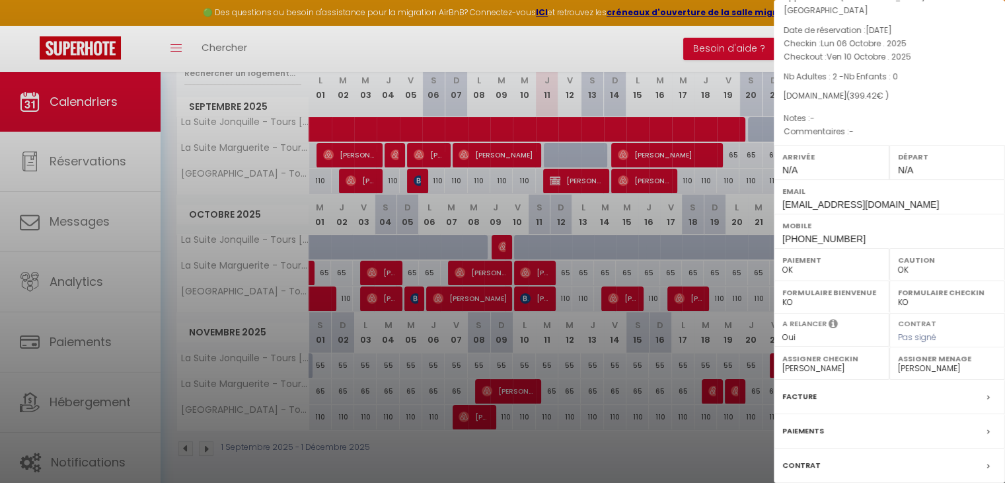
click at [726, 448] on div at bounding box center [502, 241] width 1005 height 483
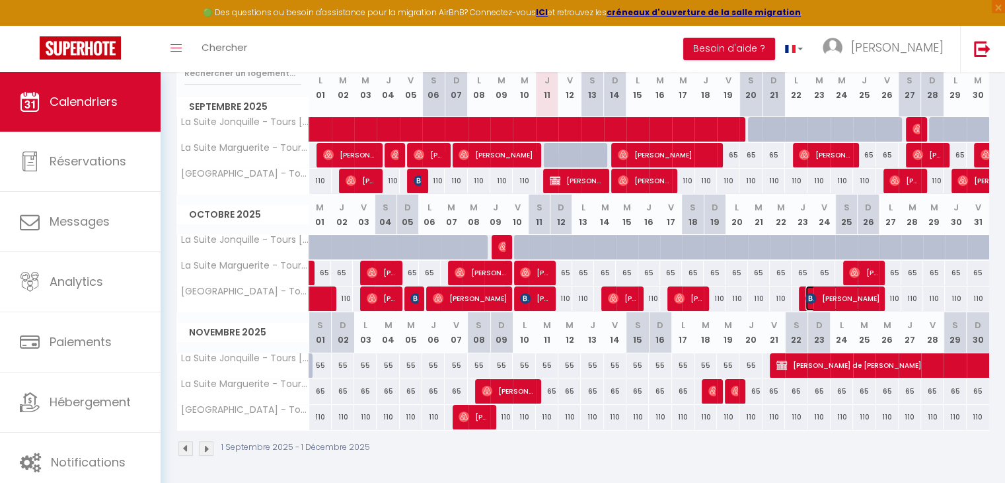
click at [845, 302] on span "[PERSON_NAME]" at bounding box center [843, 298] width 75 height 25
select select "KO"
select select
select select "44716"
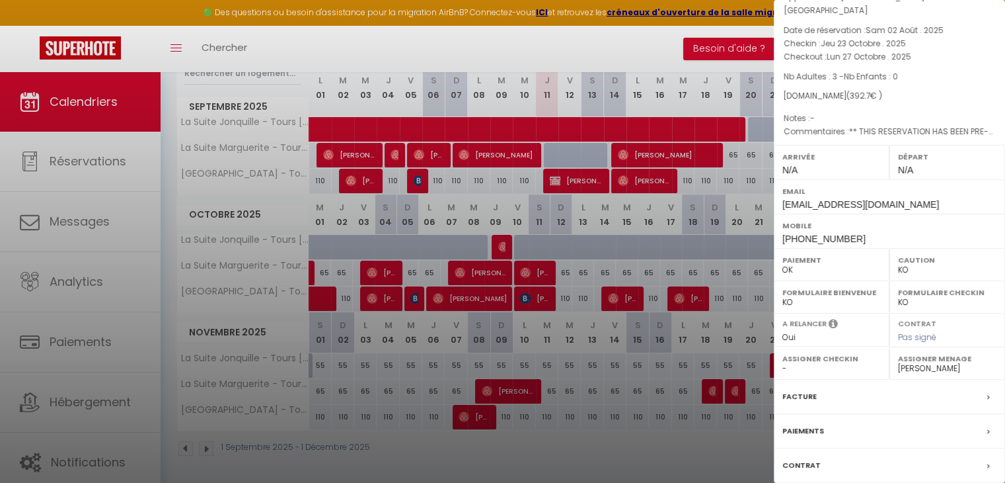
click at [693, 426] on div at bounding box center [502, 241] width 1005 height 483
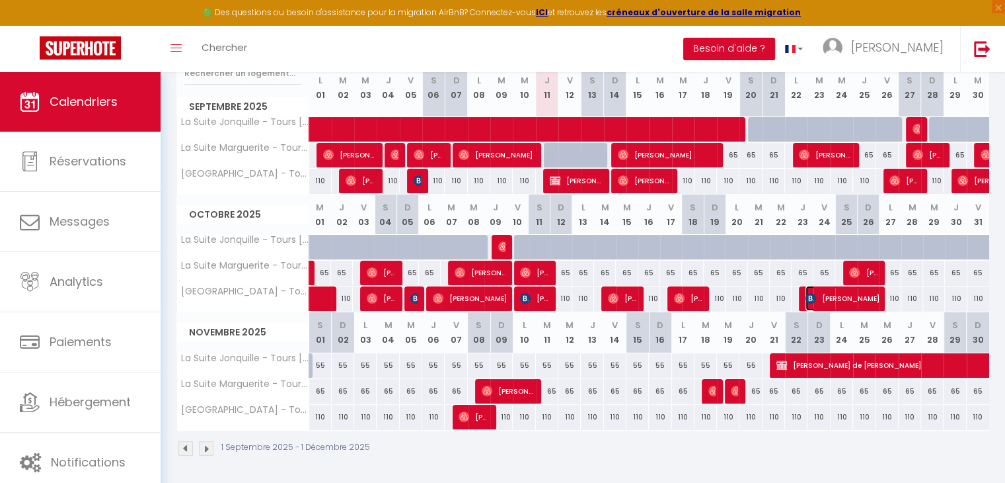
click at [847, 299] on span "[PERSON_NAME]" at bounding box center [843, 298] width 75 height 25
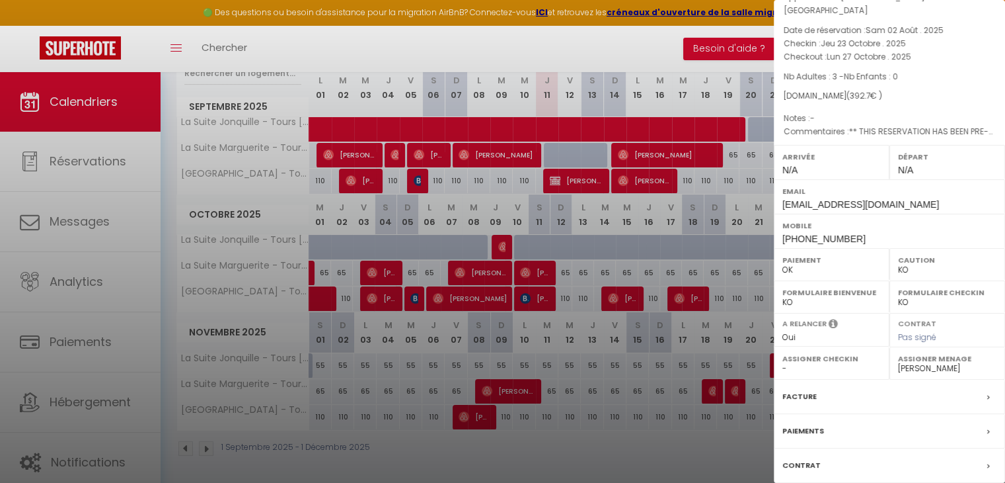
scroll to position [0, 0]
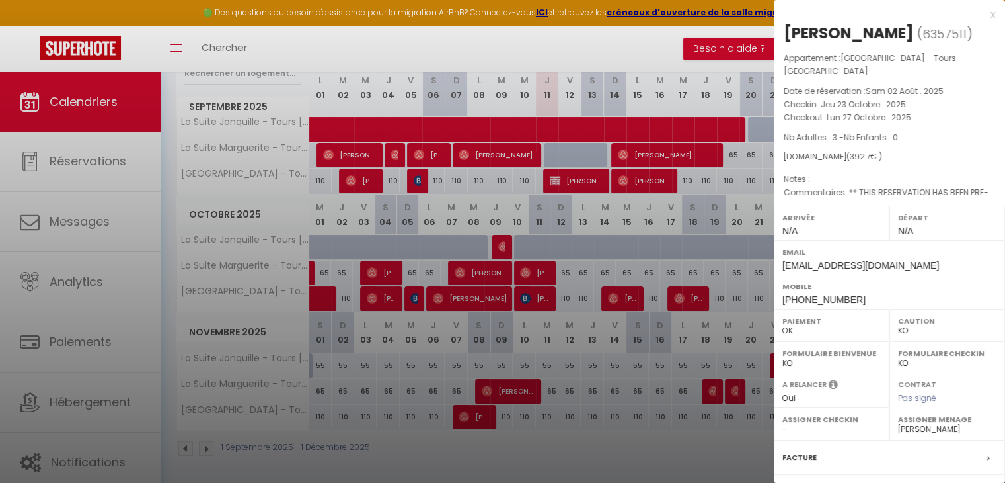
click at [661, 467] on div at bounding box center [502, 241] width 1005 height 483
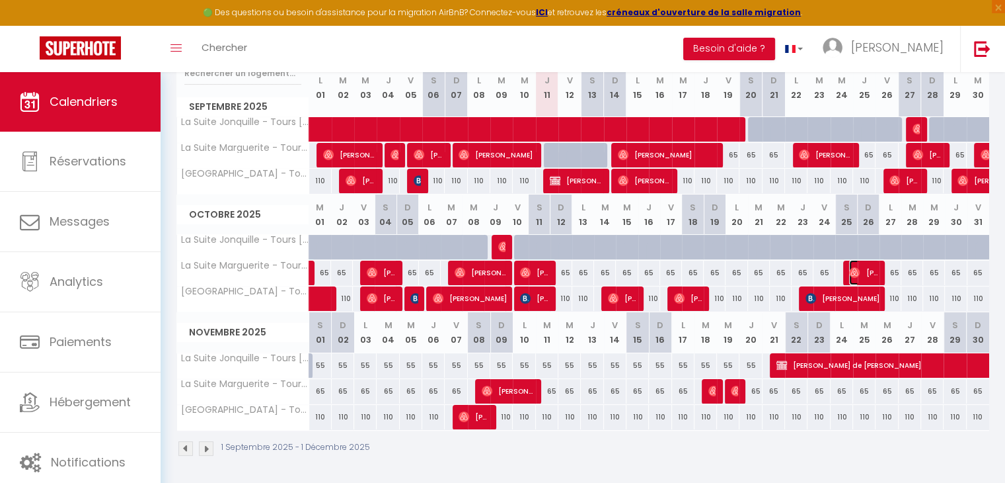
click at [860, 278] on span "[PERSON_NAME]" at bounding box center [864, 272] width 30 height 25
select select "OK"
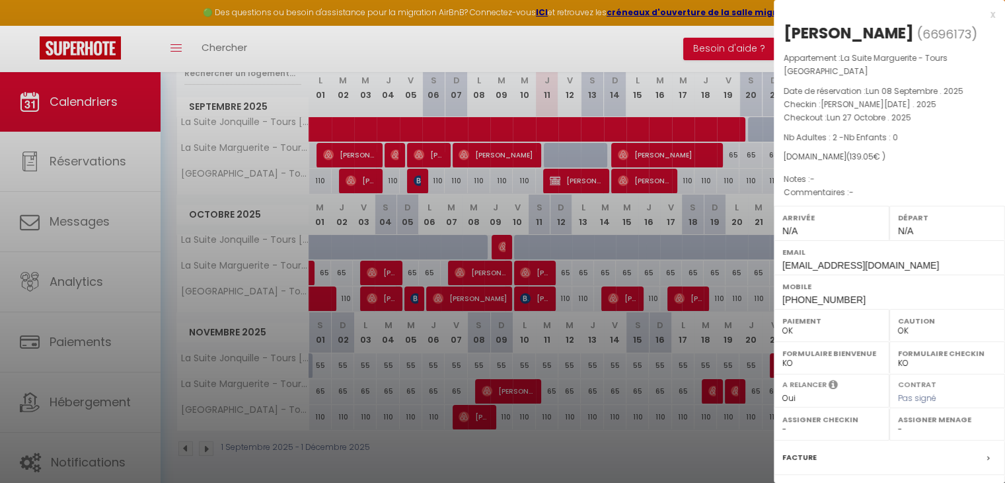
click at [703, 426] on div at bounding box center [502, 241] width 1005 height 483
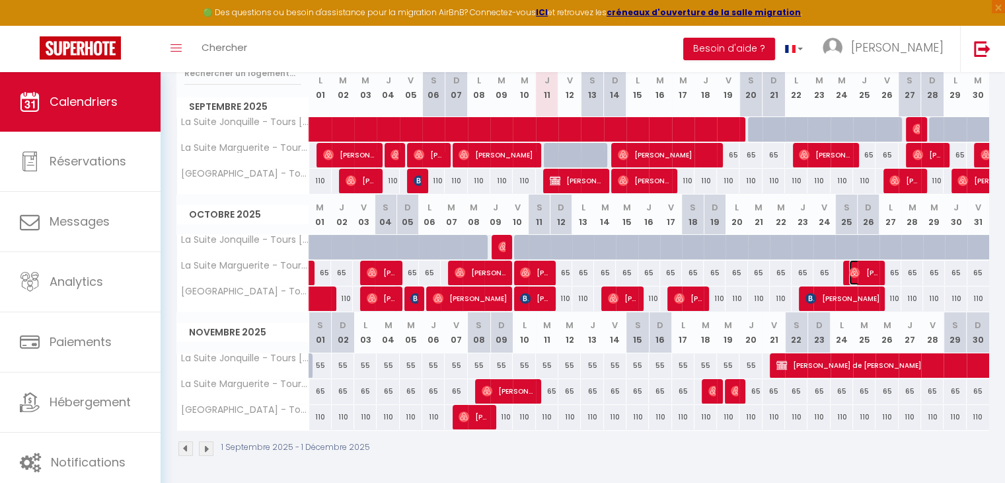
click at [867, 273] on span "[PERSON_NAME]" at bounding box center [864, 272] width 30 height 25
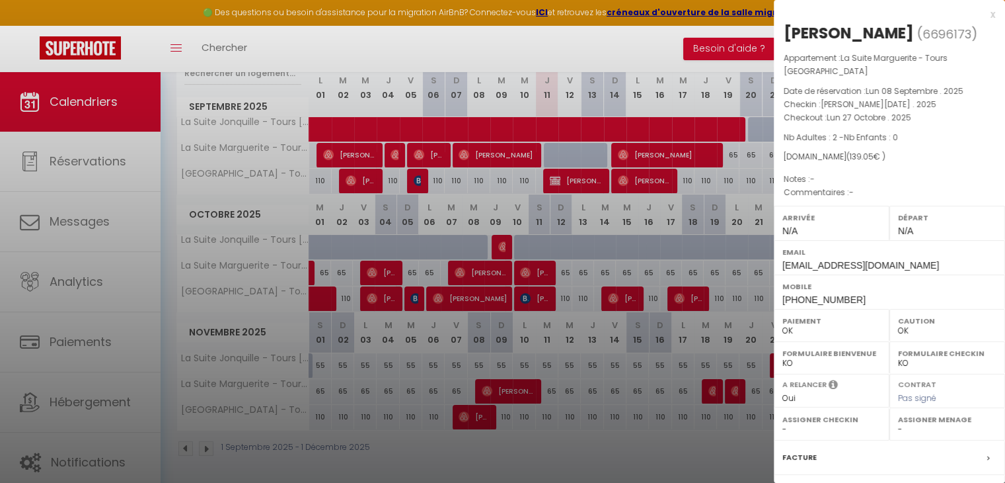
click at [898, 428] on select "- [PERSON_NAME] Bon [PERSON_NAME] [PERSON_NAME] [PERSON_NAME]" at bounding box center [947, 429] width 98 height 12
click at [705, 408] on div at bounding box center [502, 241] width 1005 height 483
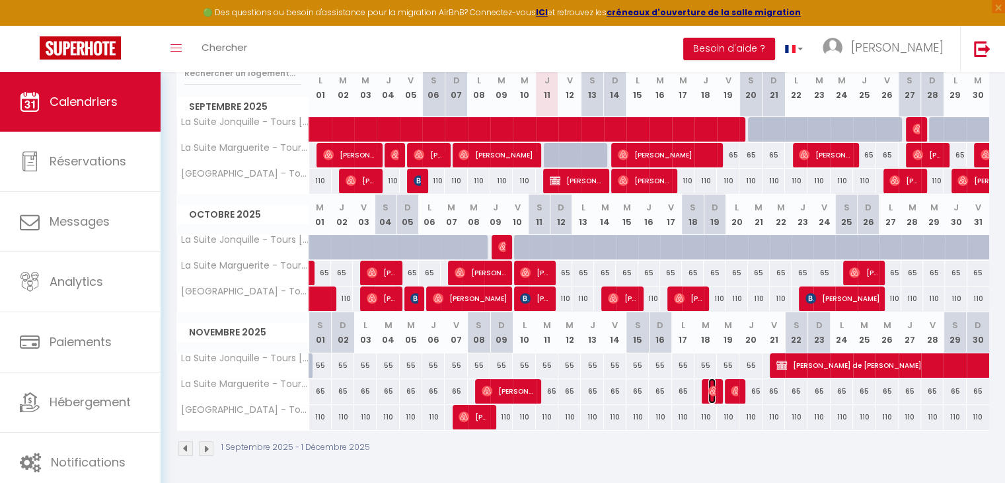
click at [712, 386] on img at bounding box center [714, 390] width 11 height 11
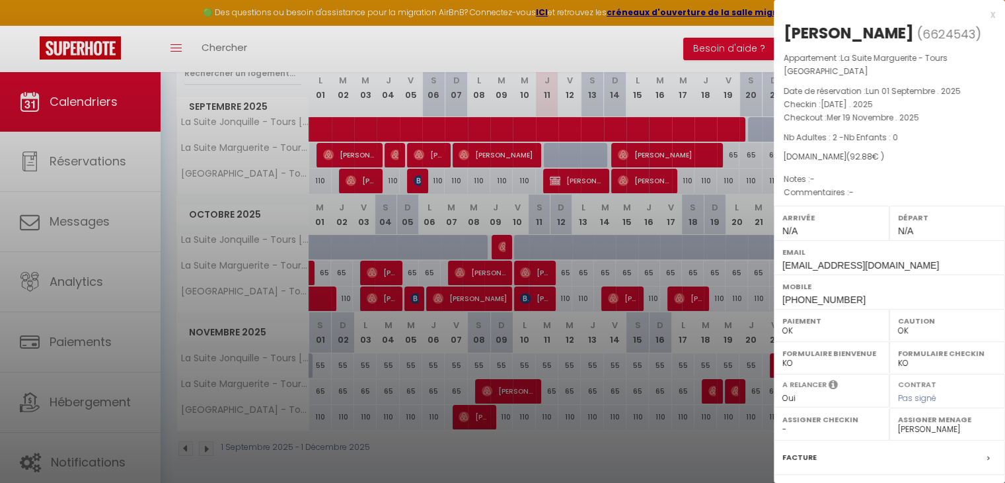
click at [698, 436] on div at bounding box center [502, 241] width 1005 height 483
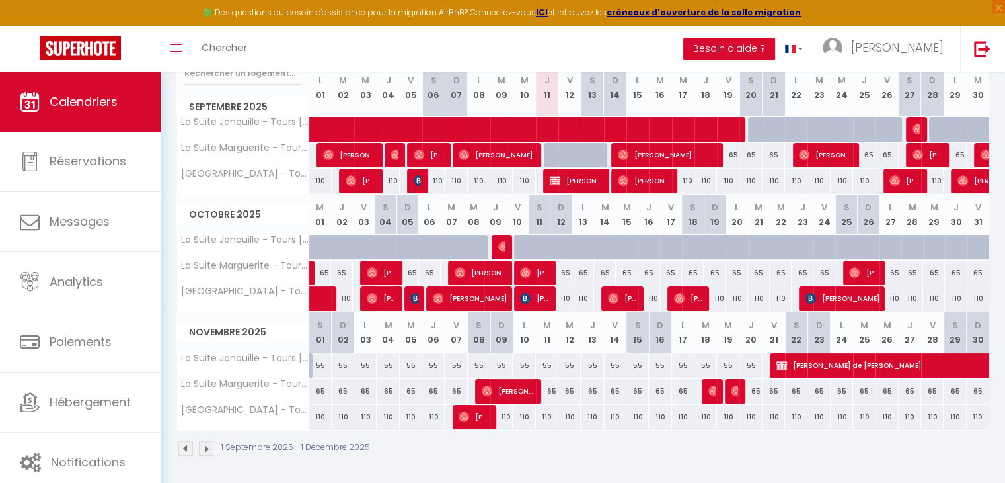
click at [728, 390] on div at bounding box center [736, 391] width 22 height 25
click at [734, 389] on img at bounding box center [736, 390] width 11 height 11
select select "44716"
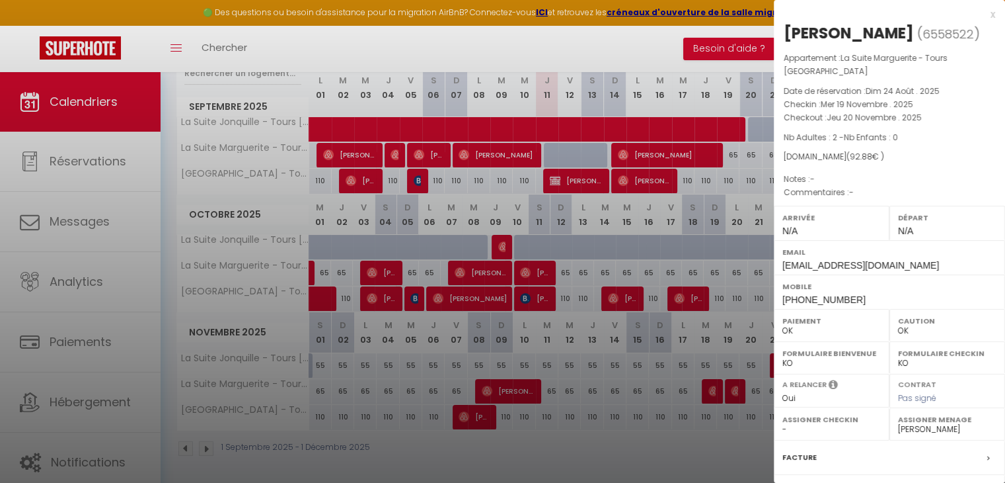
click at [728, 436] on div at bounding box center [502, 241] width 1005 height 483
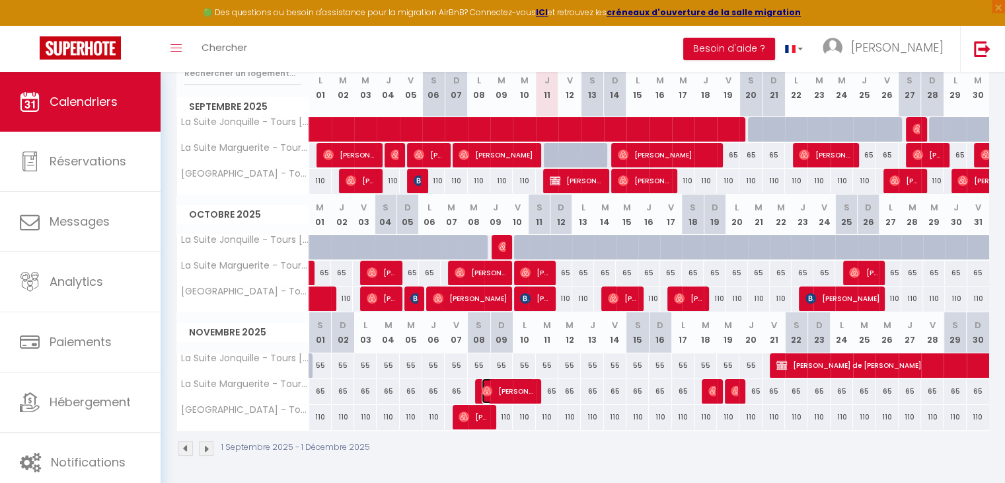
click at [516, 378] on span "[PERSON_NAME]" at bounding box center [508, 390] width 52 height 25
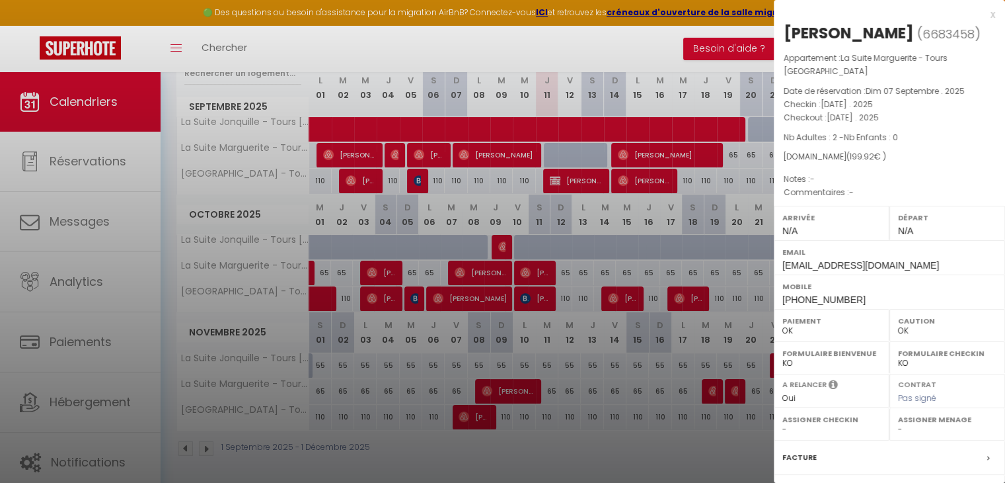
click at [583, 436] on div at bounding box center [502, 241] width 1005 height 483
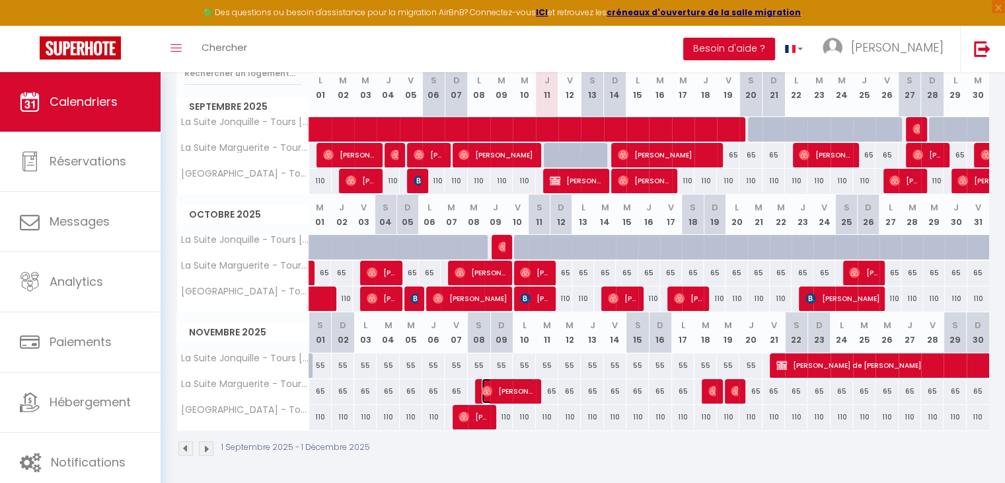
click at [494, 389] on span "[PERSON_NAME]" at bounding box center [508, 390] width 52 height 25
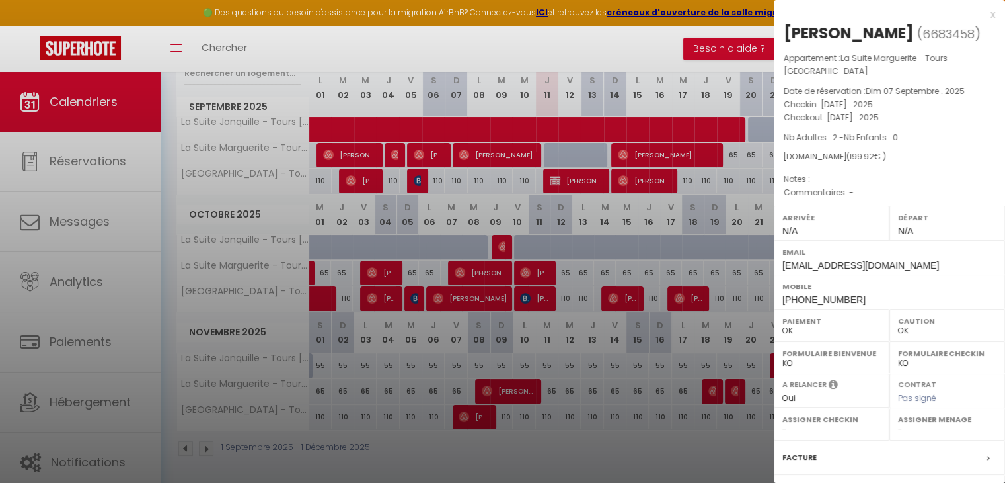
click at [898, 427] on select "- [PERSON_NAME] Bon [PERSON_NAME] [PERSON_NAME] [PERSON_NAME]" at bounding box center [947, 429] width 98 height 12
select select "44716"
click at [898, 423] on select "- [PERSON_NAME] Bon [PERSON_NAME] [PERSON_NAME] [PERSON_NAME]" at bounding box center [947, 429] width 98 height 12
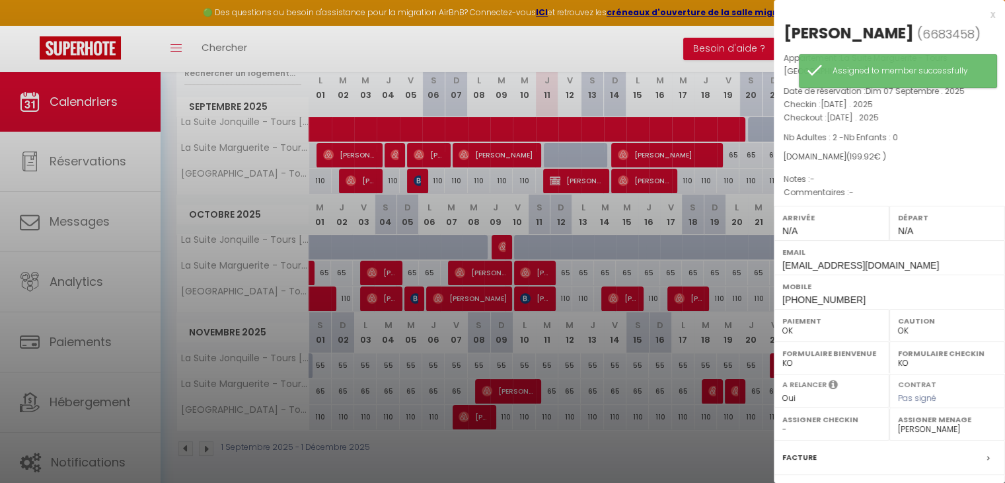
click at [664, 449] on div at bounding box center [502, 241] width 1005 height 483
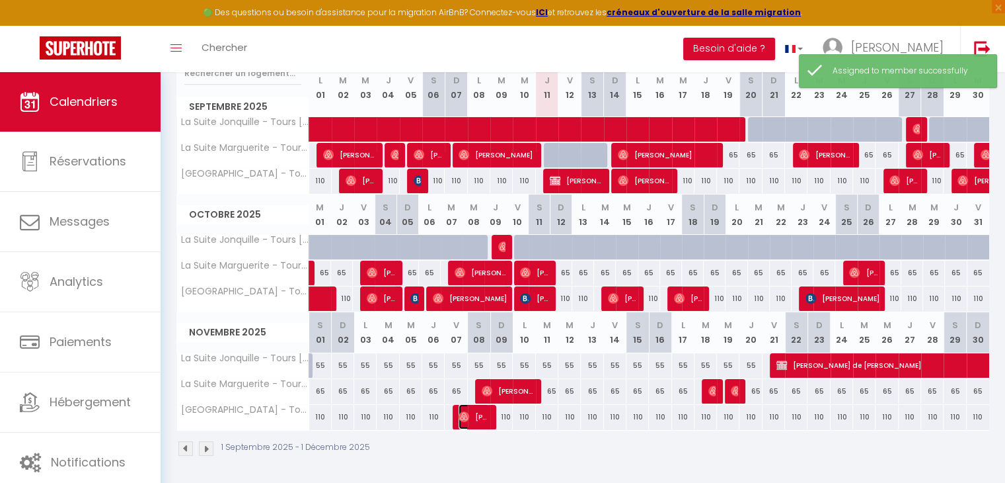
click at [481, 411] on span "[PERSON_NAME]" at bounding box center [474, 416] width 30 height 25
select select "48924"
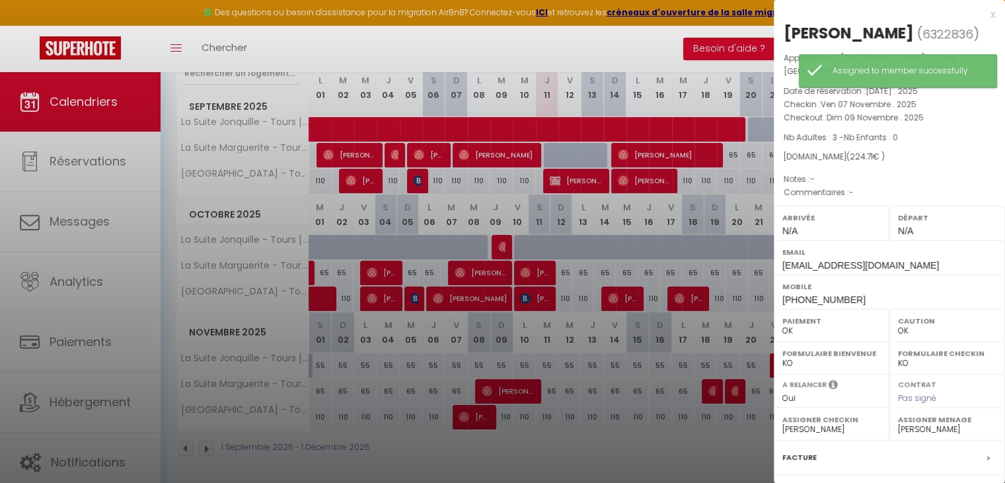
click at [689, 463] on div at bounding box center [502, 241] width 1005 height 483
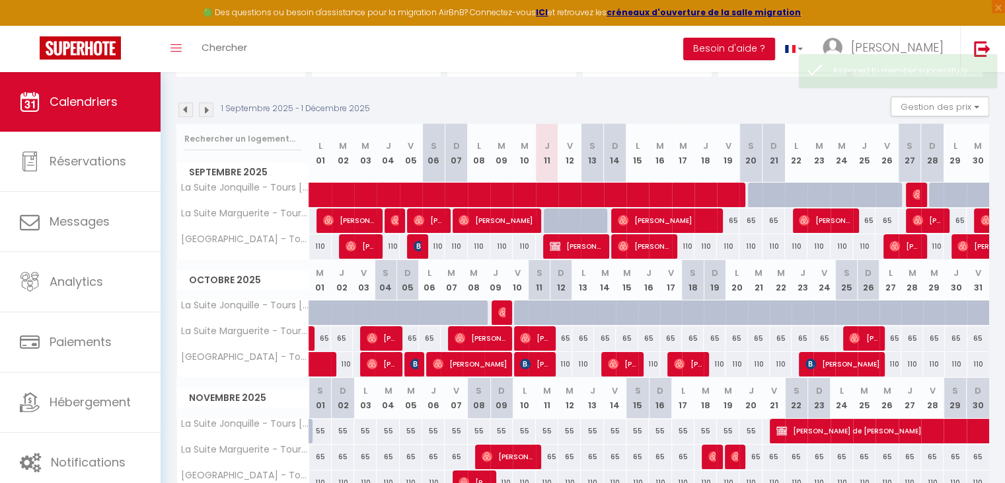
scroll to position [114, 0]
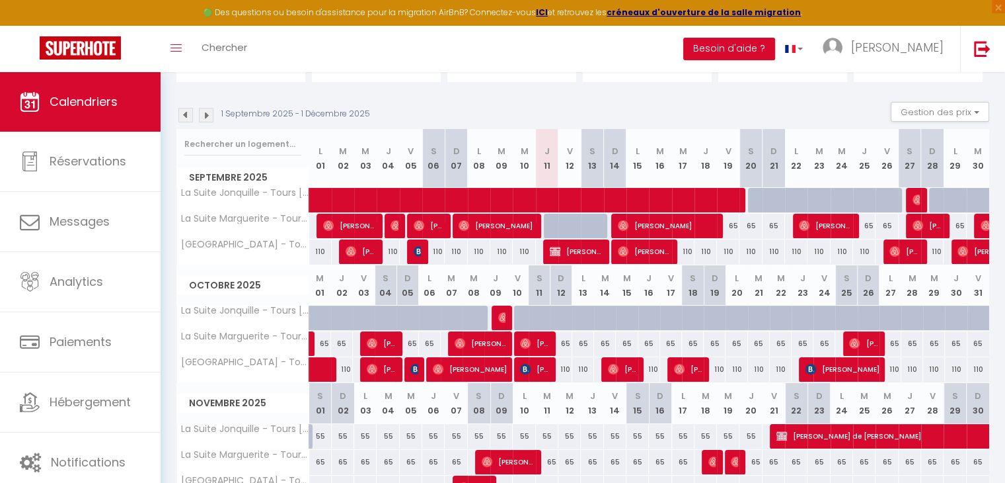
click at [206, 118] on img at bounding box center [206, 115] width 15 height 15
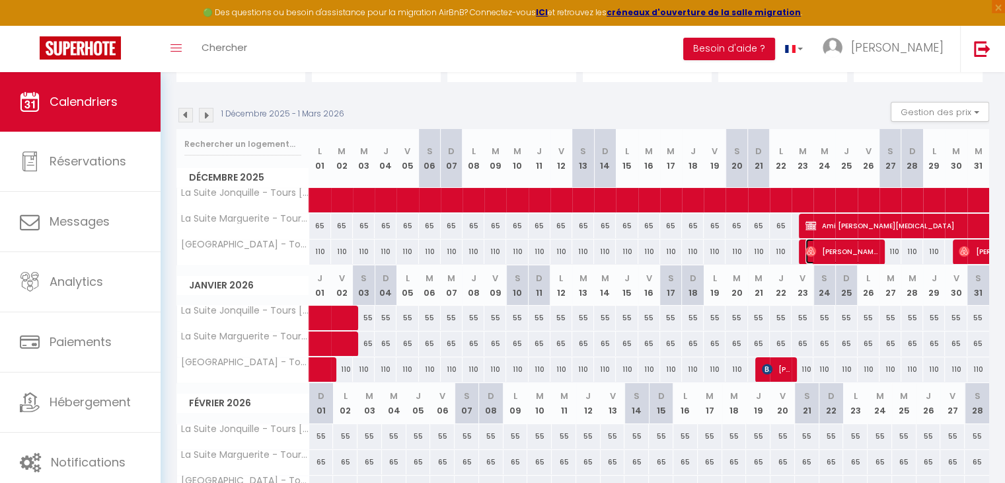
click at [839, 249] on span "[PERSON_NAME]" at bounding box center [842, 251] width 73 height 25
select select
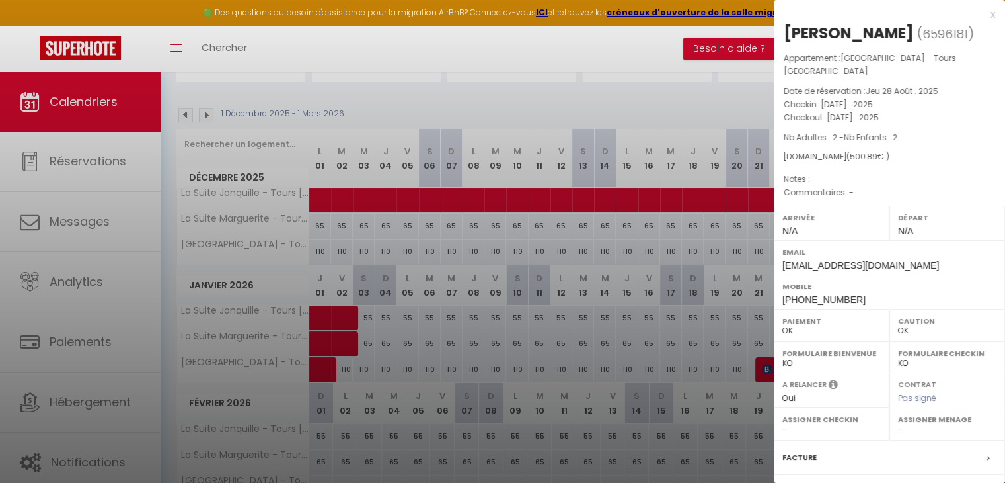
click at [678, 420] on div at bounding box center [502, 241] width 1005 height 483
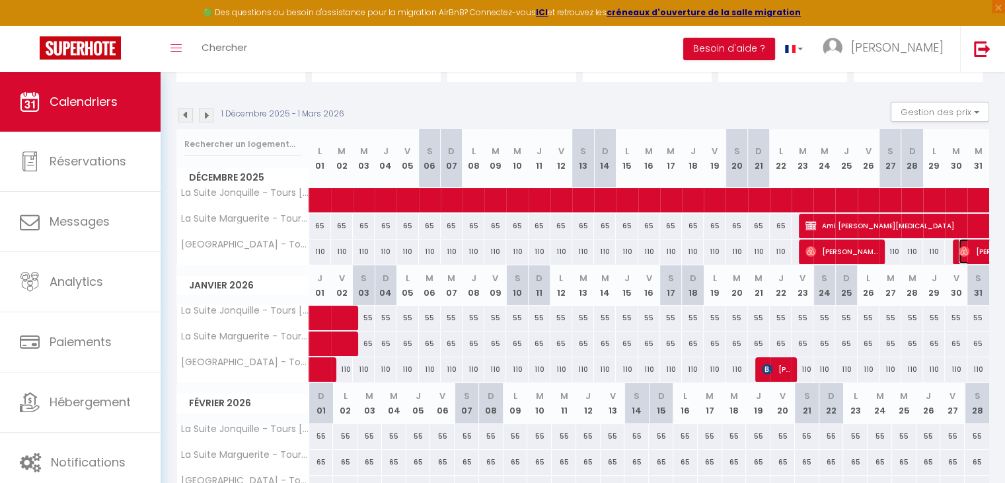
click at [965, 253] on img at bounding box center [964, 251] width 11 height 11
select select "48919"
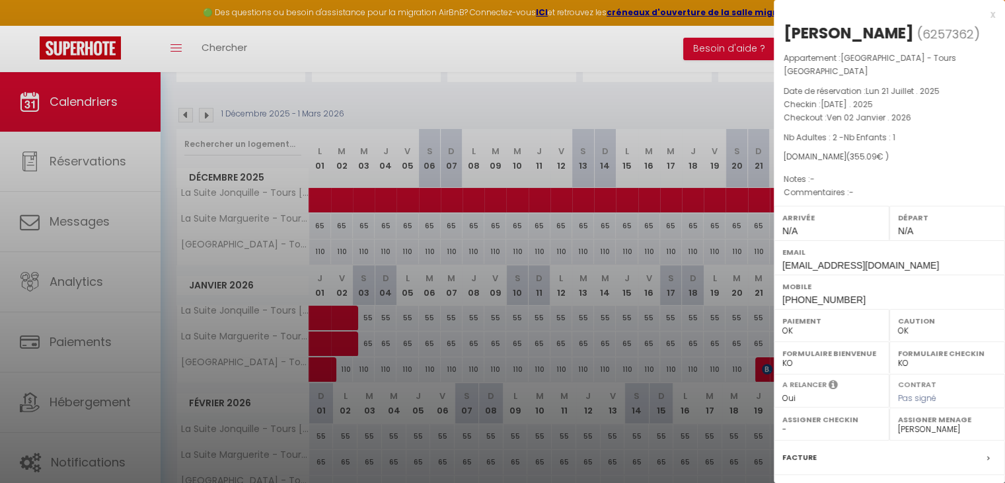
click at [701, 317] on div at bounding box center [502, 241] width 1005 height 483
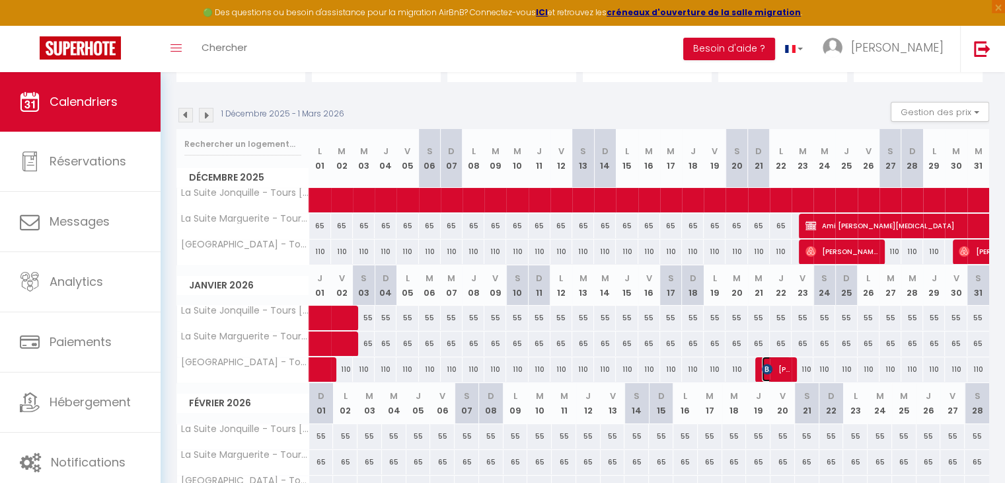
click at [772, 366] on img at bounding box center [767, 369] width 11 height 11
select select "KO"
select select "44716"
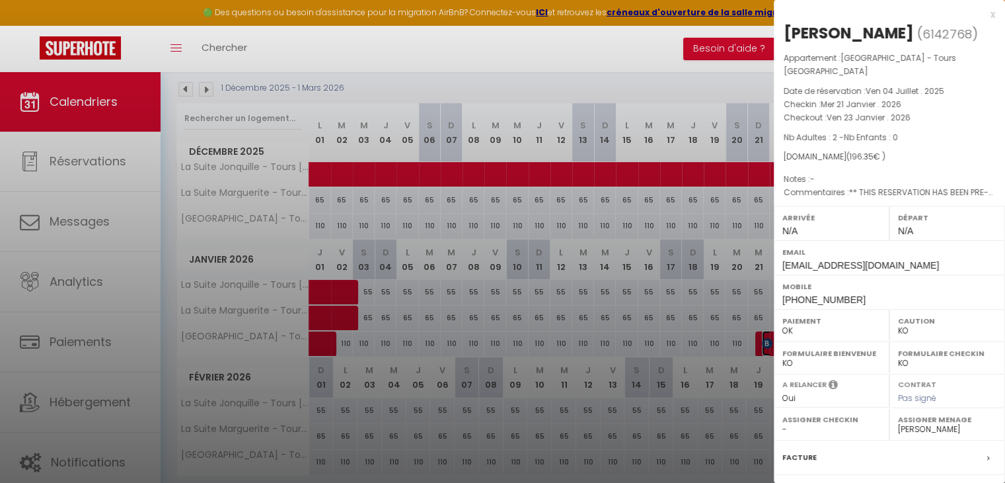
scroll to position [140, 0]
click at [678, 303] on div at bounding box center [502, 241] width 1005 height 483
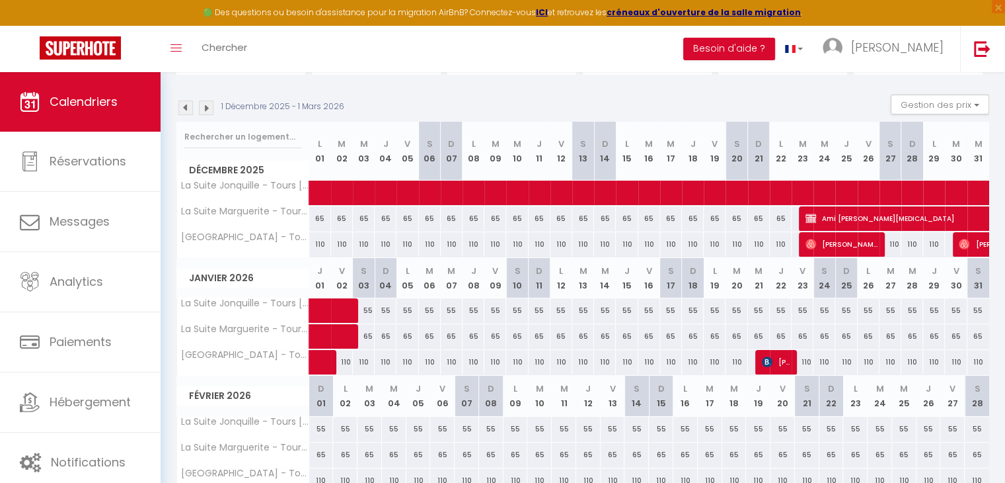
scroll to position [116, 0]
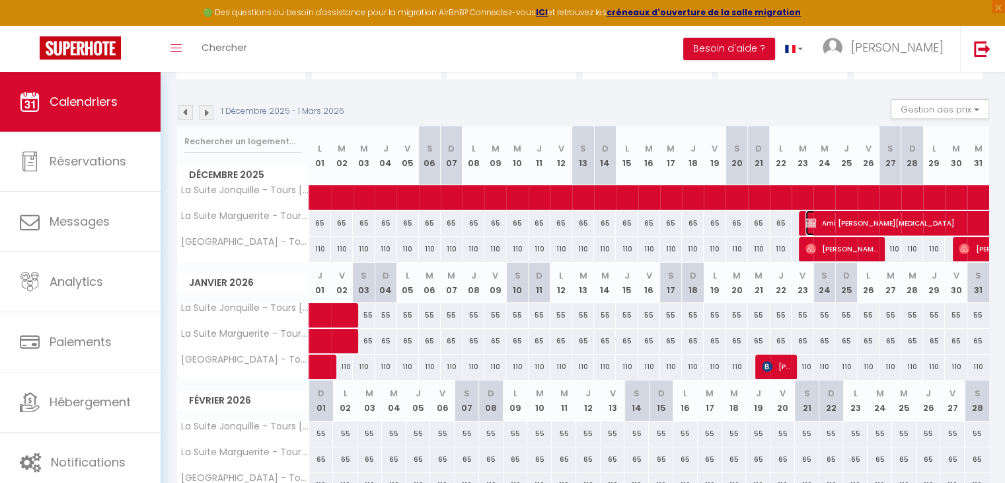
click at [817, 222] on span "Ami [PERSON_NAME][MEDICAL_DATA]" at bounding box center [973, 222] width 334 height 25
select select "KO"
select select
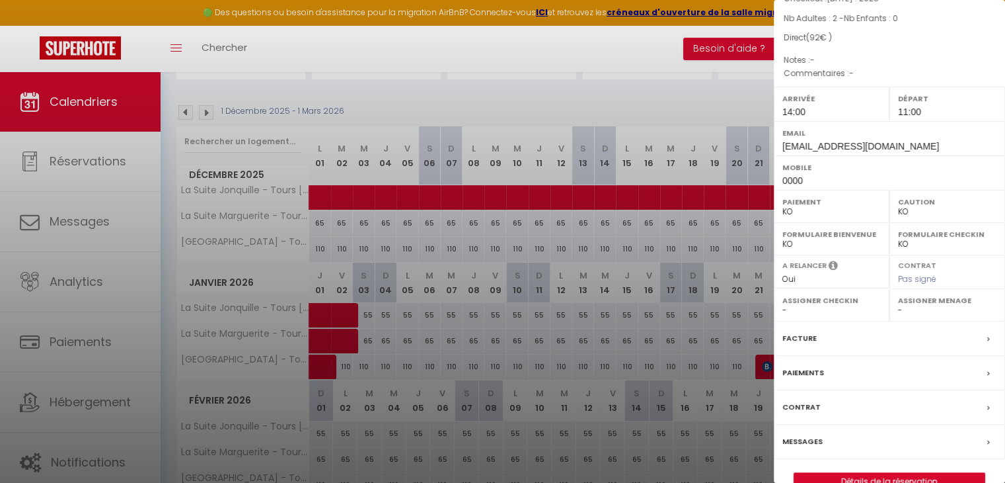
scroll to position [166, 0]
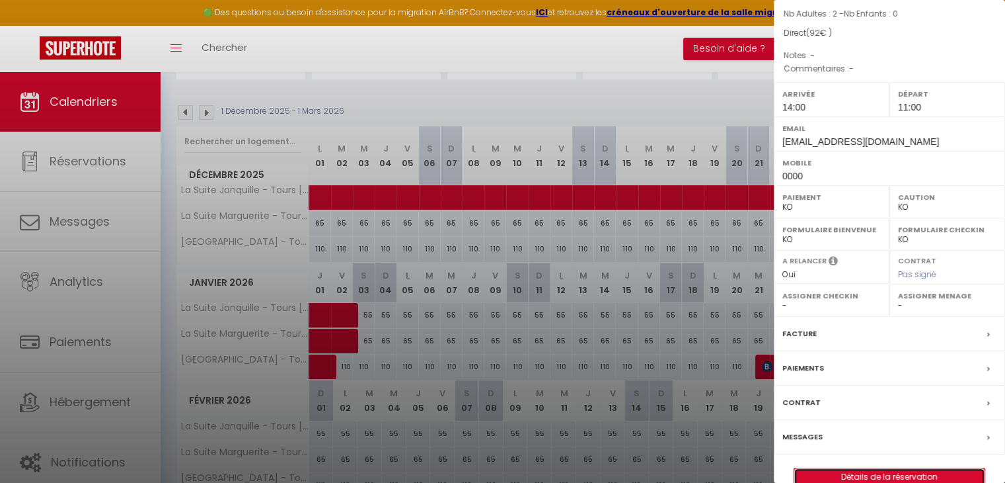
click at [889, 468] on link "Détails de la réservation" at bounding box center [890, 476] width 190 height 17
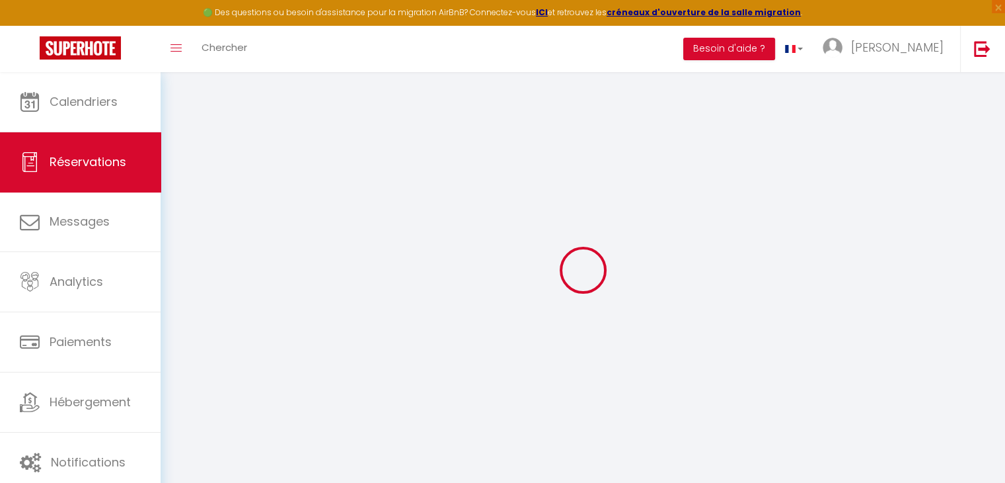
select select
select select "14"
checkbox input "false"
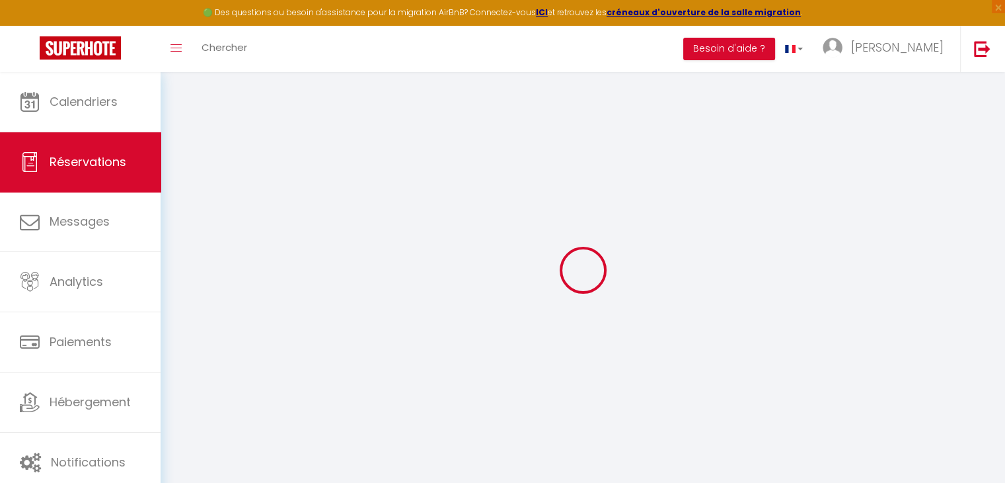
select select
checkbox input "false"
select select
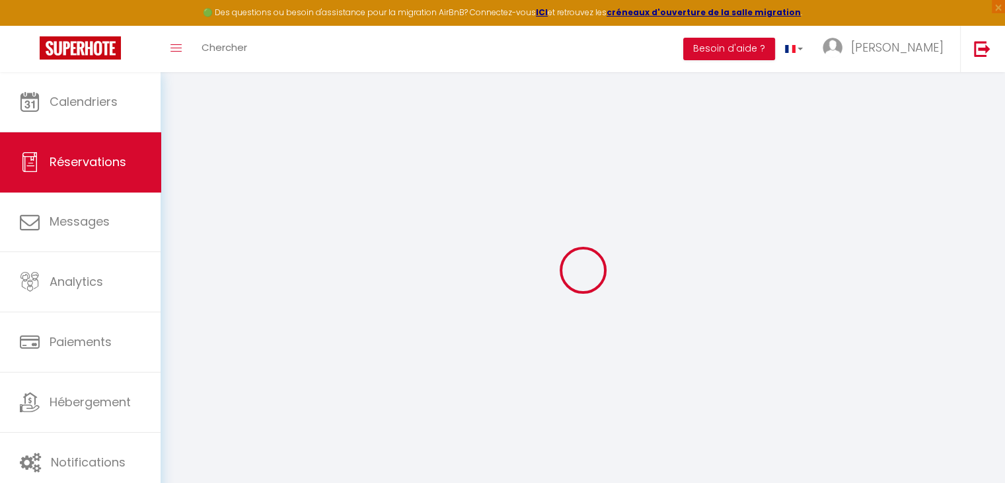
select select
checkbox input "false"
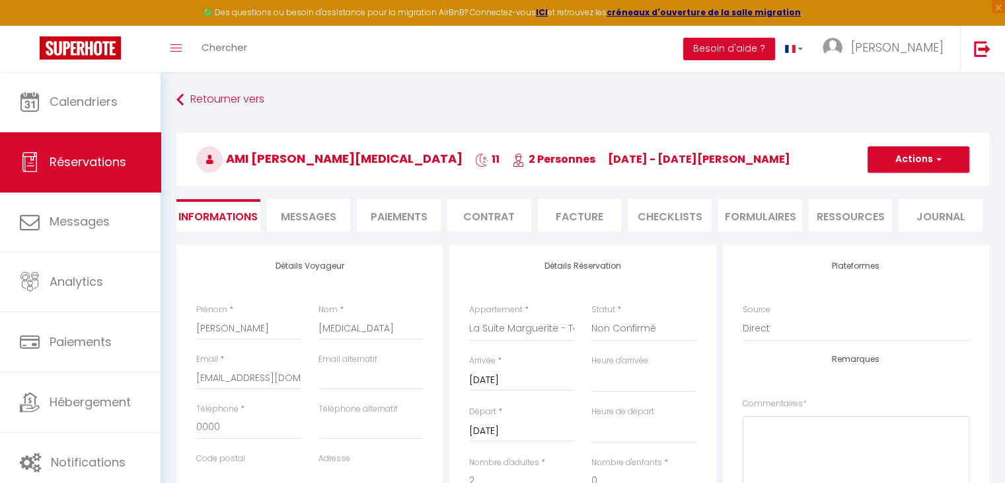
select select
type input "32"
type input "10"
select select
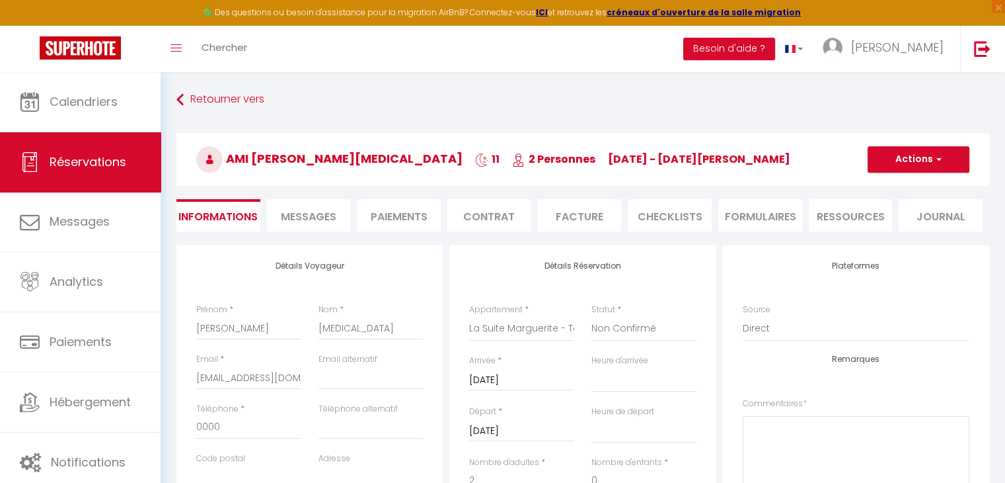
checkbox input "false"
select select
checkbox input "false"
select select "14:00"
select select "11:00"
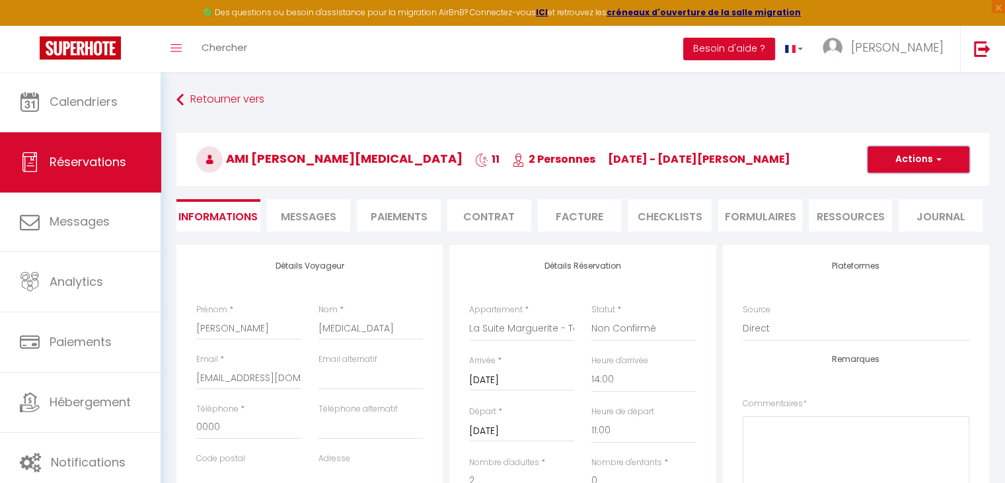
click at [915, 170] on button "Actions" at bounding box center [919, 159] width 102 height 26
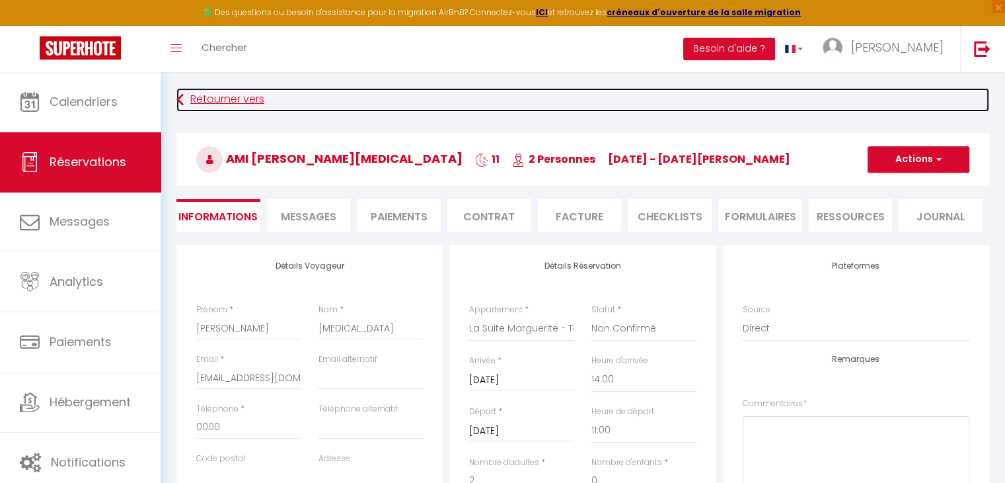
drag, startPoint x: 238, startPoint y: 106, endPoint x: 274, endPoint y: 97, distance: 37.5
click at [274, 97] on link "Retourner vers" at bounding box center [582, 100] width 813 height 24
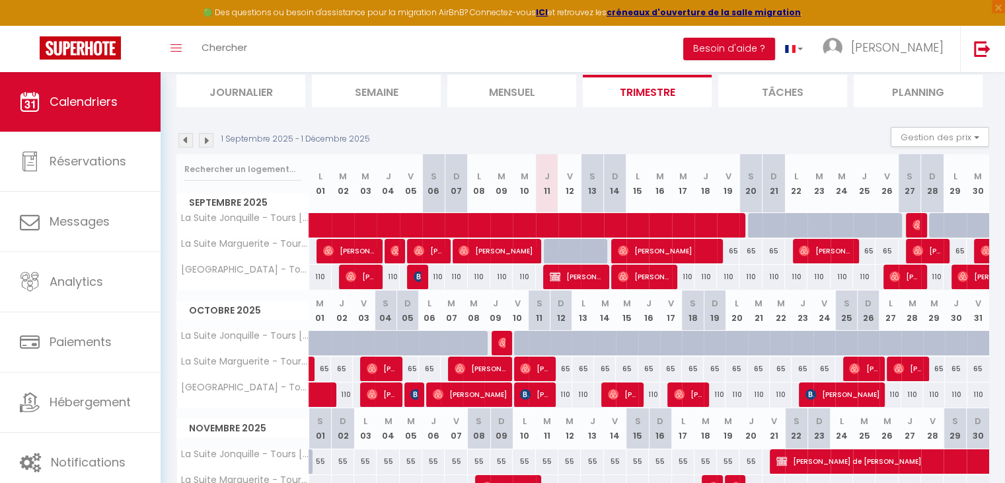
scroll to position [55, 0]
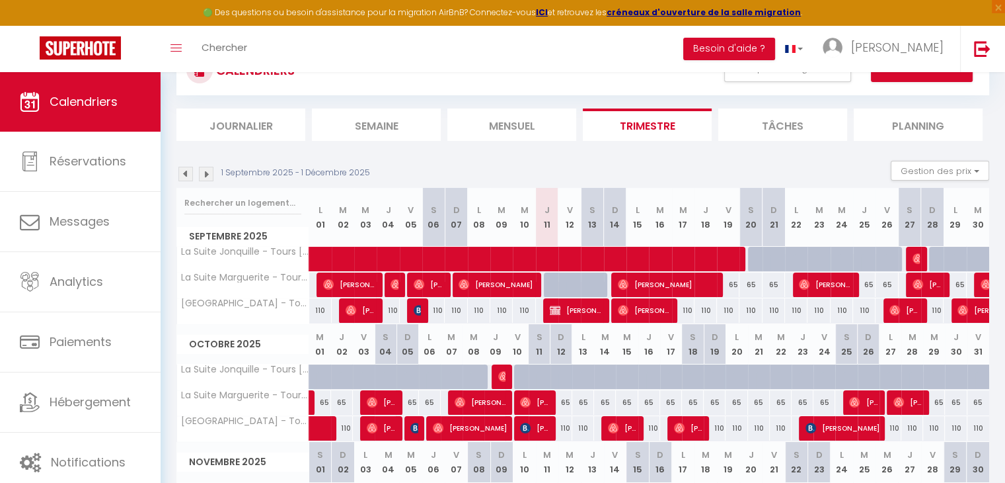
click at [202, 170] on img at bounding box center [206, 174] width 15 height 15
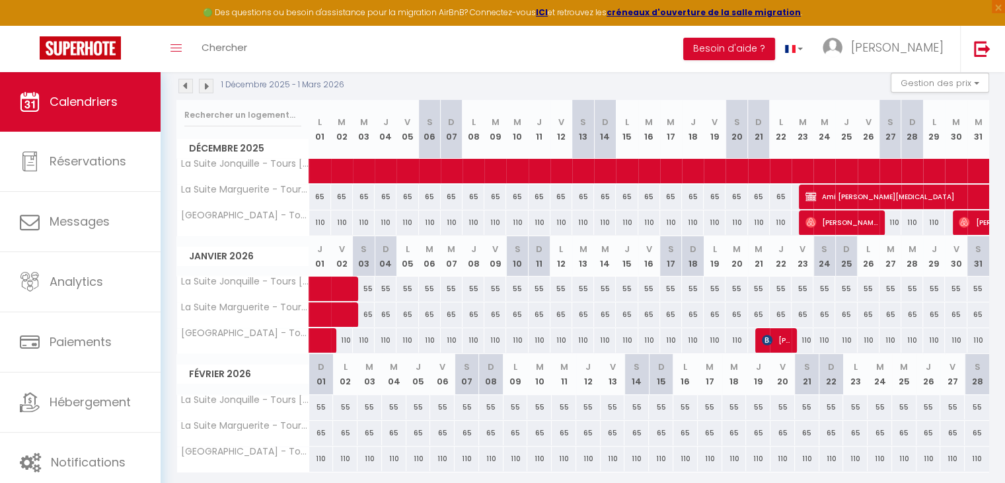
scroll to position [143, 0]
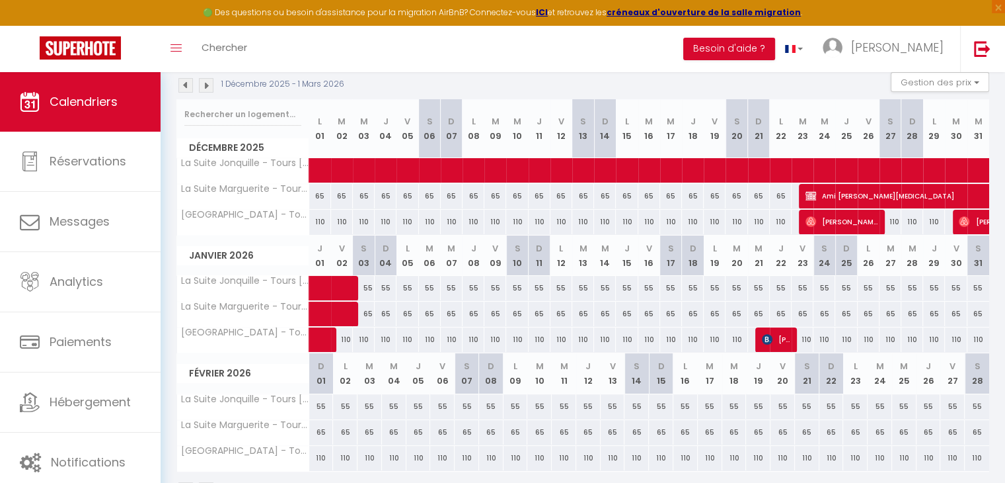
click at [547, 346] on div "110" at bounding box center [540, 339] width 22 height 24
type input "110"
type input "Dim 11 Janvier 2026"
type input "Lun 12 Janvier 2026"
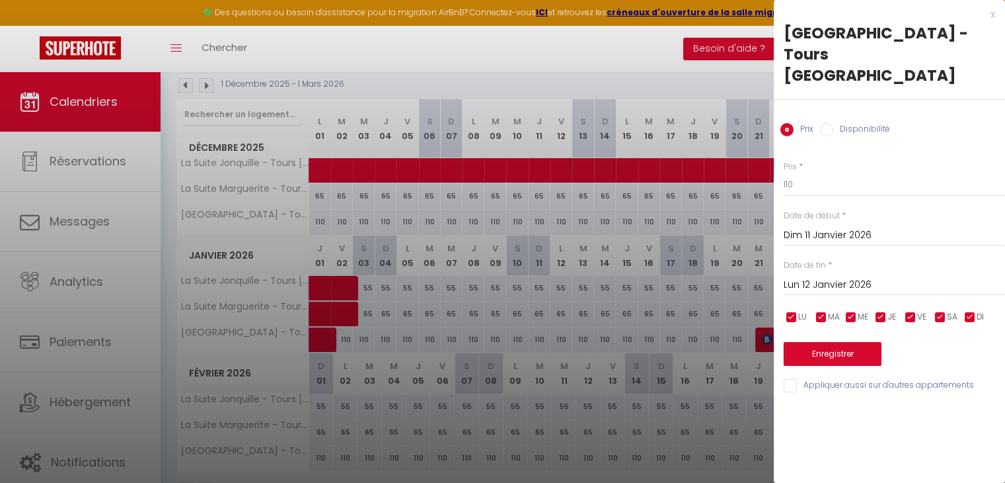
click at [601, 292] on div at bounding box center [502, 241] width 1005 height 483
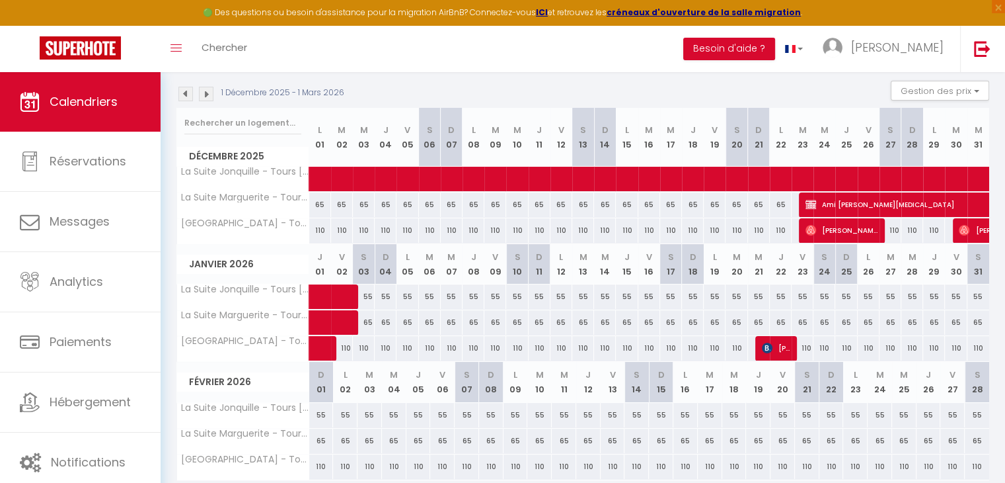
scroll to position [128, 0]
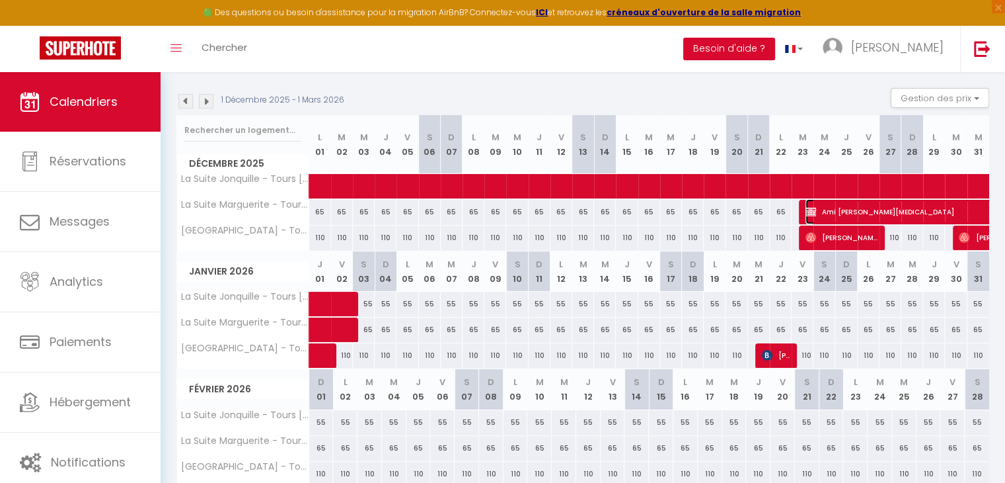
click at [847, 208] on span "Ami [PERSON_NAME][MEDICAL_DATA]" at bounding box center [973, 211] width 334 height 25
select select "KO"
select select "0"
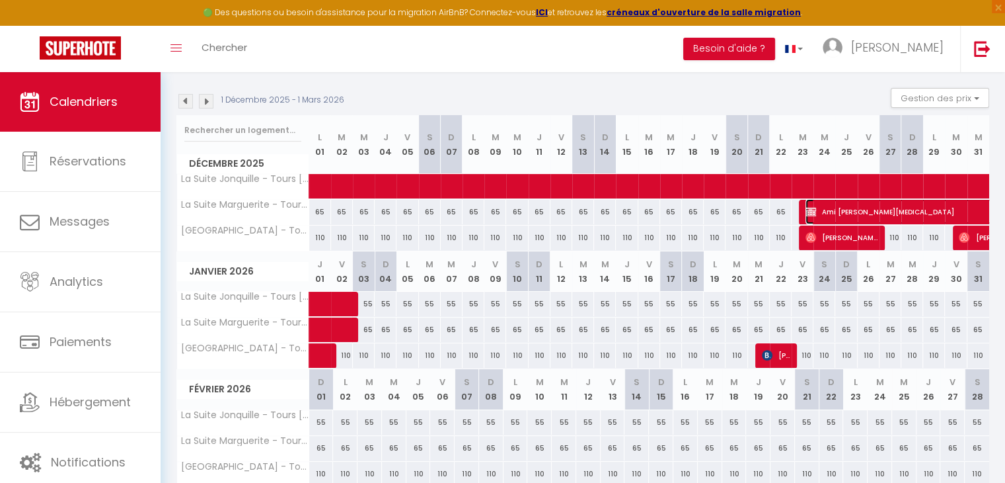
select select "1"
select select
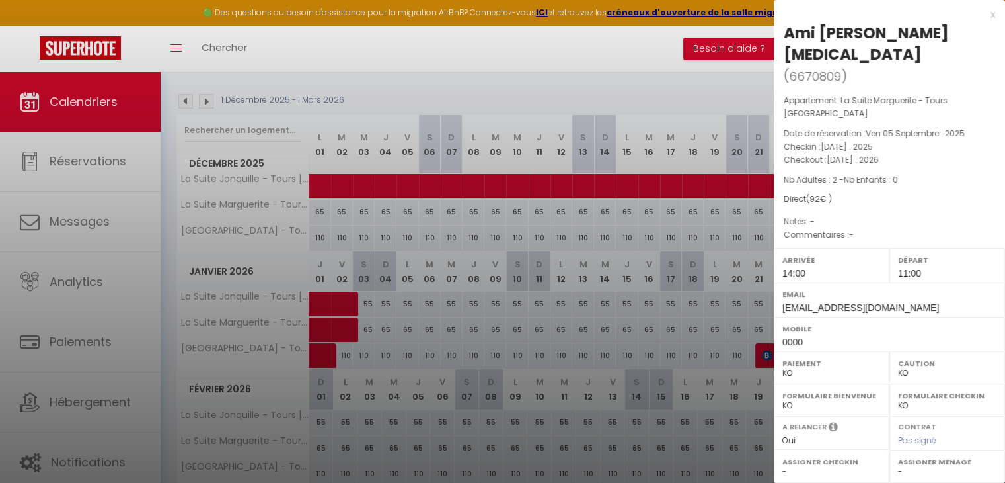
scroll to position [166, 0]
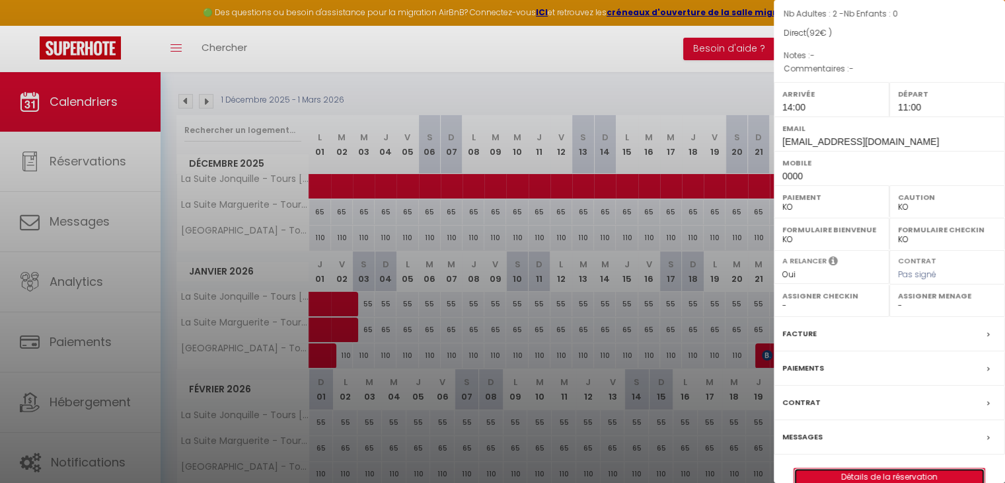
click at [844, 468] on link "Détails de la réservation" at bounding box center [890, 476] width 190 height 17
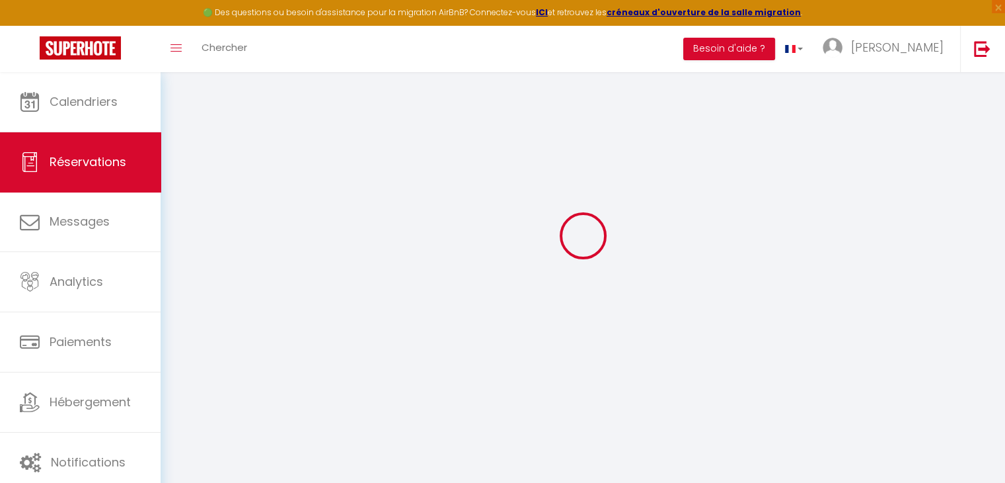
scroll to position [71, 0]
select select
checkbox input "false"
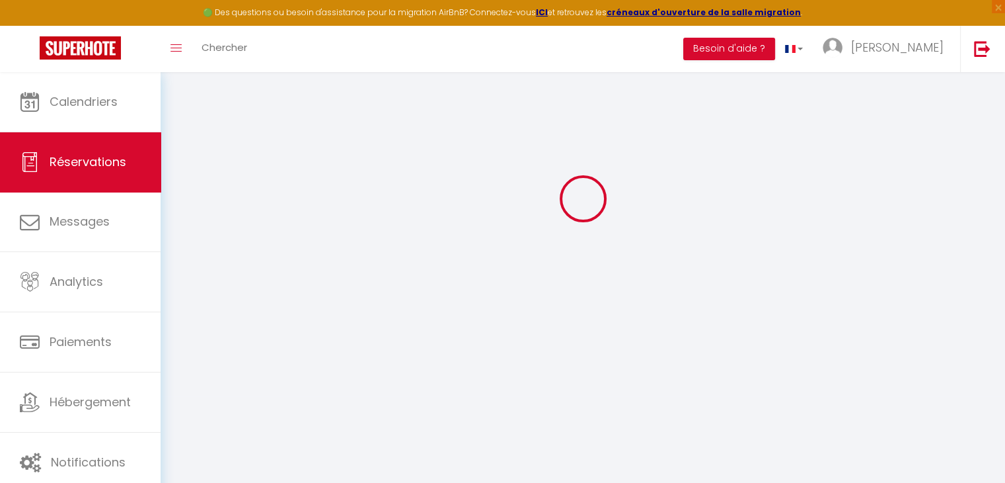
select select
checkbox input "false"
select select
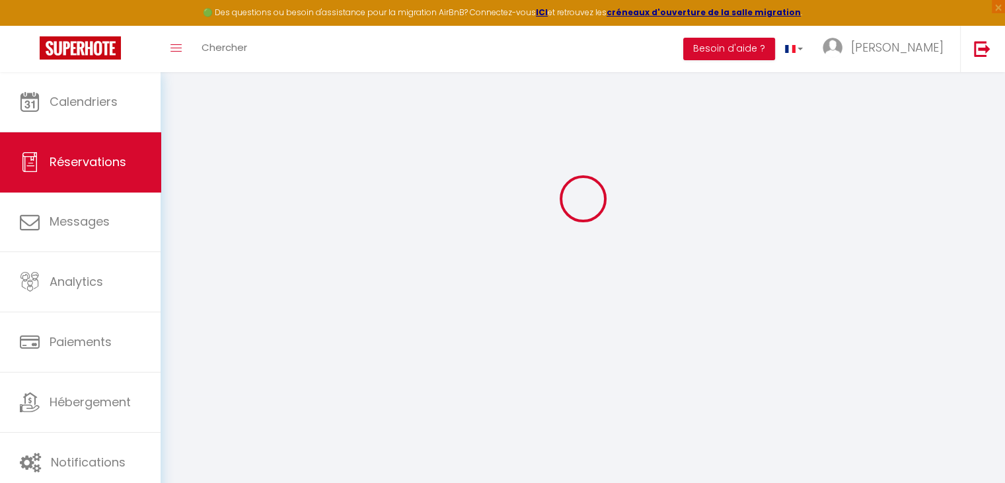
type input "32"
type input "10"
select select
checkbox input "false"
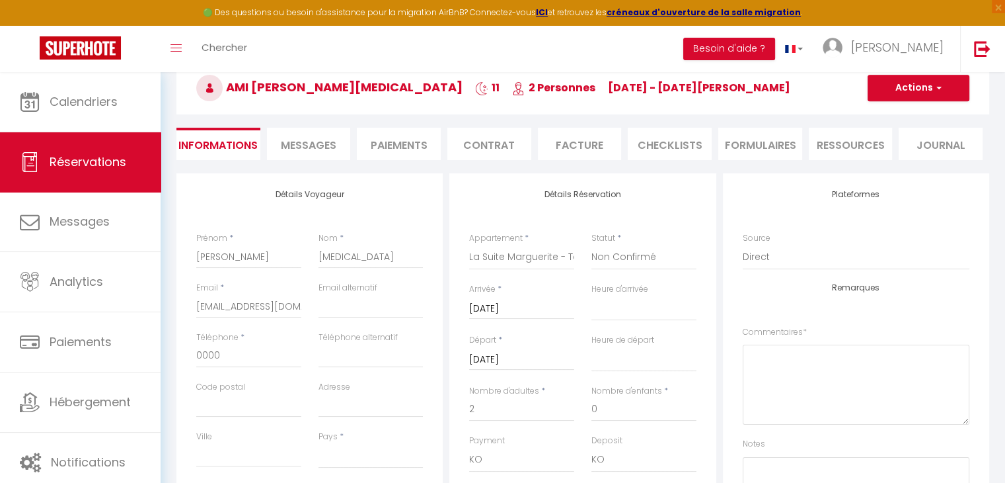
select select
checkbox input "false"
select select "14:00"
select select "11:00"
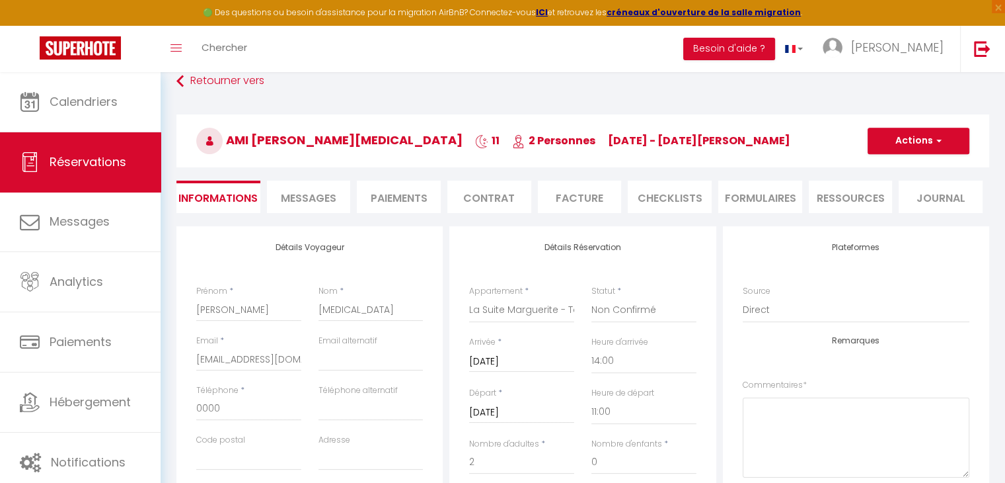
scroll to position [0, 0]
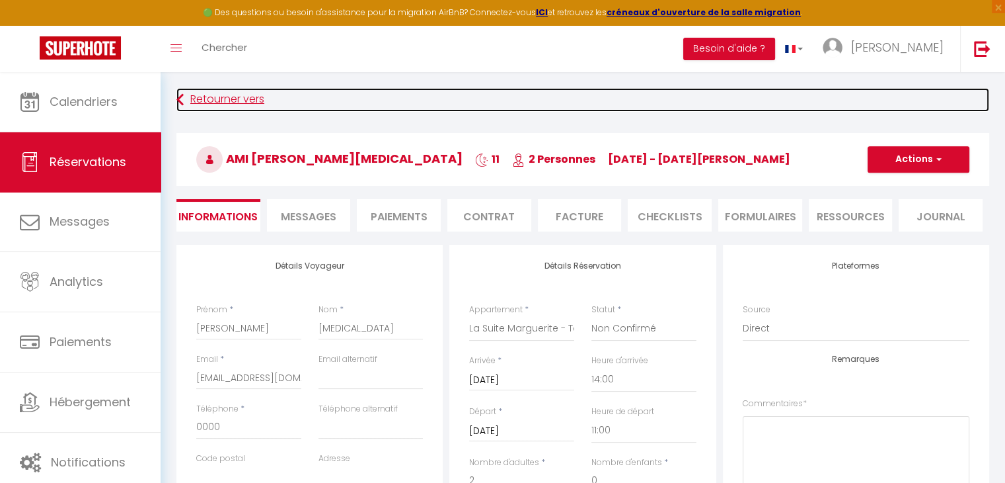
click at [215, 102] on link "Retourner vers" at bounding box center [582, 100] width 813 height 24
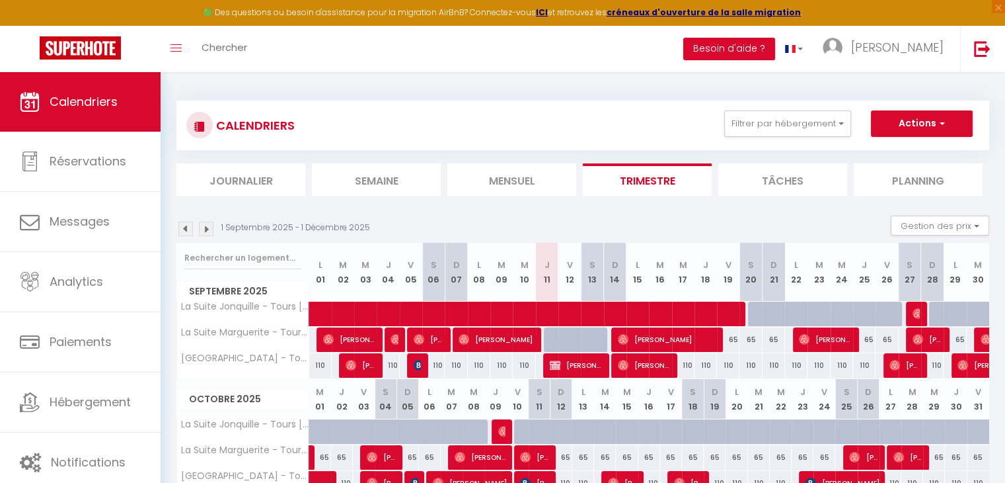
click at [206, 233] on img at bounding box center [206, 228] width 15 height 15
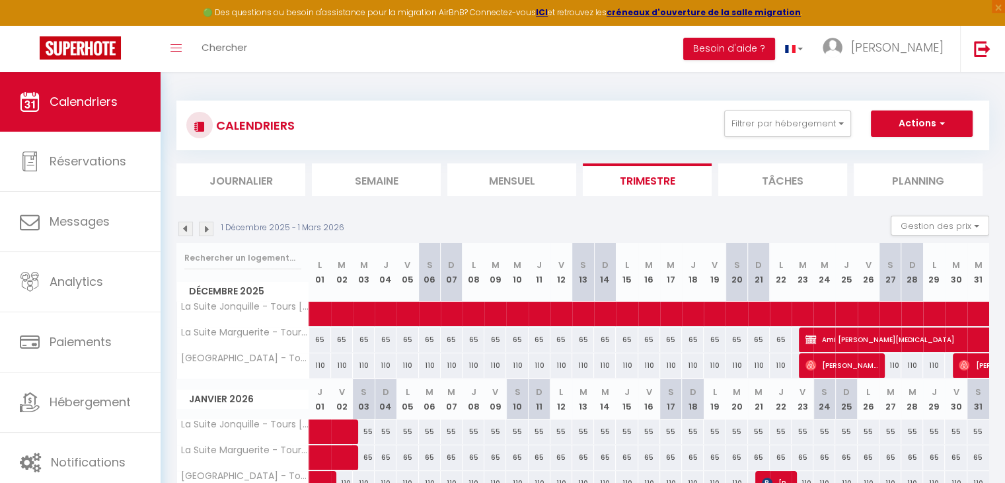
drag, startPoint x: 612, startPoint y: 228, endPoint x: 531, endPoint y: 239, distance: 81.3
click at [531, 239] on div "1 Décembre 2025 - 1 Mars 2026 Gestion des prix Nb Nuits minimum Règles Disponib…" at bounding box center [582, 228] width 813 height 27
click at [186, 231] on img at bounding box center [185, 228] width 15 height 15
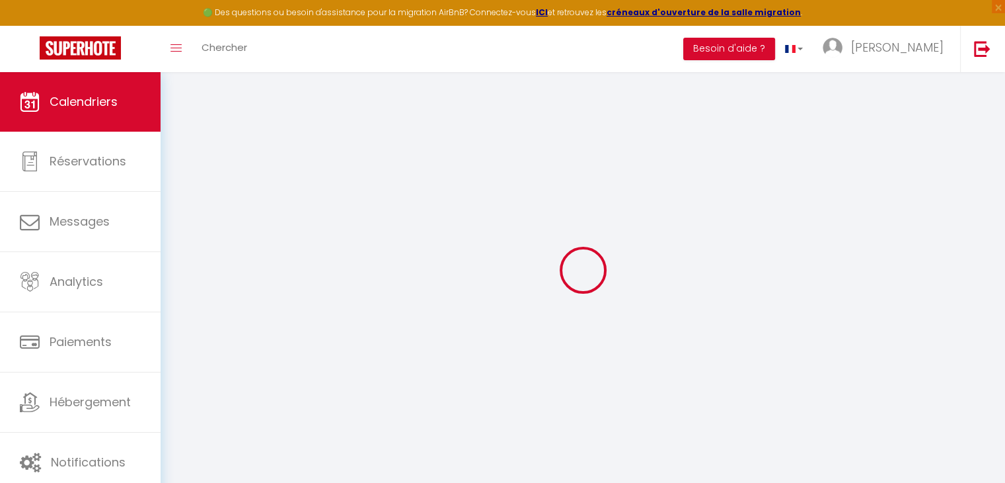
select select
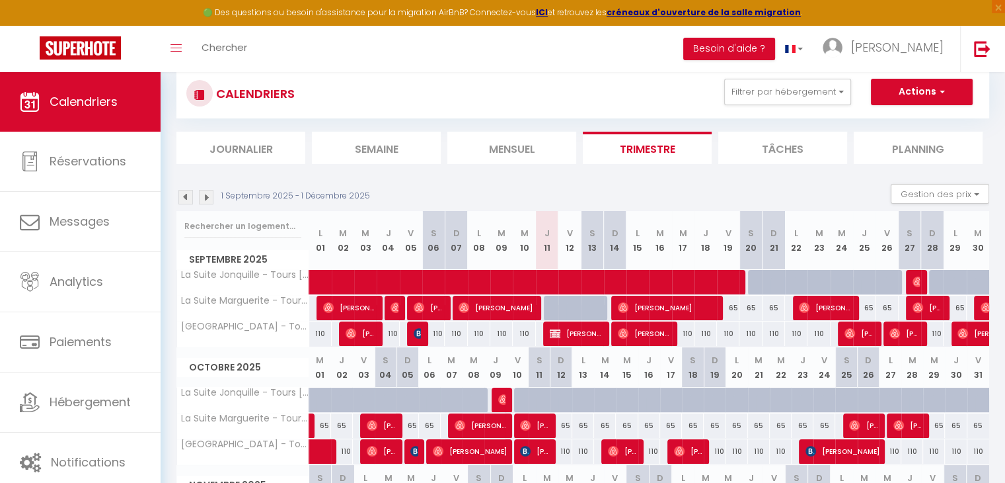
scroll to position [34, 0]
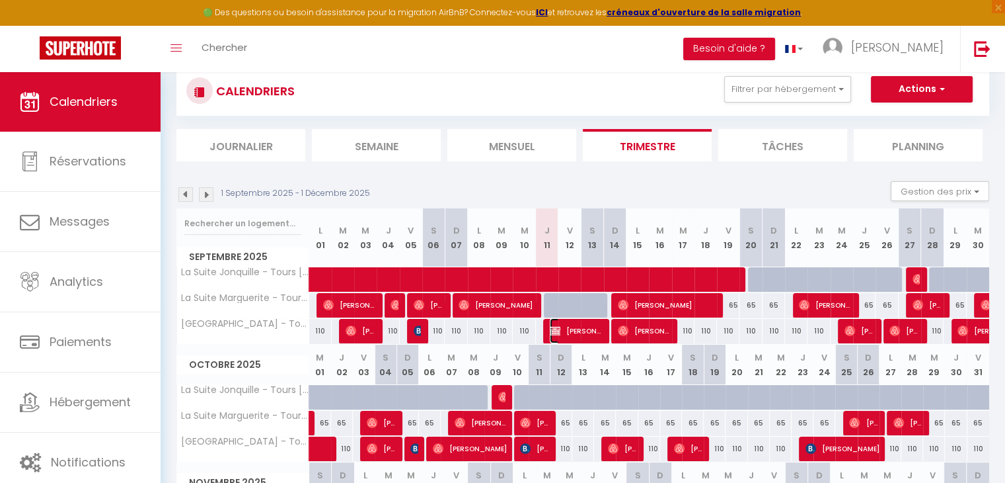
click at [579, 328] on span "[PERSON_NAME] puzzle" at bounding box center [576, 330] width 52 height 25
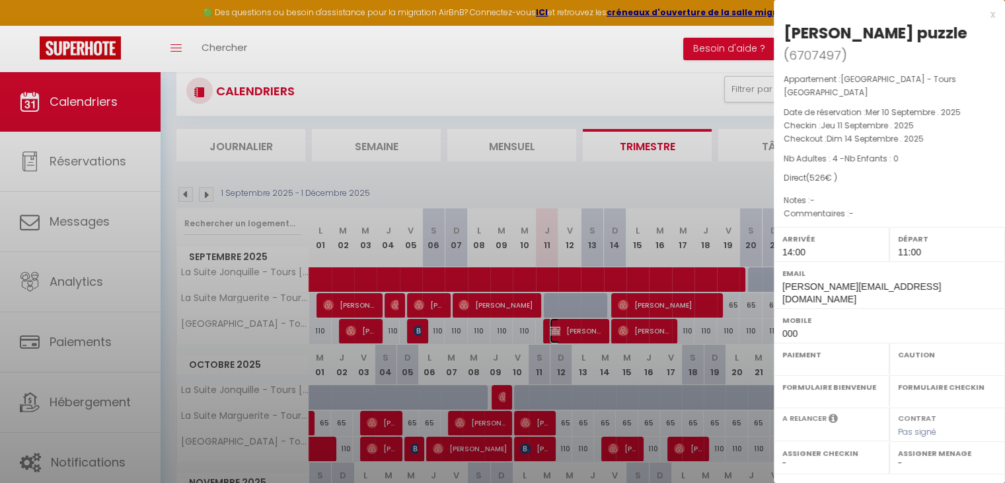
select select "OK"
select select "KO"
select select "0"
select select "1"
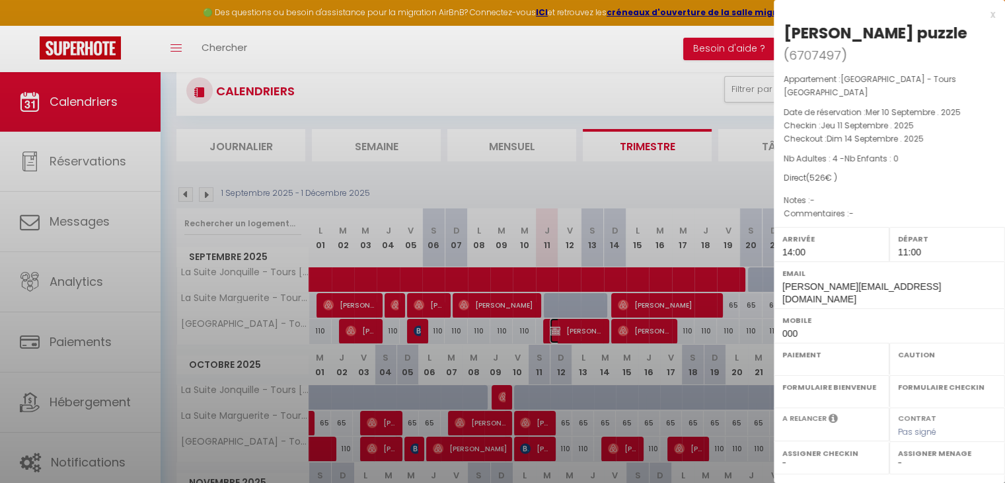
select select "44716"
select select "45027"
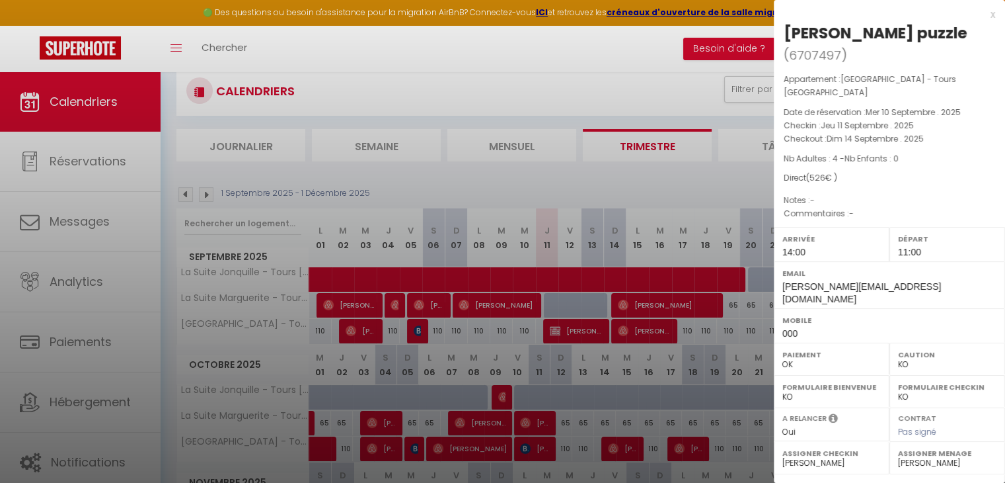
click at [635, 320] on div at bounding box center [502, 241] width 1005 height 483
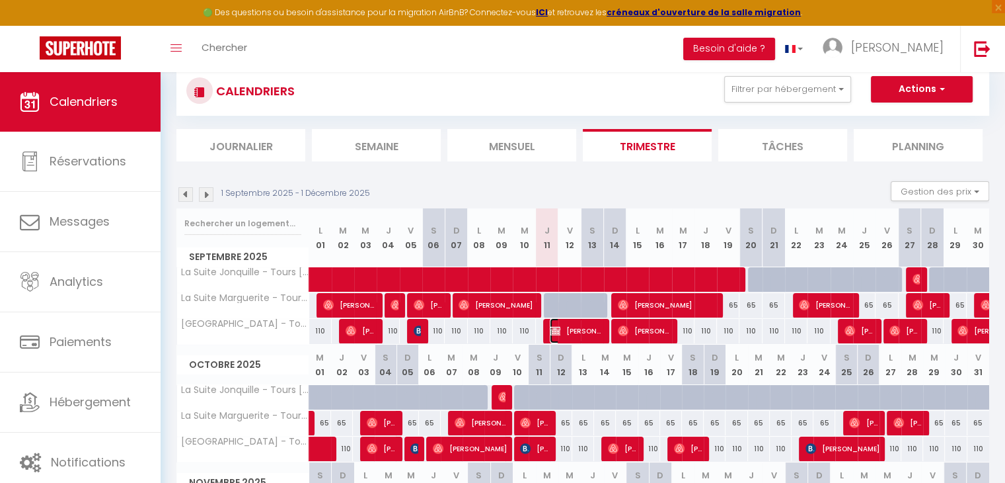
click at [596, 330] on span "[PERSON_NAME] puzzle" at bounding box center [576, 330] width 52 height 25
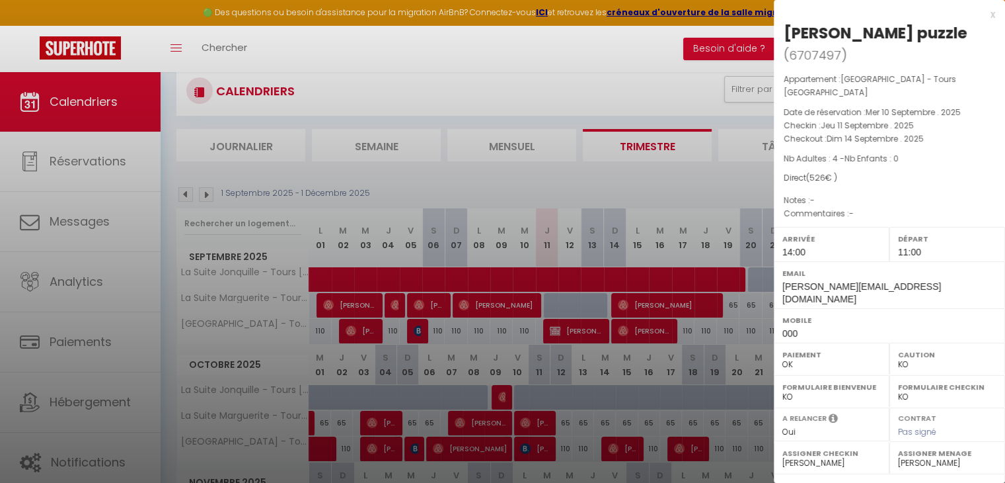
click at [609, 395] on div at bounding box center [502, 241] width 1005 height 483
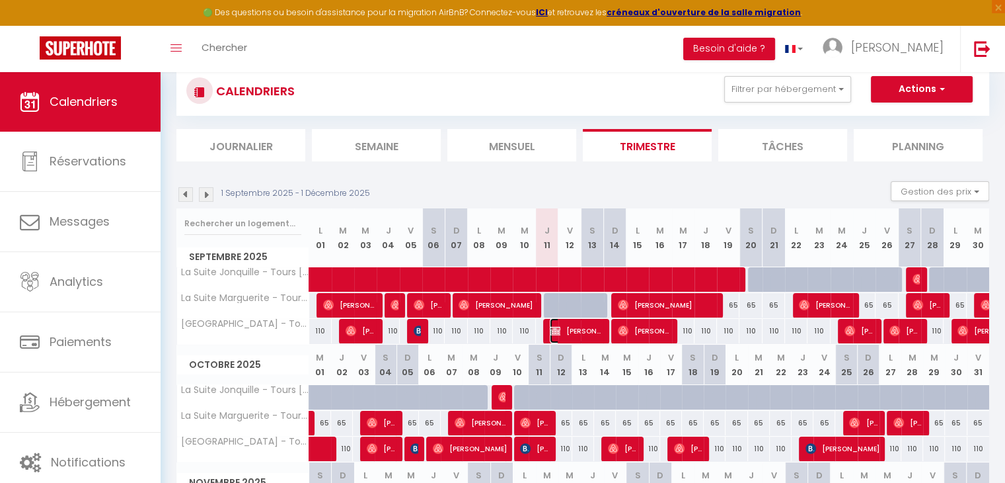
click at [566, 334] on span "[PERSON_NAME] puzzle" at bounding box center [576, 330] width 52 height 25
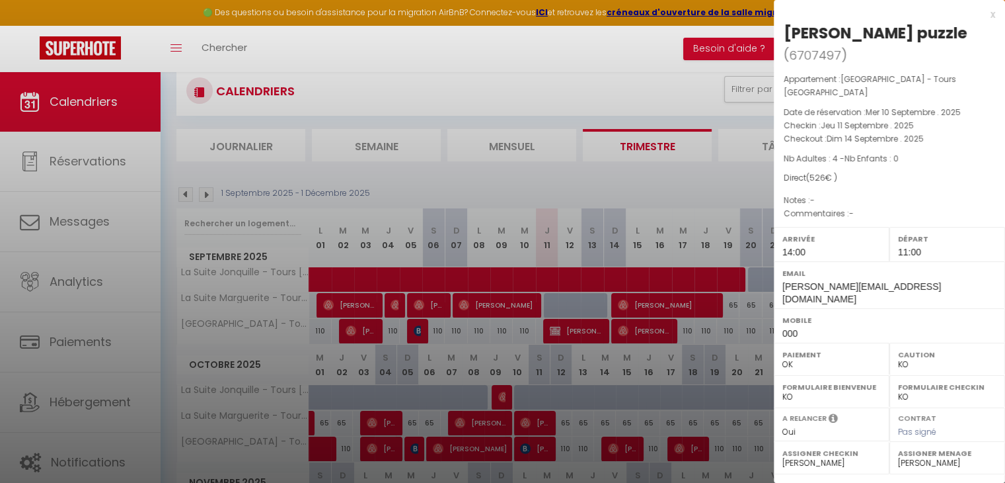
click at [629, 369] on div at bounding box center [502, 241] width 1005 height 483
